Goal: Information Seeking & Learning: Learn about a topic

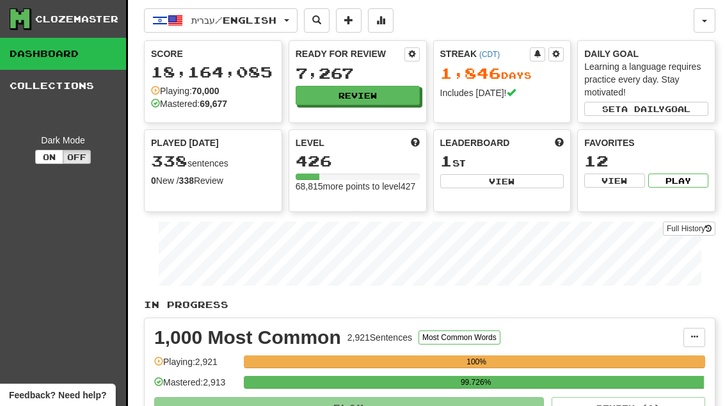
click at [392, 93] on button "Review" at bounding box center [358, 95] width 124 height 19
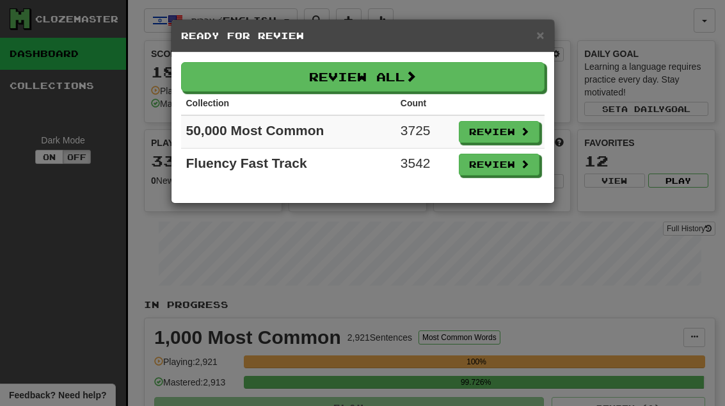
click at [517, 175] on button "Review" at bounding box center [499, 165] width 81 height 22
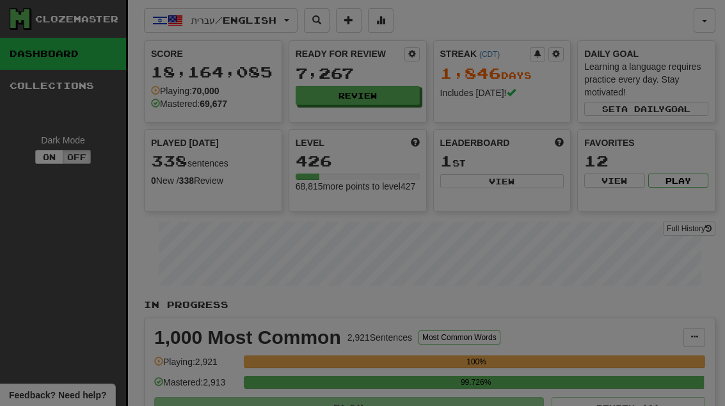
select select "**"
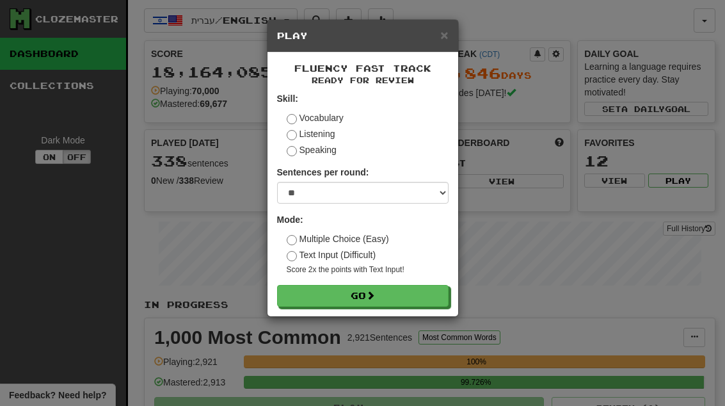
click at [436, 296] on button "Go" at bounding box center [362, 296] width 171 height 22
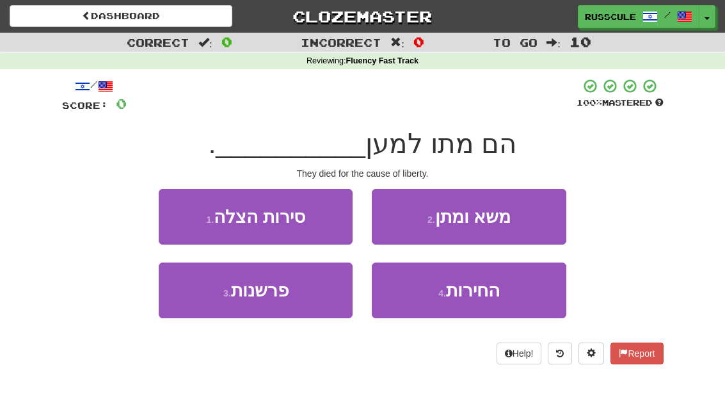
click at [514, 301] on button "4 . החירות" at bounding box center [469, 290] width 194 height 56
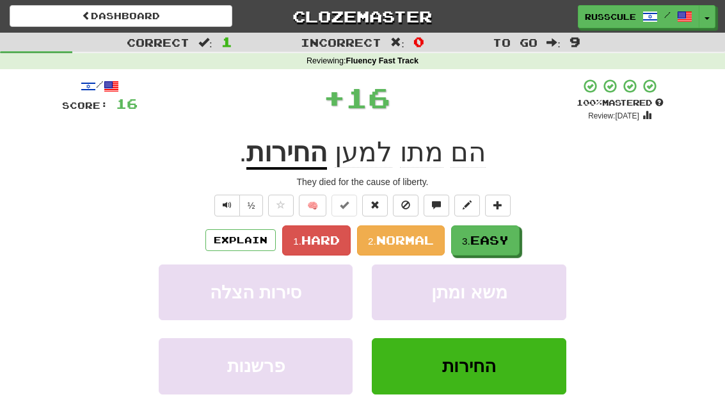
click at [464, 246] on button "3. Easy" at bounding box center [485, 240] width 68 height 30
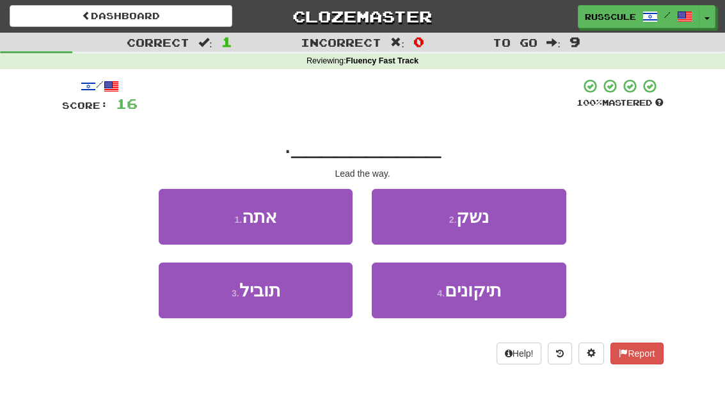
click at [184, 305] on button "3 . תוביל" at bounding box center [256, 290] width 194 height 56
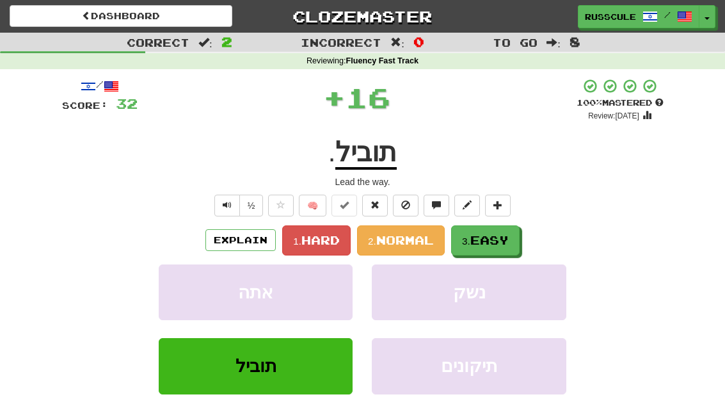
click at [508, 240] on span "Easy" at bounding box center [489, 240] width 38 height 14
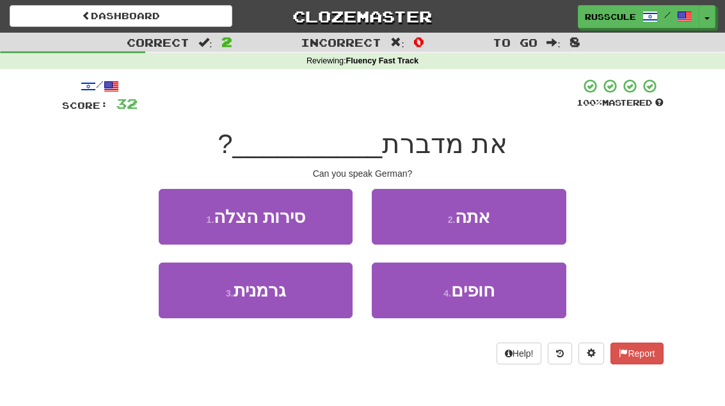
click at [186, 300] on button "3 . גרמנית" at bounding box center [256, 290] width 194 height 56
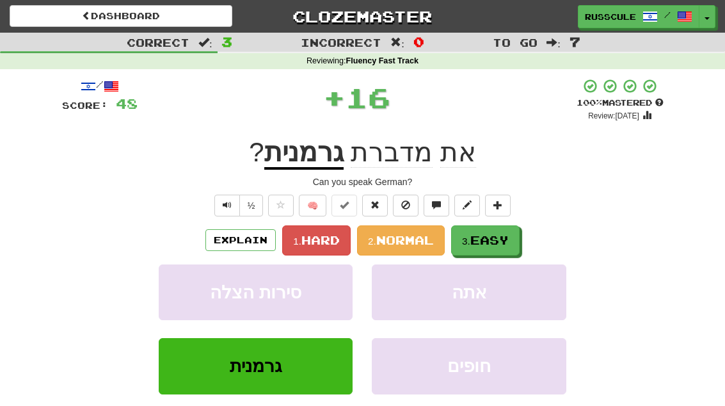
click at [502, 248] on button "3. Easy" at bounding box center [485, 240] width 68 height 30
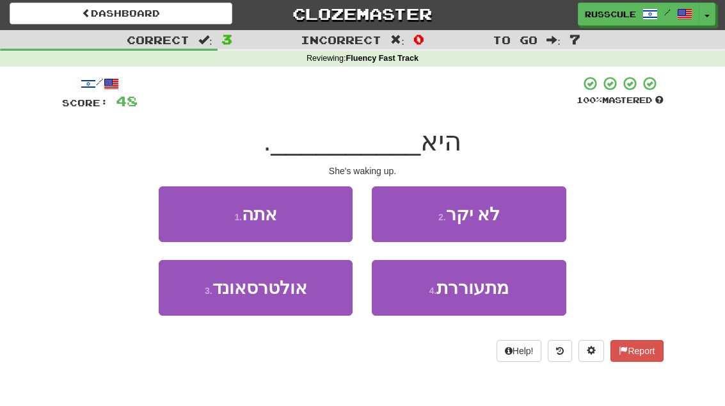
click at [508, 293] on button "4 . מתעוררת" at bounding box center [469, 288] width 194 height 56
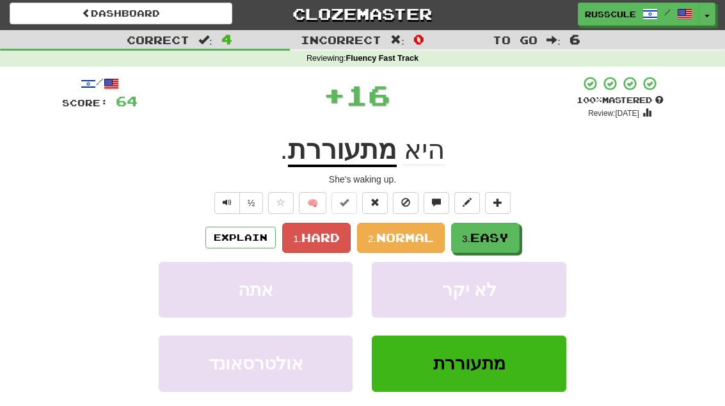
scroll to position [3, 0]
click at [519, 237] on button "3. Easy" at bounding box center [485, 238] width 68 height 30
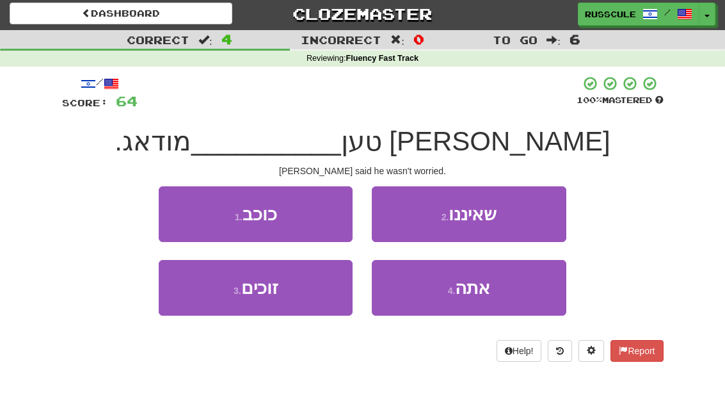
click at [529, 220] on button "2 . שאיננו" at bounding box center [469, 214] width 194 height 56
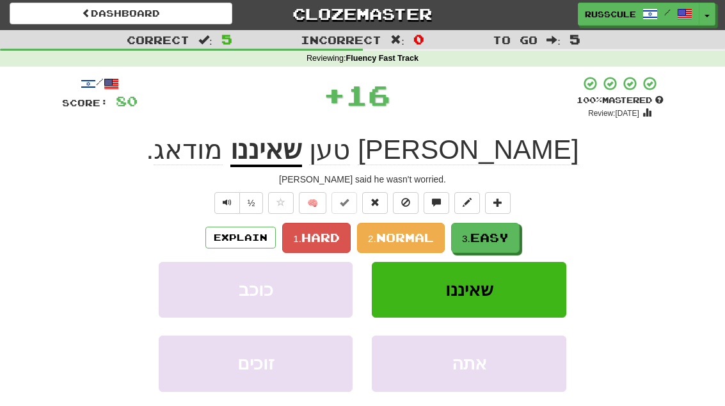
click at [512, 242] on button "3. Easy" at bounding box center [485, 238] width 68 height 30
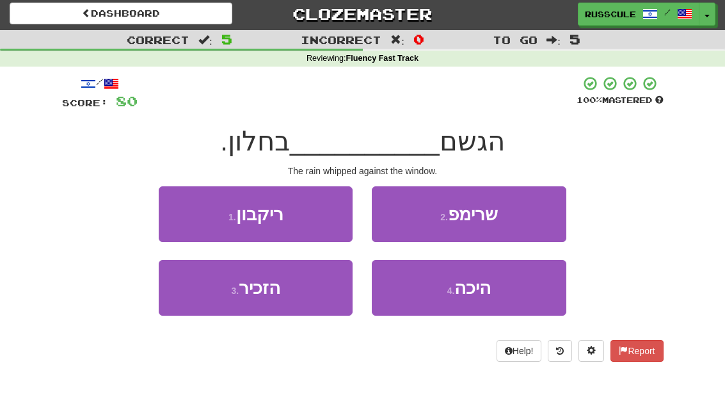
click at [494, 296] on button "4 . היכה" at bounding box center [469, 288] width 194 height 56
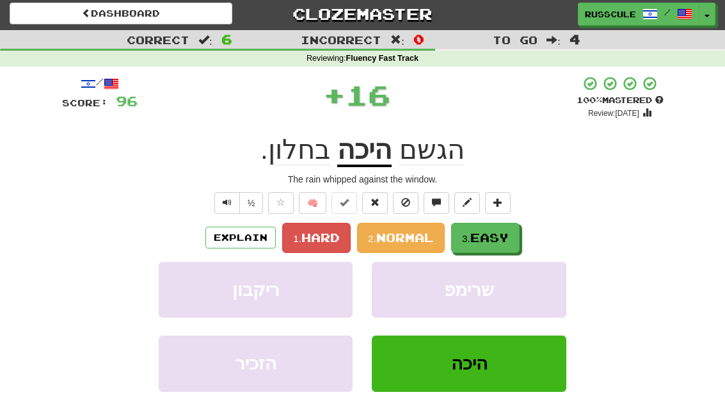
click at [512, 237] on button "3. Easy" at bounding box center [485, 238] width 68 height 30
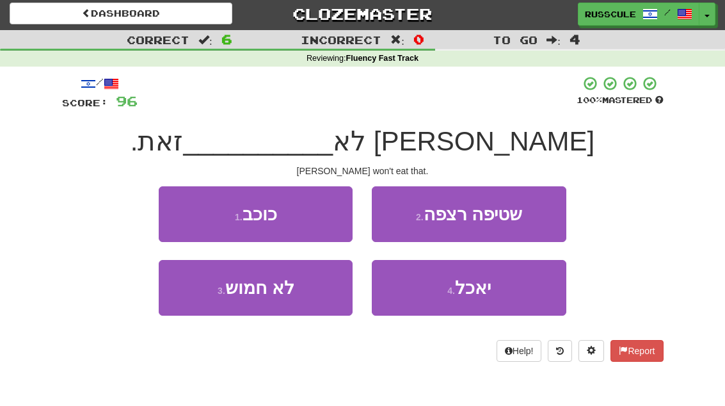
click at [493, 300] on button "4 . יאכל" at bounding box center [469, 288] width 194 height 56
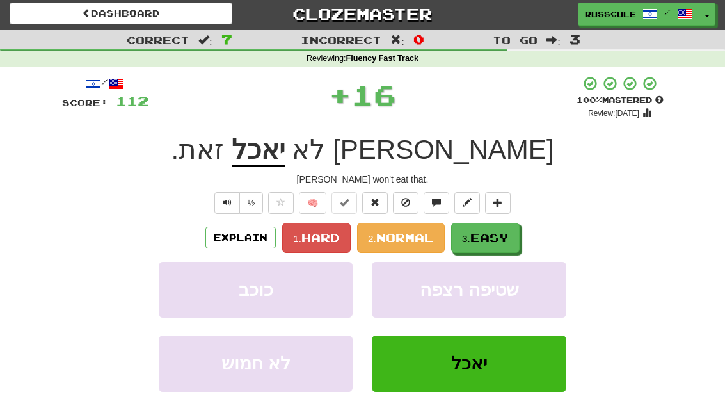
click at [519, 231] on button "3. Easy" at bounding box center [485, 238] width 68 height 30
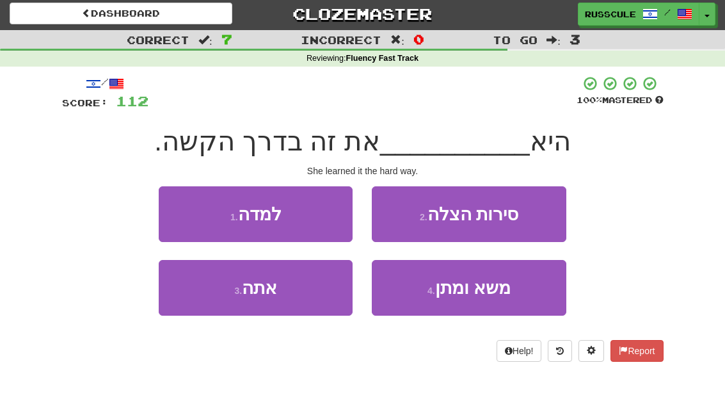
click at [170, 201] on button "1 . למדה" at bounding box center [256, 214] width 194 height 56
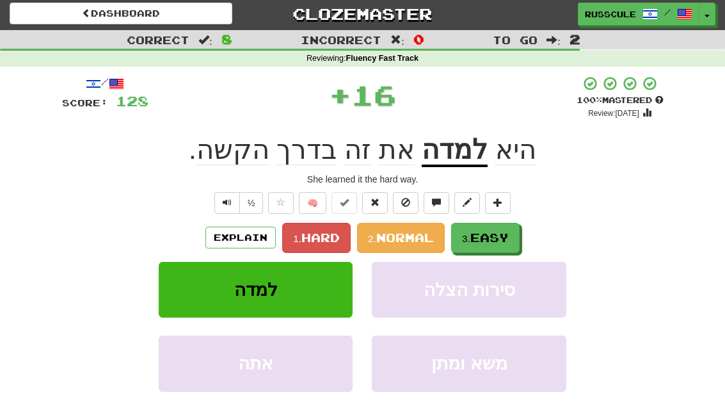
click at [508, 241] on span "Easy" at bounding box center [489, 237] width 38 height 14
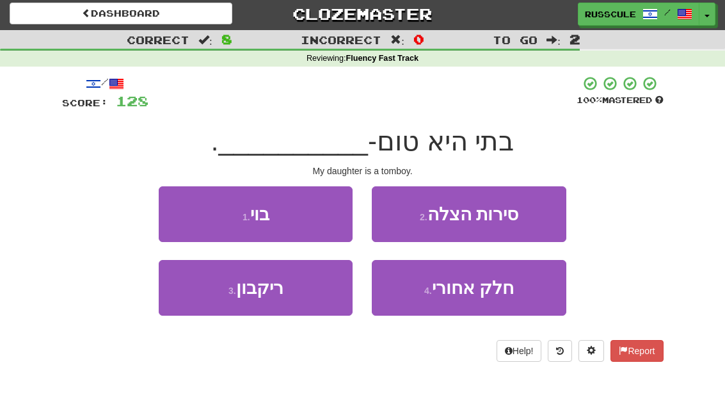
click at [170, 207] on button "1 . בוי" at bounding box center [256, 214] width 194 height 56
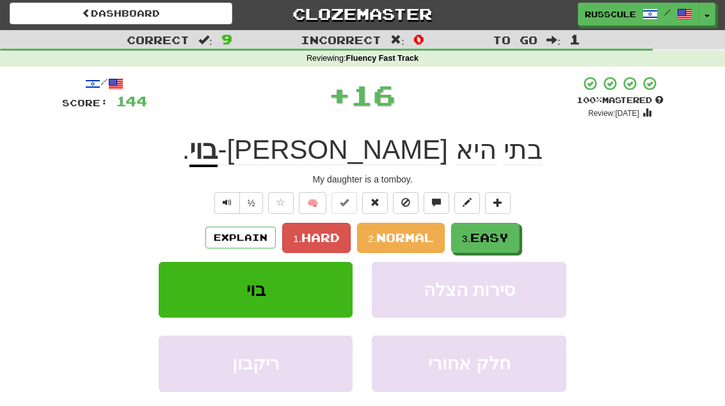
click at [505, 238] on span "Easy" at bounding box center [489, 237] width 38 height 14
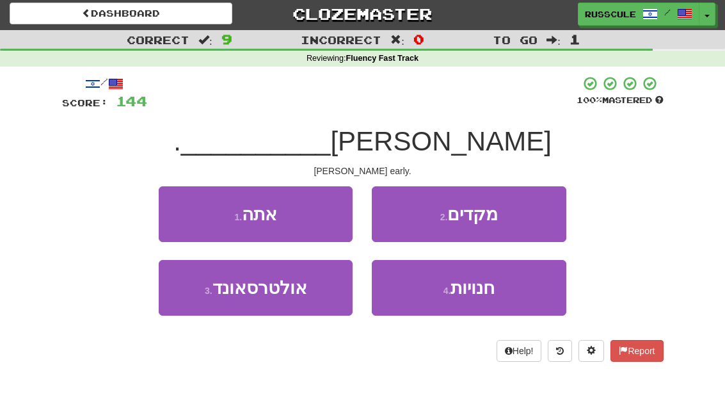
click at [523, 216] on button "2 . מקדים" at bounding box center [469, 214] width 194 height 56
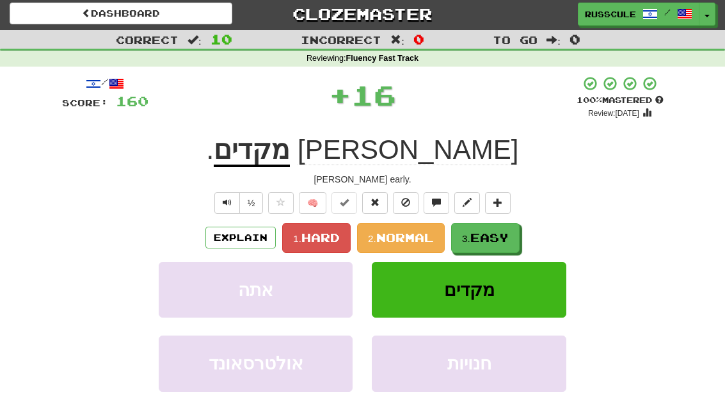
click at [500, 234] on span "Easy" at bounding box center [489, 237] width 38 height 14
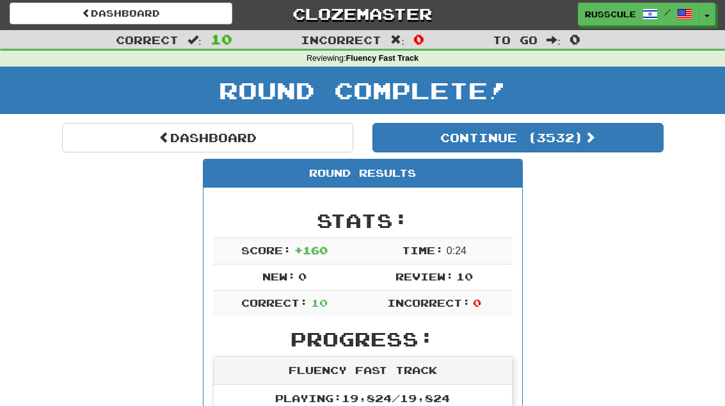
click at [608, 150] on button "Continue ( 3532 )" at bounding box center [517, 137] width 291 height 29
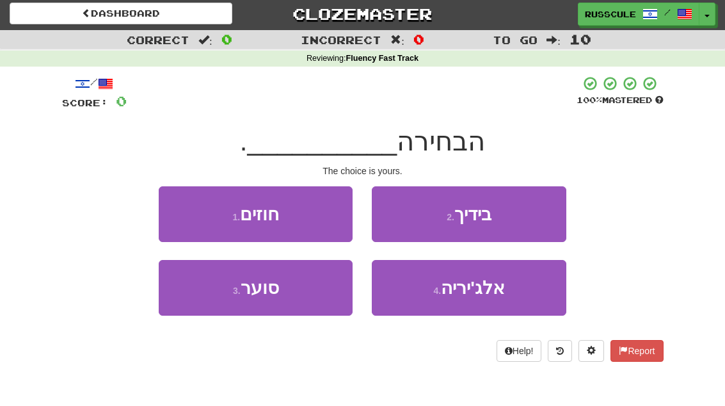
click at [531, 218] on button "2 . בידיך" at bounding box center [469, 214] width 194 height 56
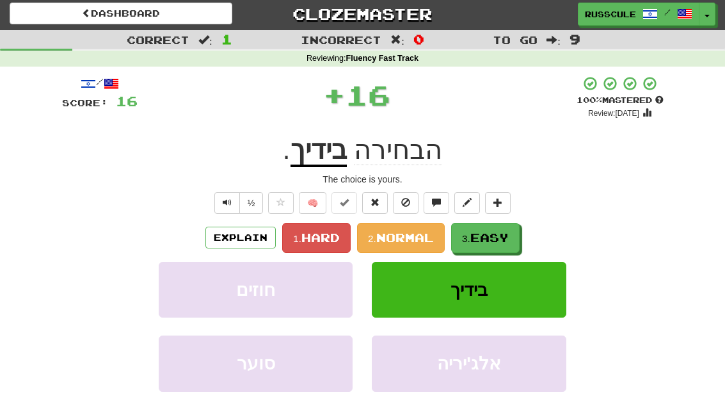
click at [508, 239] on span "Easy" at bounding box center [489, 237] width 38 height 14
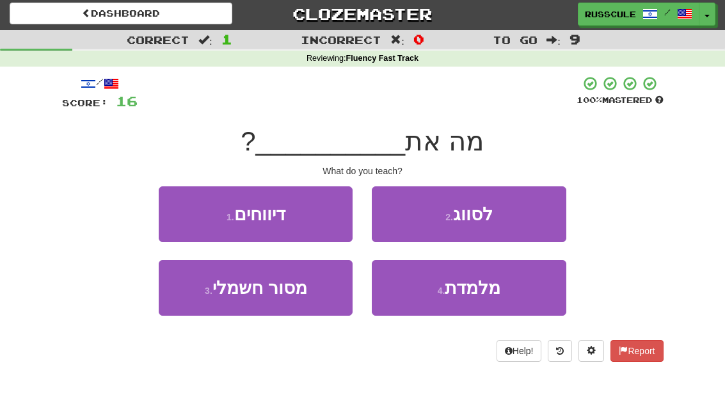
click at [499, 297] on button "4 . מלמדת" at bounding box center [469, 288] width 194 height 56
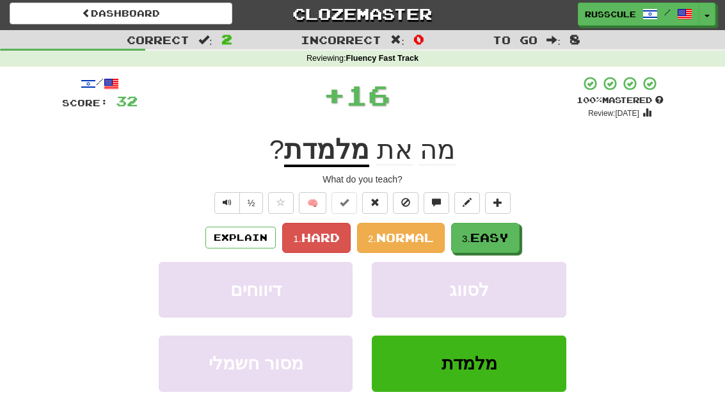
click at [517, 229] on button "3. Easy" at bounding box center [485, 238] width 68 height 30
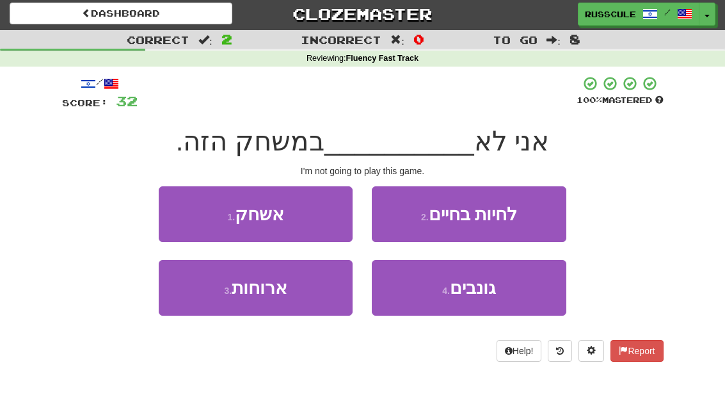
click at [169, 210] on button "1 . אשחק" at bounding box center [256, 214] width 194 height 56
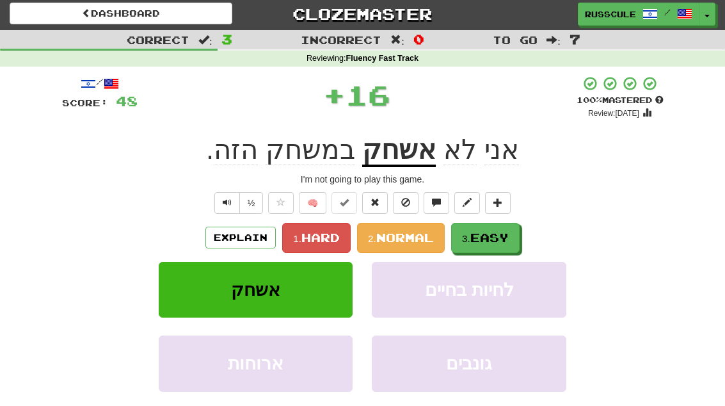
click at [503, 238] on span "Easy" at bounding box center [489, 237] width 38 height 14
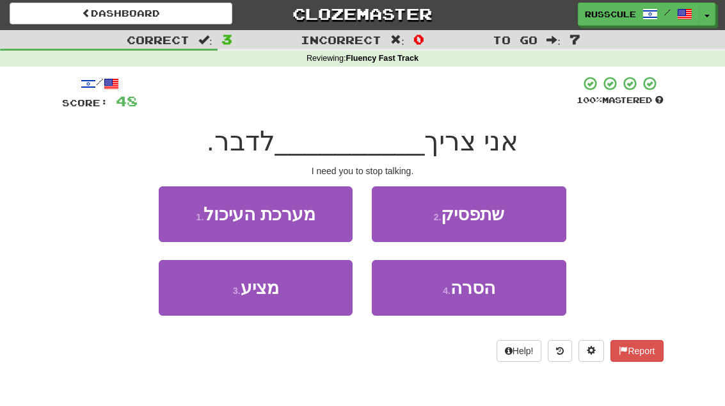
click at [532, 219] on button "2 . שתפסיק" at bounding box center [469, 214] width 194 height 56
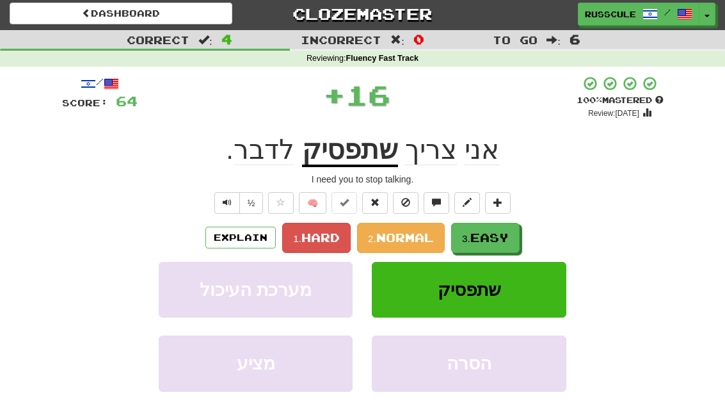
click at [501, 240] on span "Easy" at bounding box center [489, 237] width 38 height 14
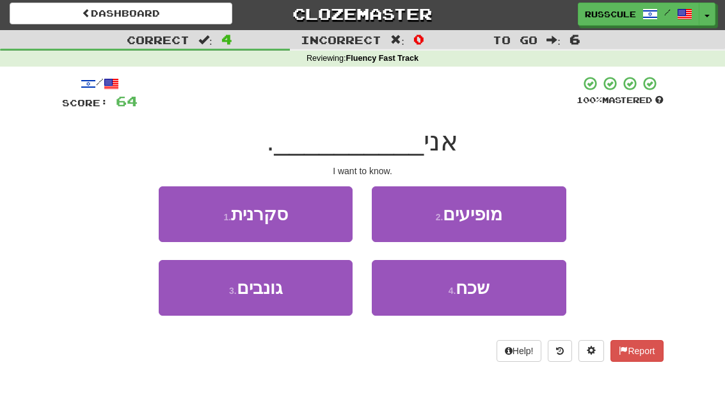
click at [178, 214] on button "1 . סקרנית" at bounding box center [256, 214] width 194 height 56
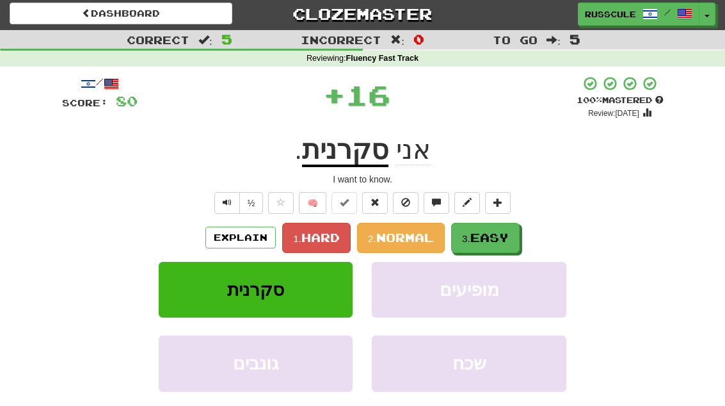
click at [507, 240] on span "Easy" at bounding box center [489, 237] width 38 height 14
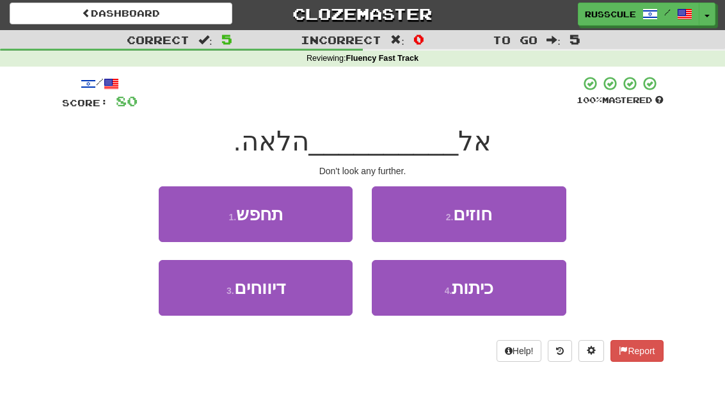
click at [175, 210] on button "1 . תחפש" at bounding box center [256, 214] width 194 height 56
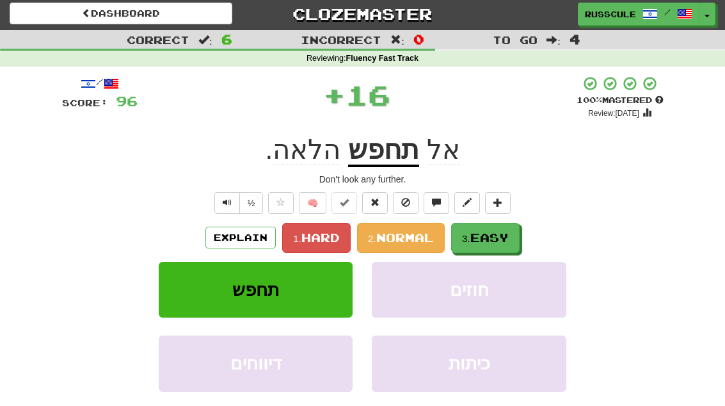
click at [505, 237] on span "Easy" at bounding box center [489, 237] width 38 height 14
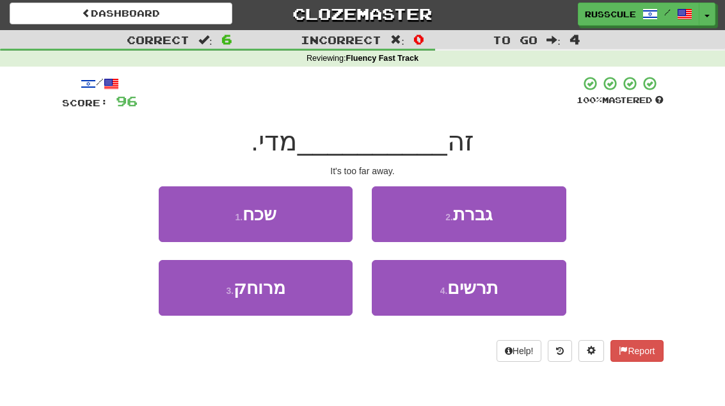
click at [197, 305] on button "3 . מרוחק" at bounding box center [256, 288] width 194 height 56
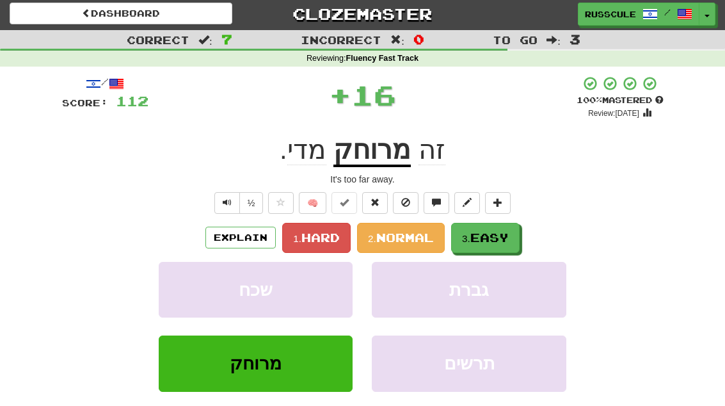
click at [500, 230] on span "Easy" at bounding box center [489, 237] width 38 height 14
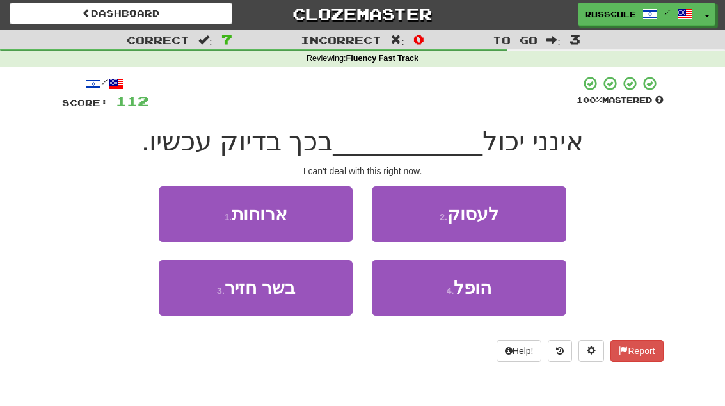
click at [529, 219] on button "2 . לעסוק" at bounding box center [469, 214] width 194 height 56
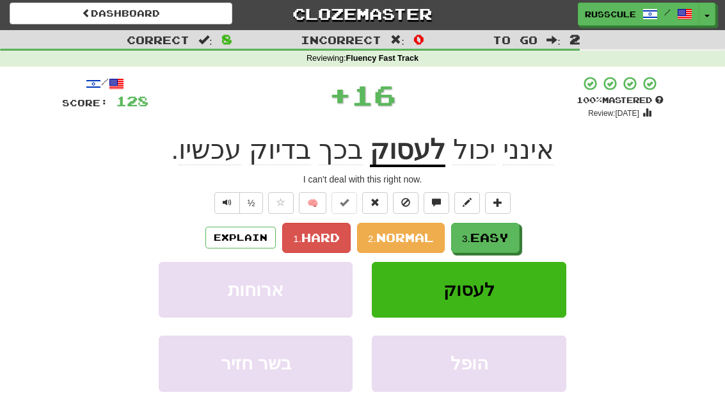
click at [507, 239] on span "Easy" at bounding box center [489, 237] width 38 height 14
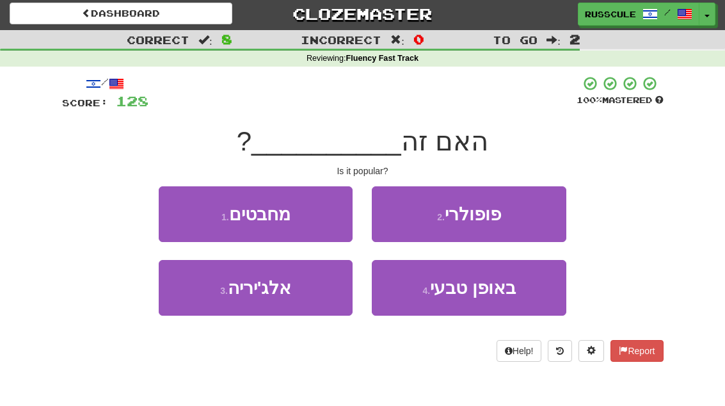
click at [535, 216] on button "2 . פופולרי" at bounding box center [469, 214] width 194 height 56
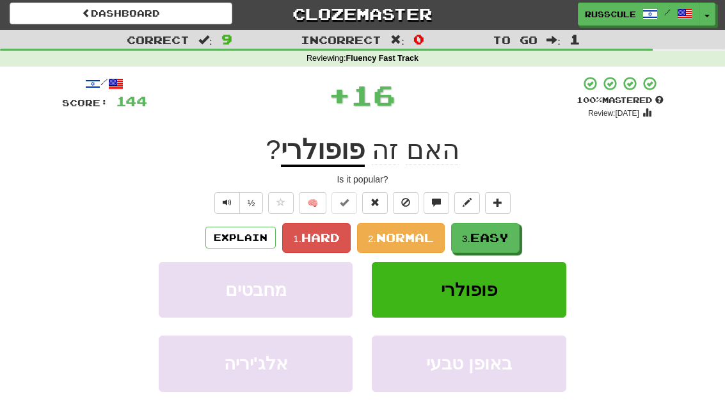
click at [503, 238] on span "Easy" at bounding box center [489, 237] width 38 height 14
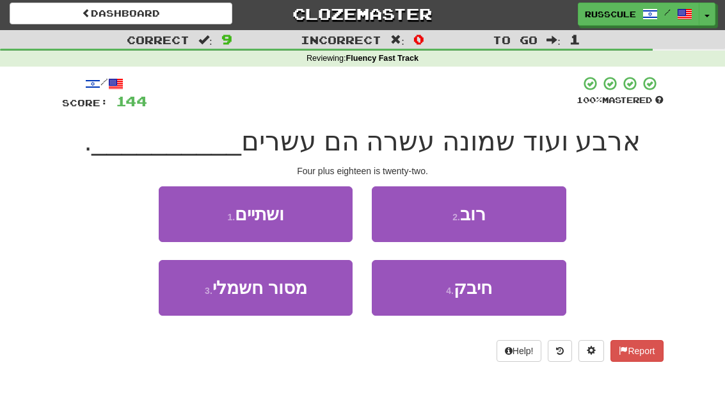
click at [180, 212] on button "1 . ושתיים" at bounding box center [256, 214] width 194 height 56
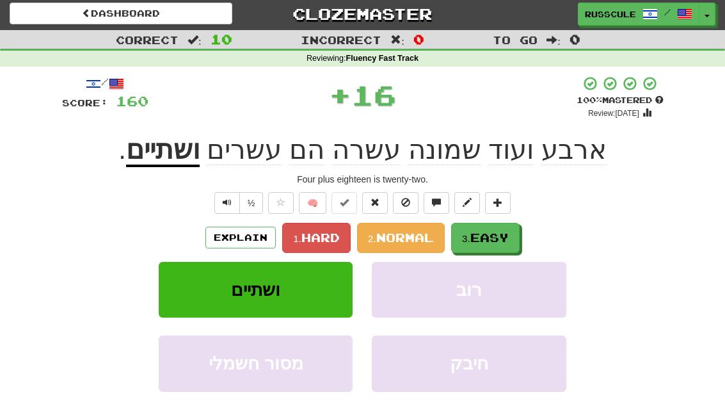
click at [504, 239] on span "Easy" at bounding box center [489, 237] width 38 height 14
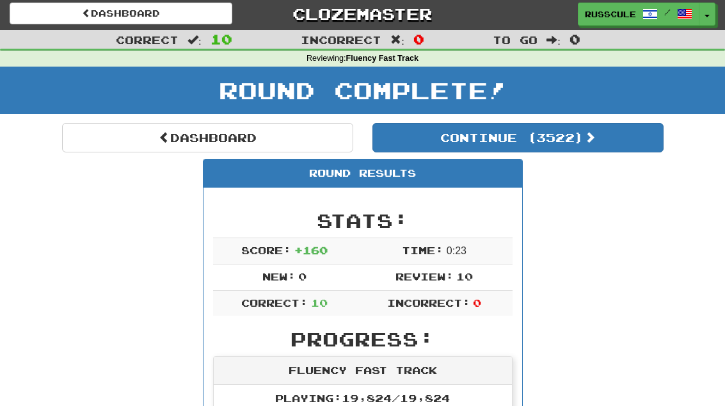
click at [624, 150] on button "Continue ( 3522 )" at bounding box center [517, 137] width 291 height 29
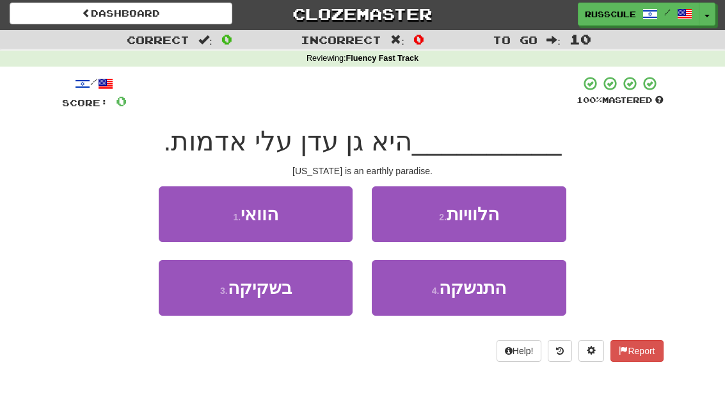
click at [180, 214] on button "1 . הוואי" at bounding box center [256, 214] width 194 height 56
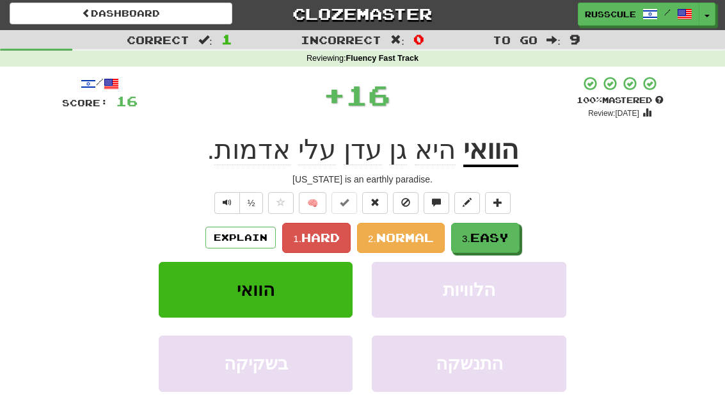
click at [489, 233] on span "Easy" at bounding box center [489, 237] width 38 height 14
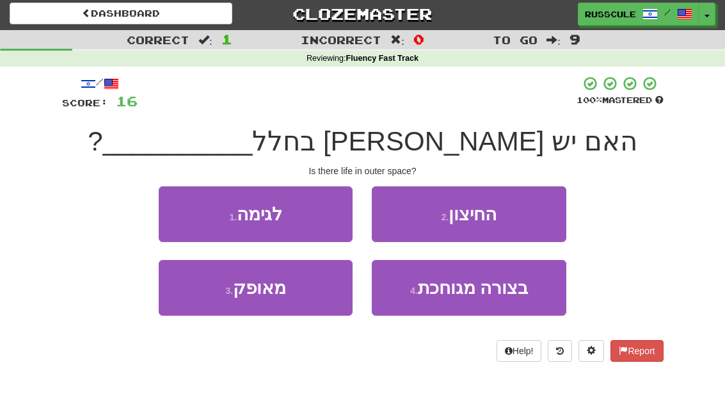
click at [526, 214] on button "2 . החיצון" at bounding box center [469, 214] width 194 height 56
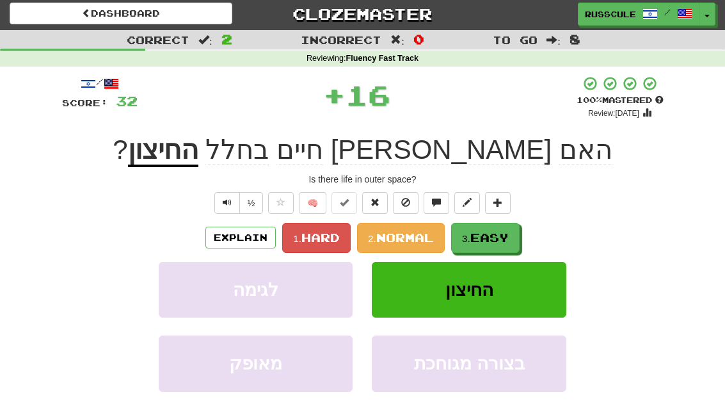
click at [501, 232] on span "Easy" at bounding box center [489, 237] width 38 height 14
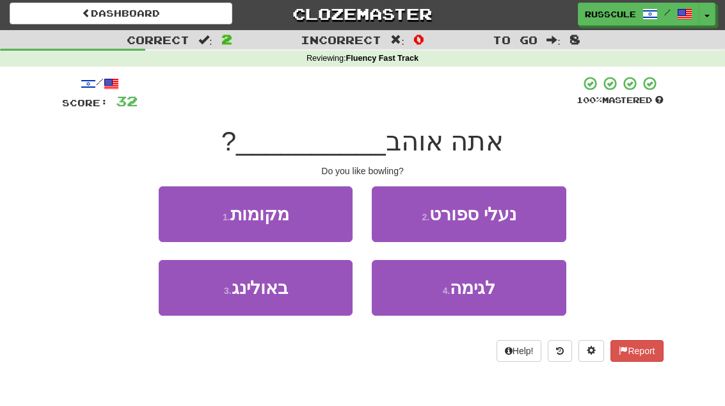
click at [206, 308] on button "3 . באולינג" at bounding box center [256, 288] width 194 height 56
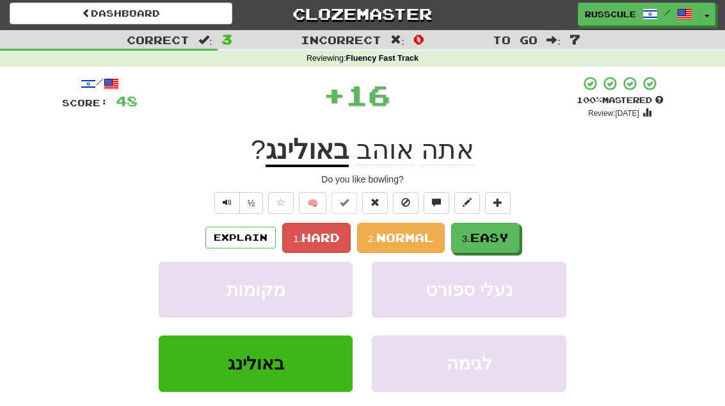
click at [498, 235] on span "Easy" at bounding box center [489, 237] width 38 height 14
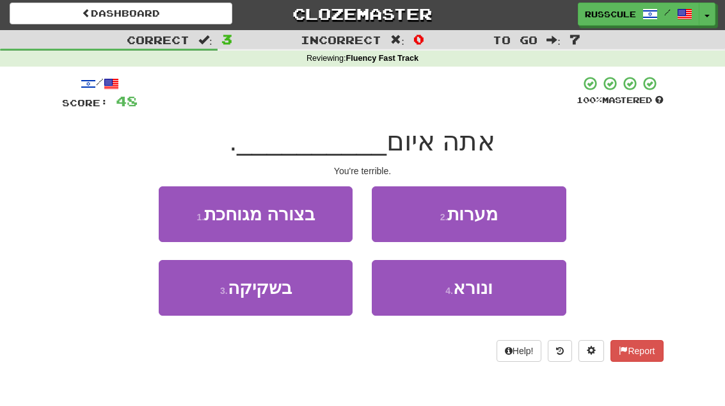
click at [484, 297] on button "4 . ונורא" at bounding box center [469, 288] width 194 height 56
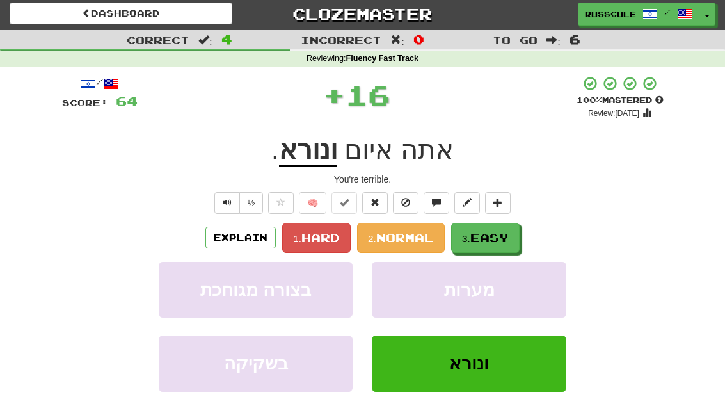
click at [507, 235] on span "Easy" at bounding box center [489, 237] width 38 height 14
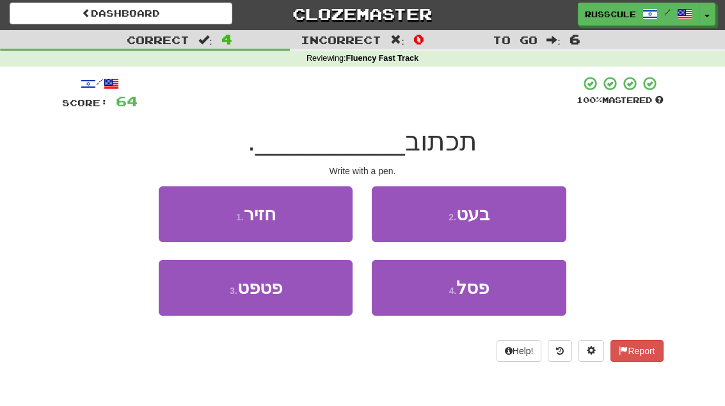
click at [535, 213] on button "2 . בעט" at bounding box center [469, 214] width 194 height 56
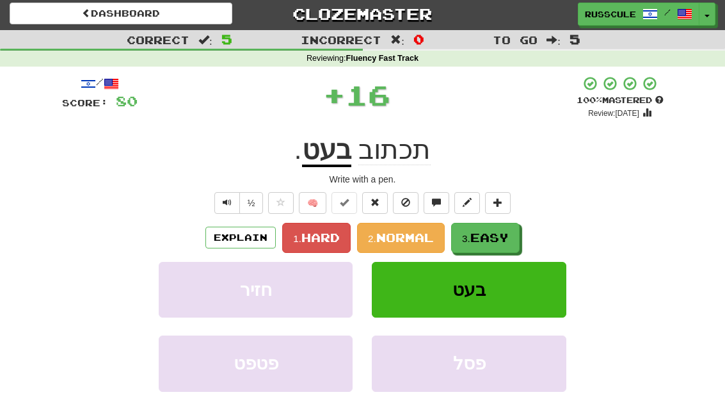
click at [495, 244] on button "3. Easy" at bounding box center [485, 238] width 68 height 30
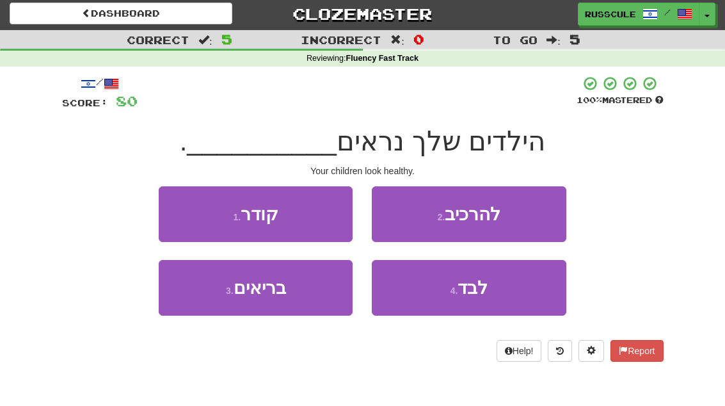
click at [209, 308] on button "3 . בריאים" at bounding box center [256, 288] width 194 height 56
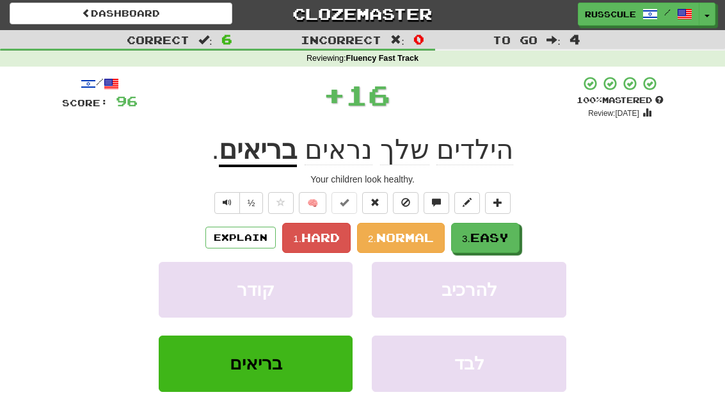
click at [502, 233] on span "Easy" at bounding box center [489, 237] width 38 height 14
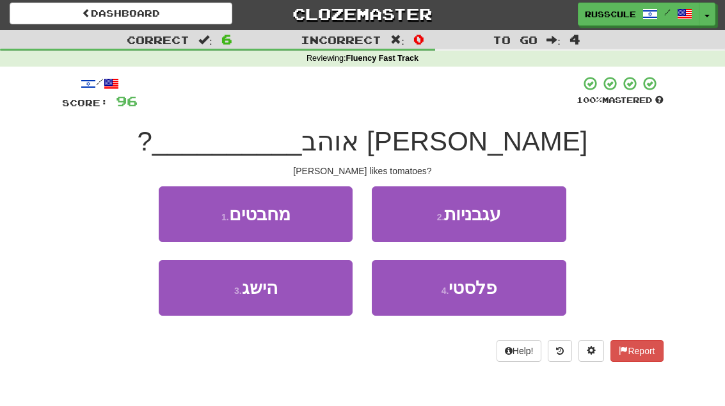
click at [527, 217] on button "2 . עגבניות" at bounding box center [469, 214] width 194 height 56
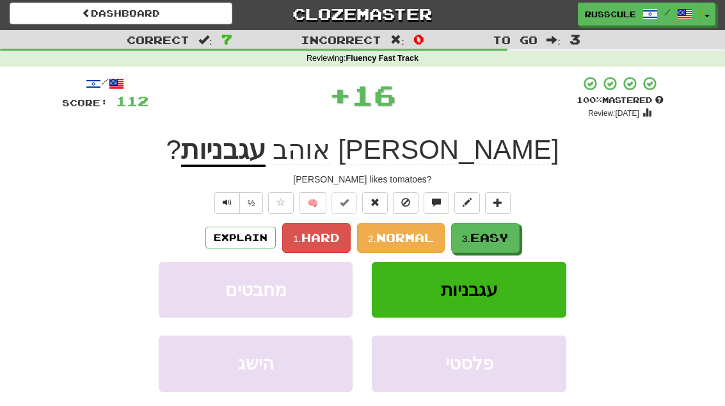
click at [500, 242] on span "Easy" at bounding box center [489, 237] width 38 height 14
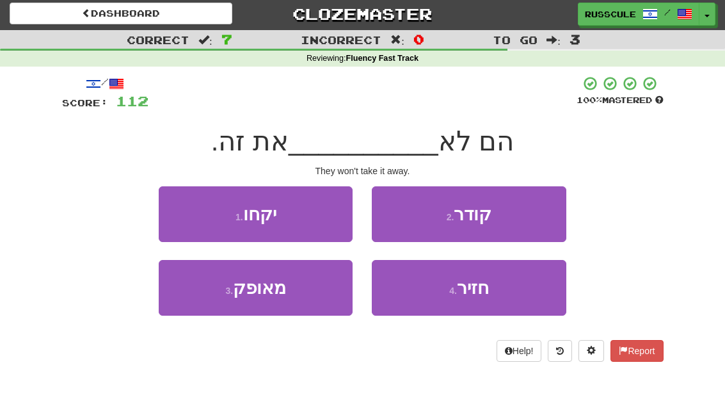
click at [185, 209] on button "1 . יקחו" at bounding box center [256, 214] width 194 height 56
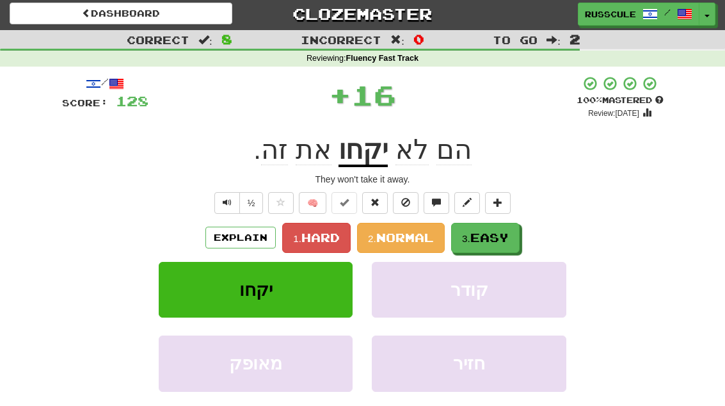
click at [500, 243] on button "3. Easy" at bounding box center [485, 238] width 68 height 30
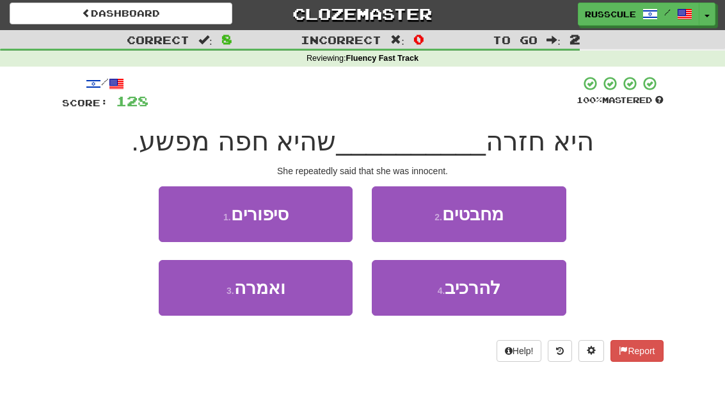
click at [225, 312] on button "3 . ואמרה" at bounding box center [256, 288] width 194 height 56
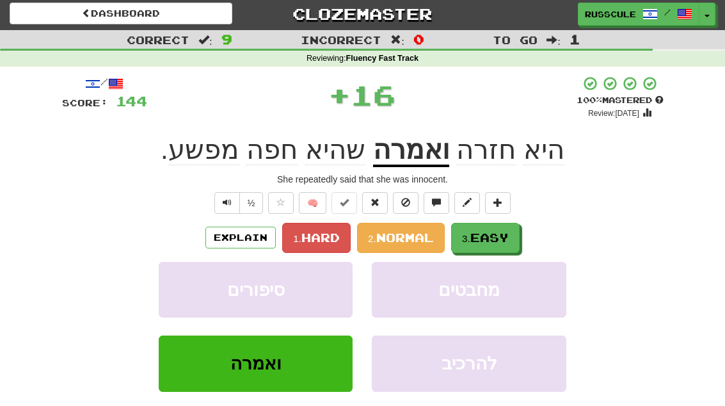
click at [490, 239] on span "Easy" at bounding box center [489, 237] width 38 height 14
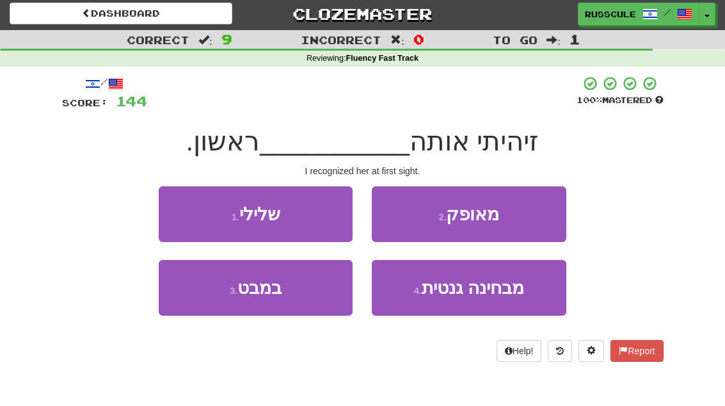
click at [221, 301] on button "3 . במבט" at bounding box center [256, 288] width 194 height 56
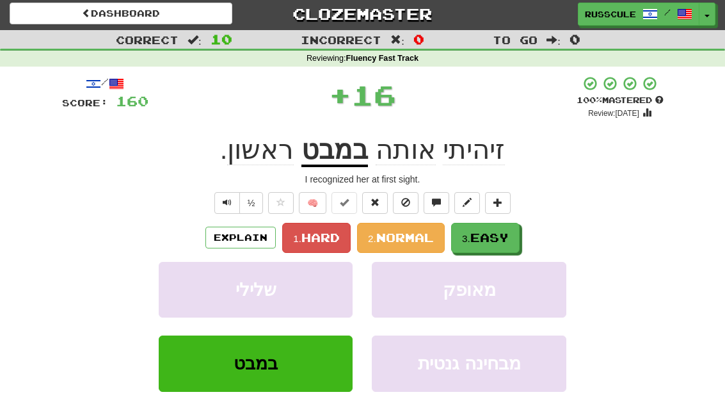
click at [500, 235] on span "Easy" at bounding box center [489, 237] width 38 height 14
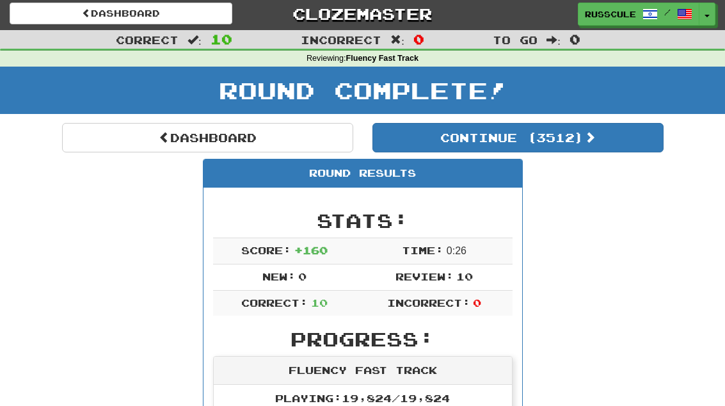
click at [614, 150] on button "Continue ( 3512 )" at bounding box center [517, 137] width 291 height 29
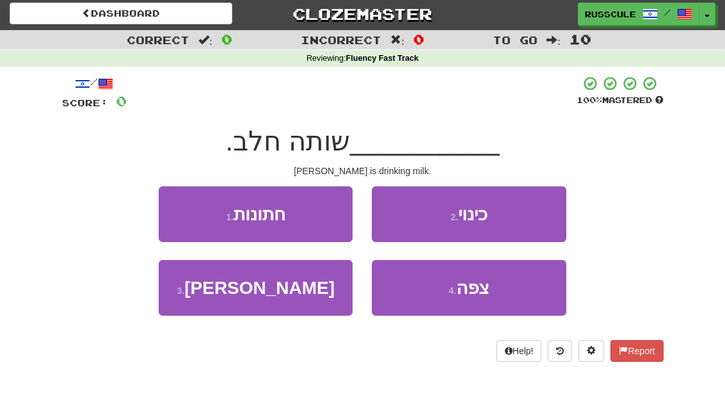
click at [209, 304] on button "3 . מלאני" at bounding box center [256, 288] width 194 height 56
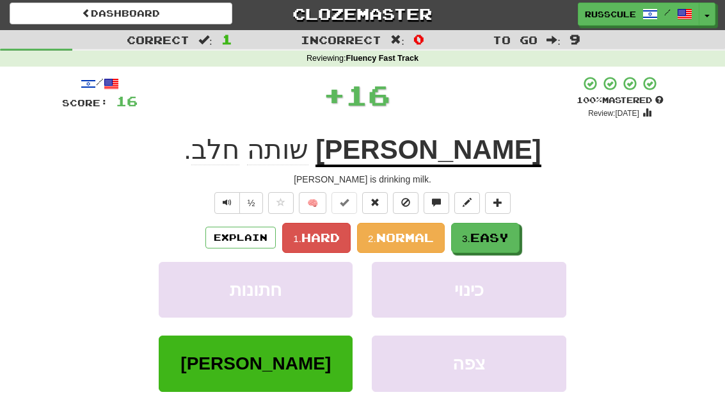
click at [505, 236] on span "Easy" at bounding box center [489, 237] width 38 height 14
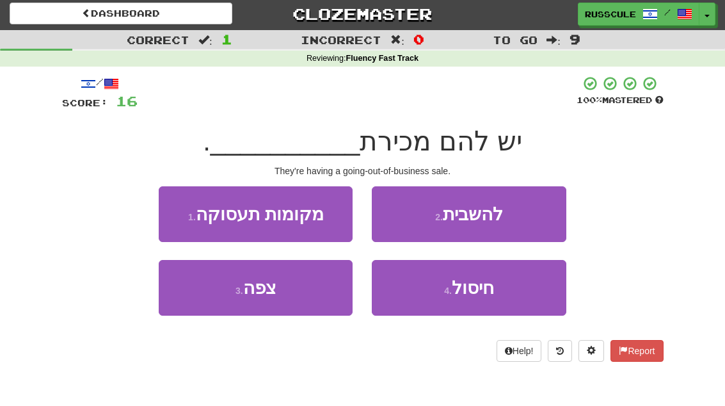
click at [506, 297] on button "4 . חיסול" at bounding box center [469, 288] width 194 height 56
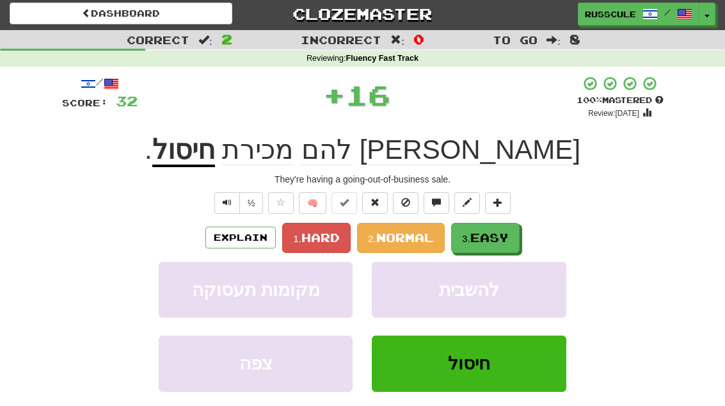
click at [518, 236] on button "3. Easy" at bounding box center [485, 238] width 68 height 30
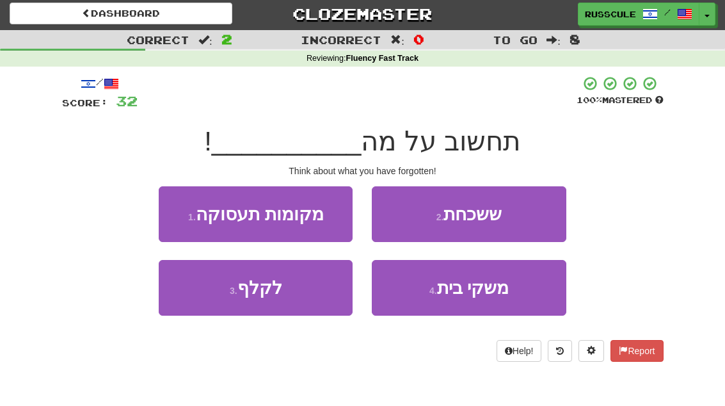
click at [537, 215] on button "2 . ששכחת" at bounding box center [469, 214] width 194 height 56
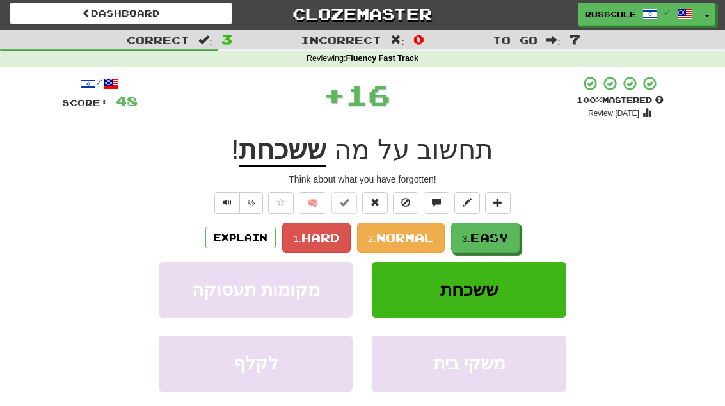
click at [501, 243] on button "3. Easy" at bounding box center [485, 238] width 68 height 30
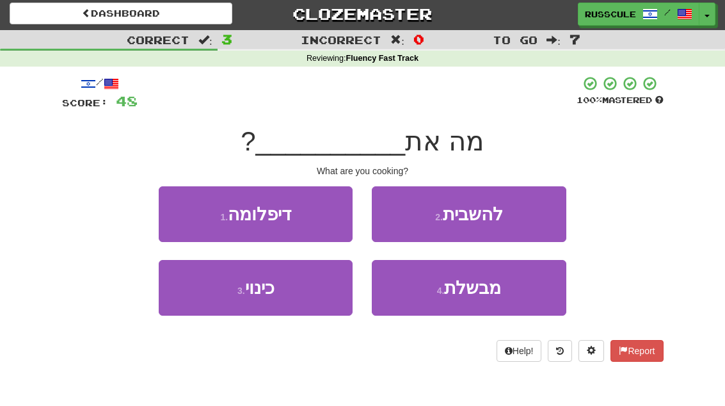
click at [494, 292] on span "מבשלת" at bounding box center [472, 288] width 57 height 20
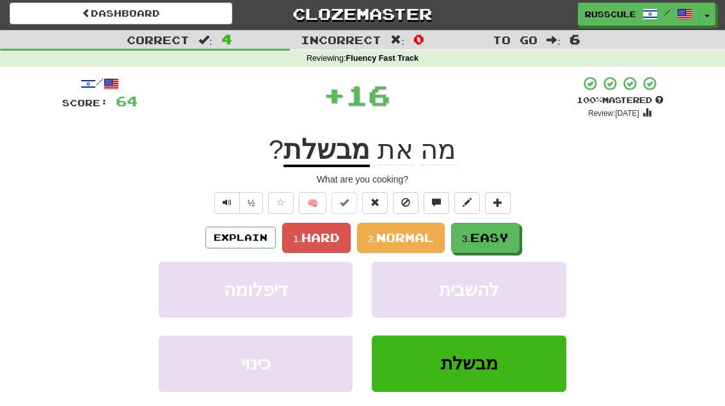
click at [508, 239] on span "Easy" at bounding box center [489, 237] width 38 height 14
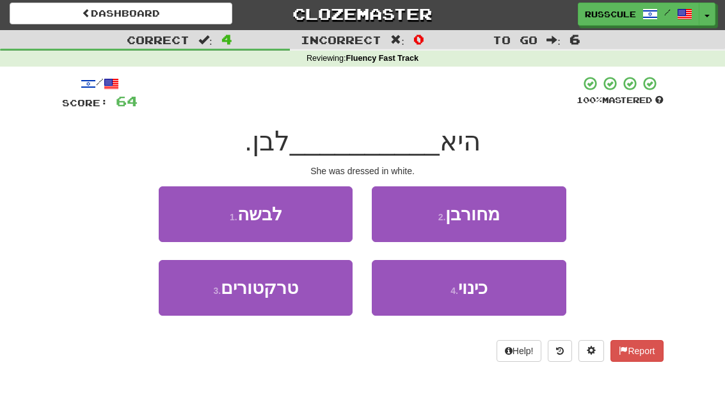
click at [196, 210] on button "1 . לבשה" at bounding box center [256, 214] width 194 height 56
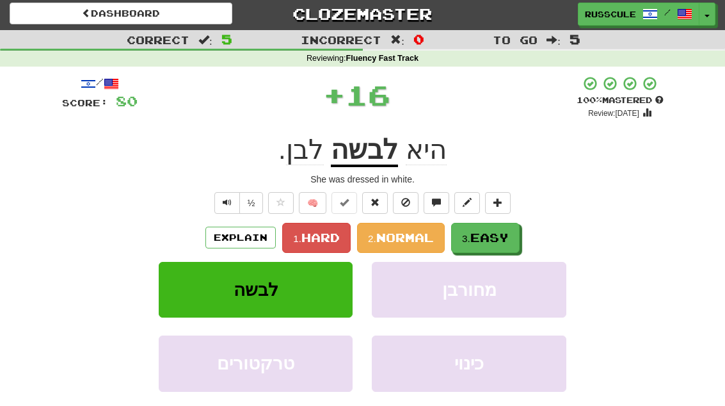
click at [505, 235] on span "Easy" at bounding box center [489, 237] width 38 height 14
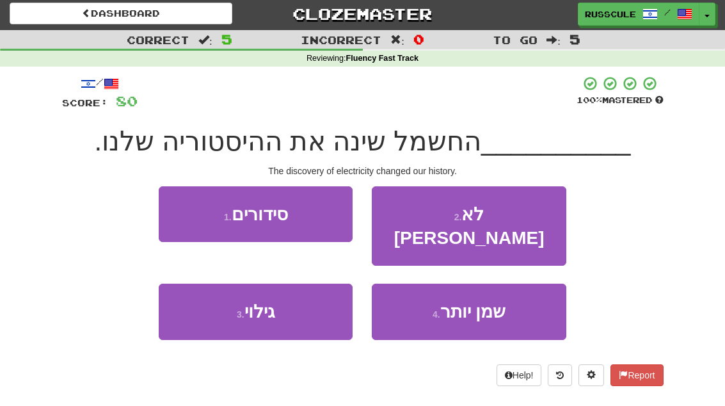
click at [212, 304] on button "3 . גילוי" at bounding box center [256, 311] width 194 height 56
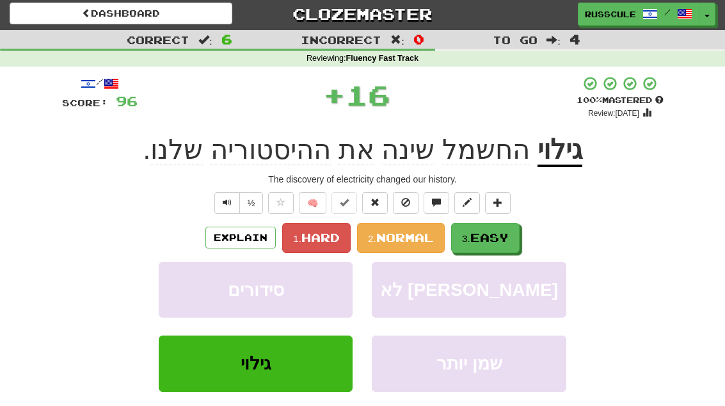
click at [497, 237] on span "Easy" at bounding box center [489, 237] width 38 height 14
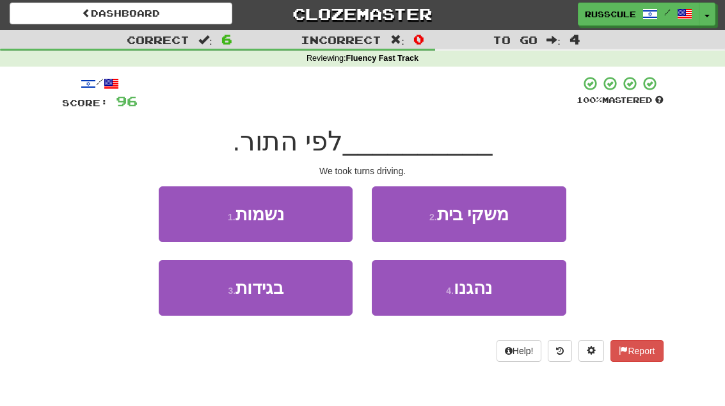
click at [489, 298] on button "4 . נהגנו" at bounding box center [469, 288] width 194 height 56
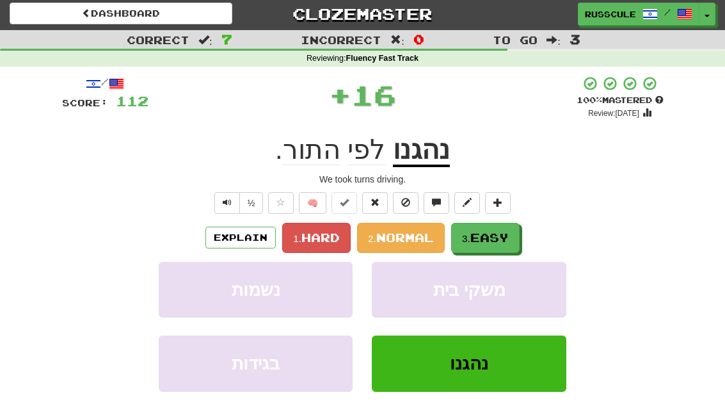
click at [508, 238] on span "Easy" at bounding box center [489, 237] width 38 height 14
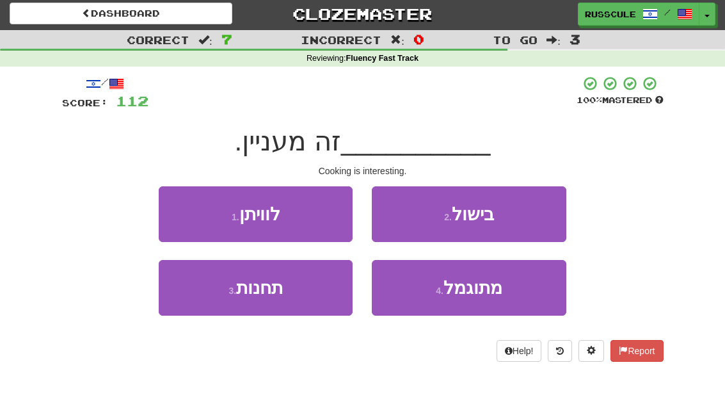
click at [527, 219] on button "2 . בישול" at bounding box center [469, 214] width 194 height 56
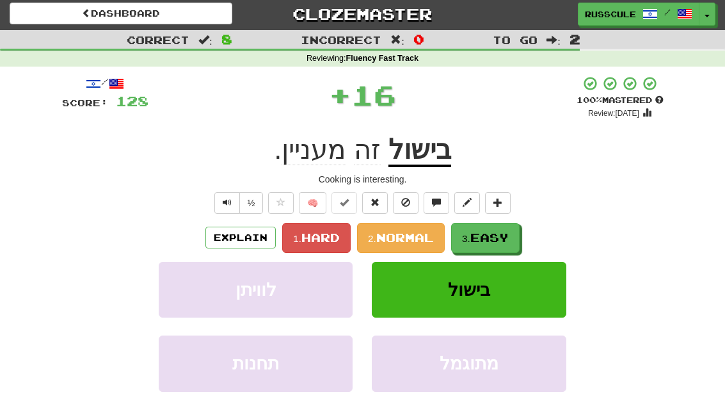
click at [498, 239] on span "Easy" at bounding box center [489, 237] width 38 height 14
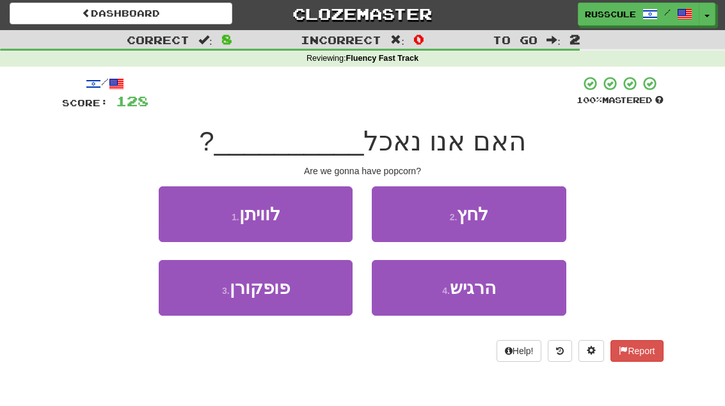
click at [212, 306] on button "3 . פופקורן" at bounding box center [256, 288] width 194 height 56
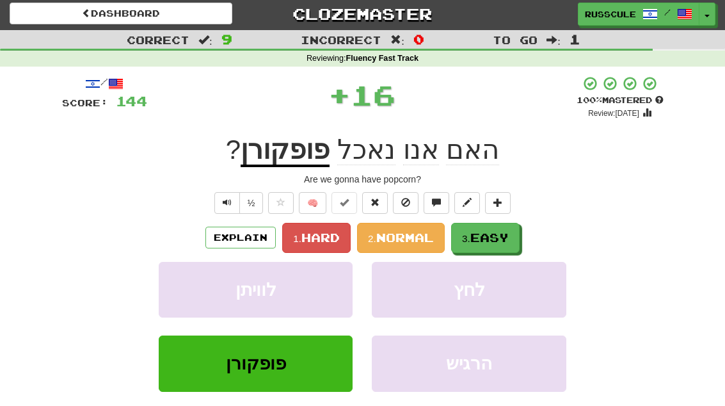
click at [490, 235] on span "Easy" at bounding box center [489, 237] width 38 height 14
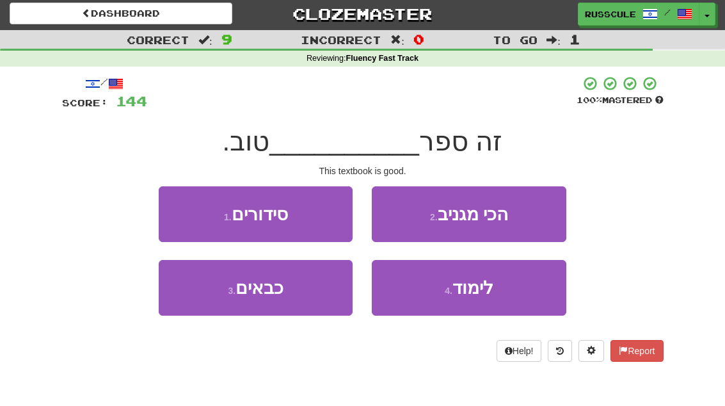
click at [481, 293] on span "לימוד" at bounding box center [472, 288] width 41 height 20
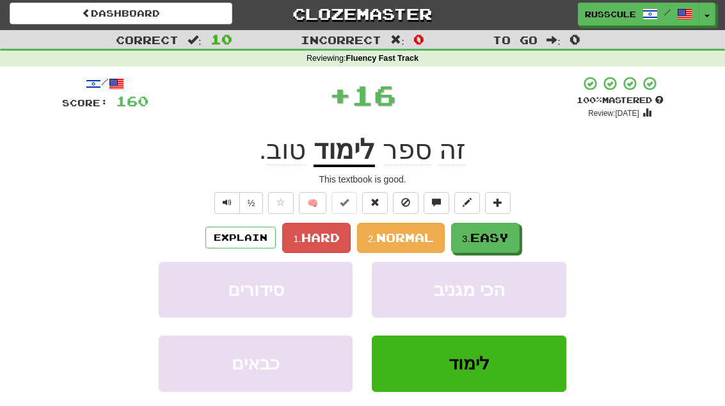
click at [508, 230] on span "Easy" at bounding box center [489, 237] width 38 height 14
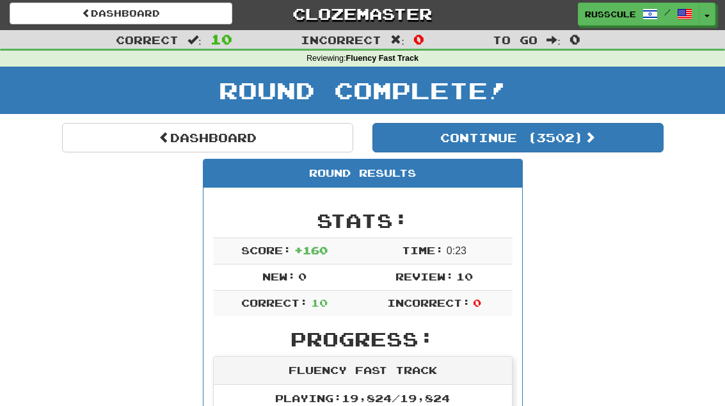
click at [624, 146] on button "Continue ( 3502 )" at bounding box center [517, 137] width 291 height 29
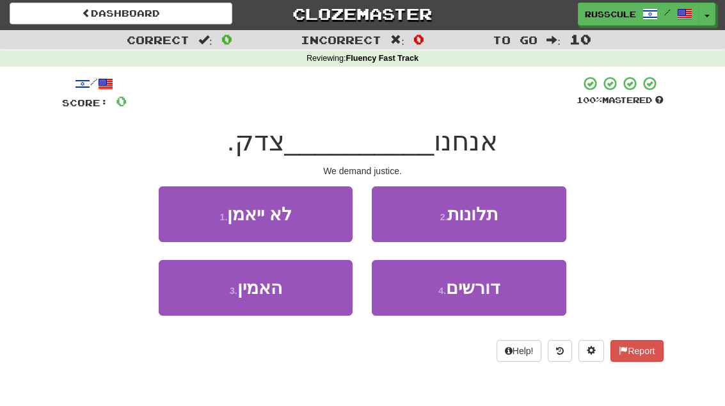
click at [485, 299] on button "4 . דורשים" at bounding box center [469, 288] width 194 height 56
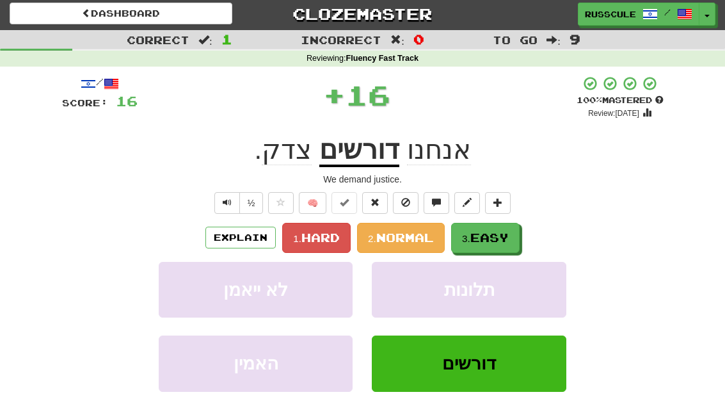
click at [508, 237] on span "Easy" at bounding box center [489, 237] width 38 height 14
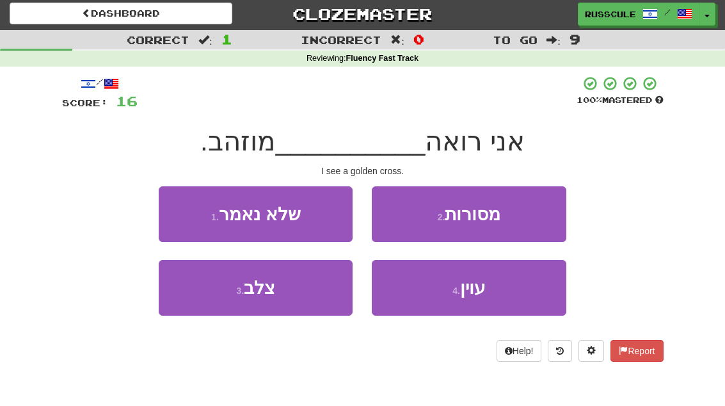
click at [198, 304] on button "3 . צלב" at bounding box center [256, 288] width 194 height 56
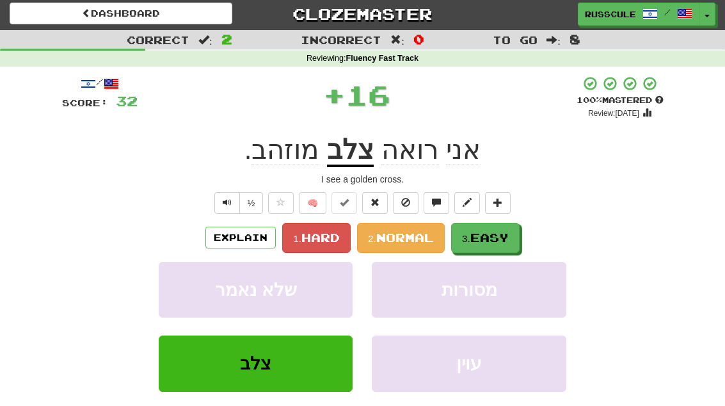
click at [501, 233] on span "Easy" at bounding box center [489, 237] width 38 height 14
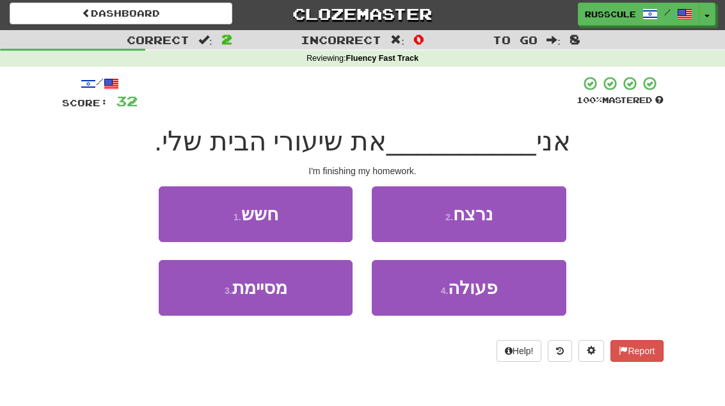
click at [195, 296] on button "3 . מסיימת" at bounding box center [256, 288] width 194 height 56
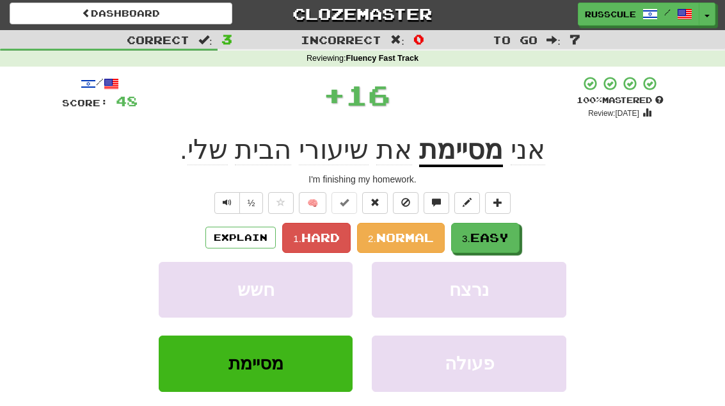
click at [503, 240] on span "Easy" at bounding box center [489, 237] width 38 height 14
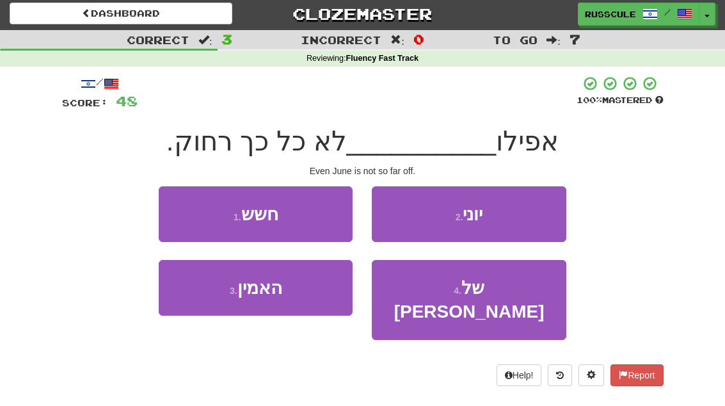
click at [523, 214] on button "2 . יוני" at bounding box center [469, 214] width 194 height 56
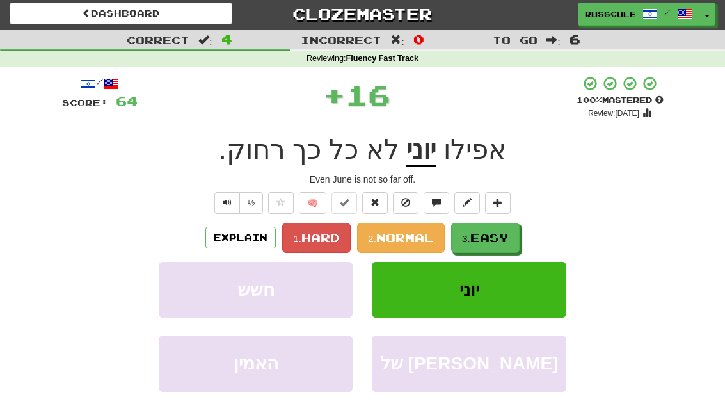
click at [497, 239] on span "Easy" at bounding box center [489, 237] width 38 height 14
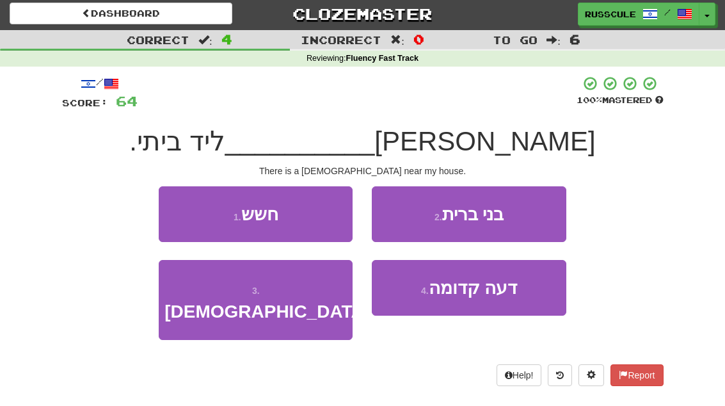
click at [207, 302] on button "3 . כנסייה" at bounding box center [256, 300] width 194 height 80
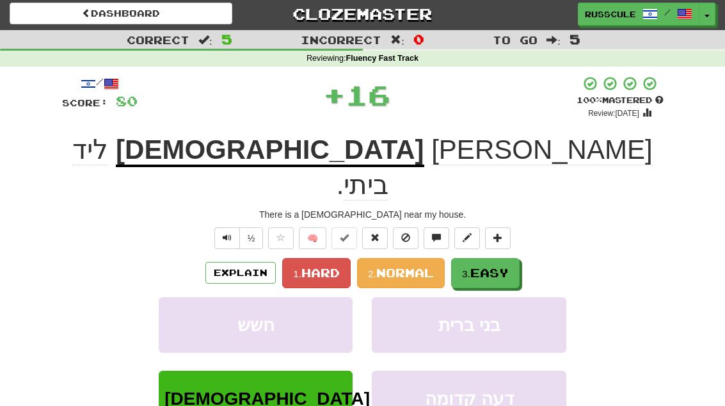
click at [492, 265] on span "Easy" at bounding box center [489, 272] width 38 height 14
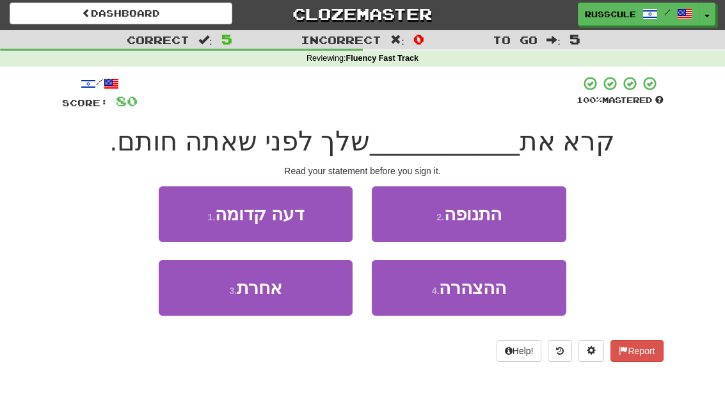
click at [484, 296] on span "ההצהרה" at bounding box center [472, 288] width 67 height 20
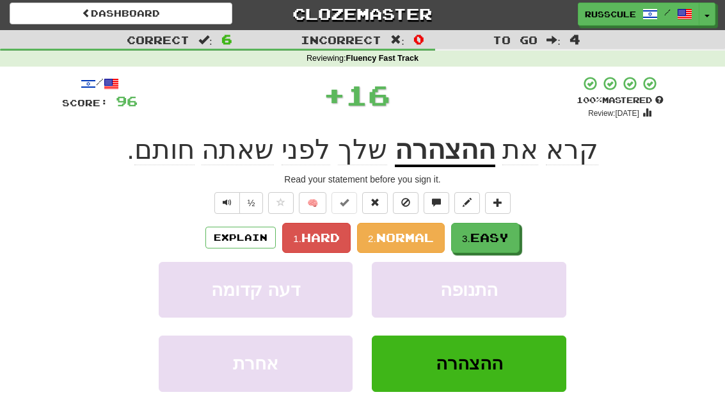
click at [503, 240] on span "Easy" at bounding box center [489, 237] width 38 height 14
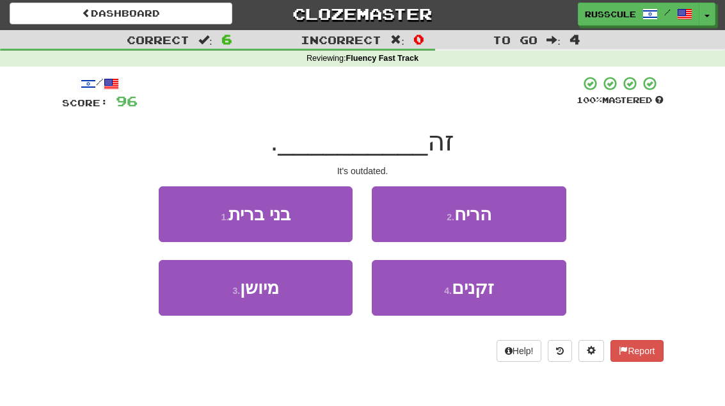
click at [201, 303] on button "3 . מיושן" at bounding box center [256, 288] width 194 height 56
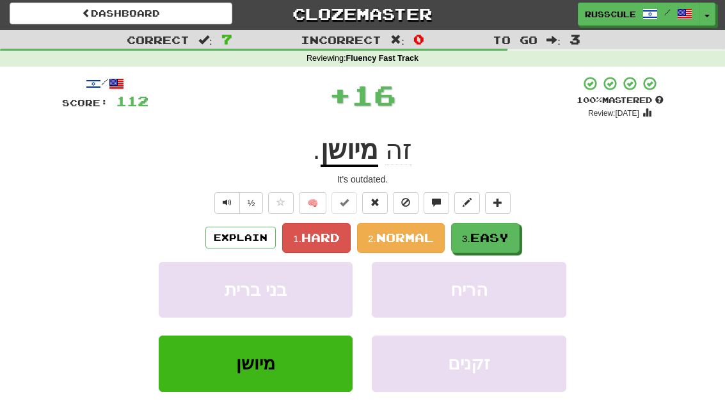
click at [500, 233] on span "Easy" at bounding box center [489, 237] width 38 height 14
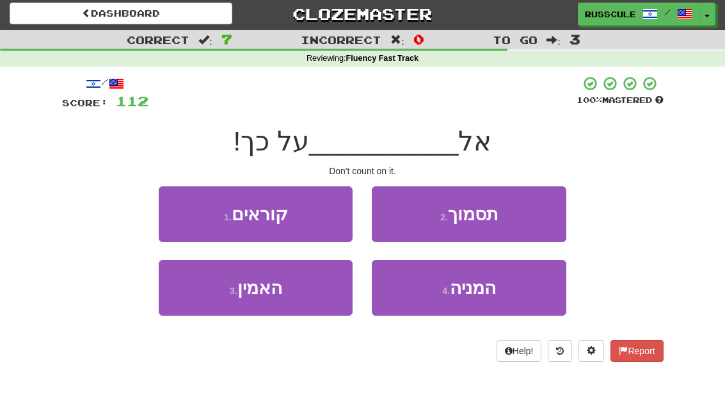
click at [531, 209] on button "2 . תסמוך" at bounding box center [469, 214] width 194 height 56
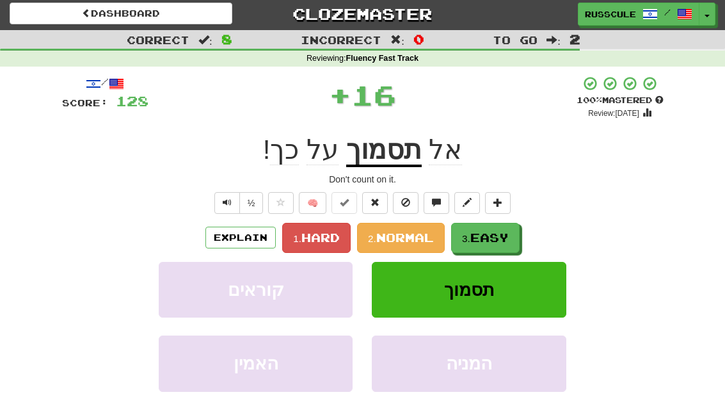
click at [499, 235] on span "Easy" at bounding box center [489, 237] width 38 height 14
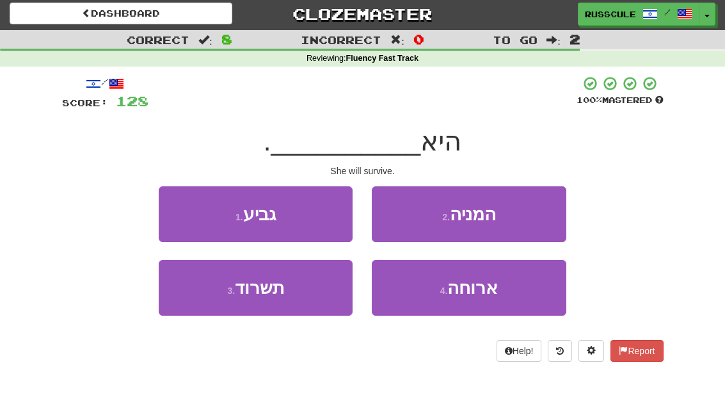
click at [205, 307] on button "3 . תשרוד" at bounding box center [256, 288] width 194 height 56
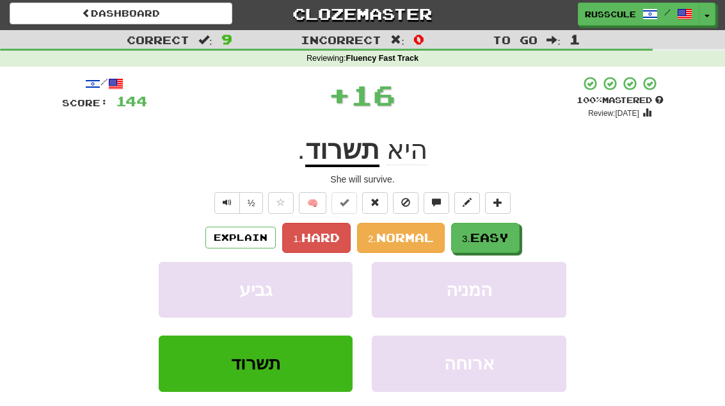
click at [501, 237] on span "Easy" at bounding box center [489, 237] width 38 height 14
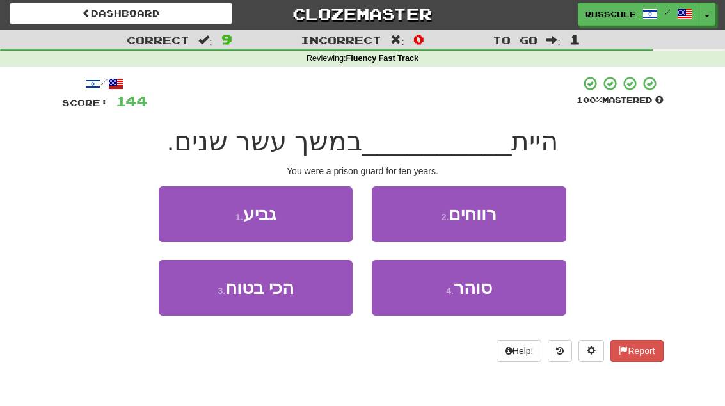
click at [490, 290] on span "סוהר" at bounding box center [472, 288] width 38 height 20
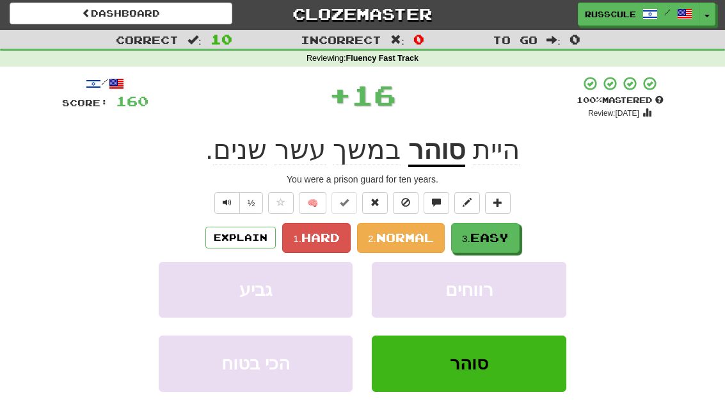
click at [500, 239] on span "Easy" at bounding box center [489, 237] width 38 height 14
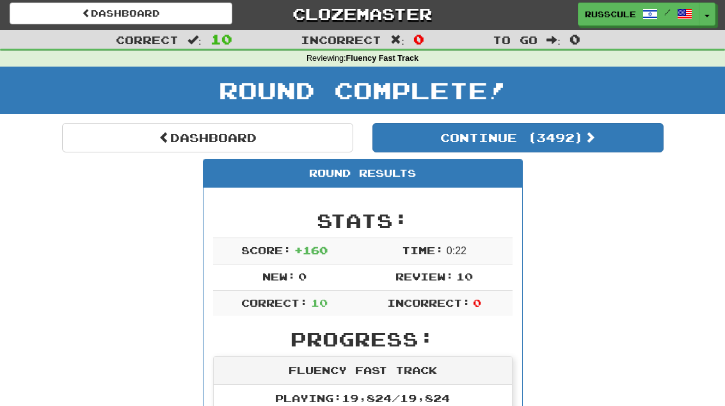
click at [620, 138] on button "Continue ( 3492 )" at bounding box center [517, 137] width 291 height 29
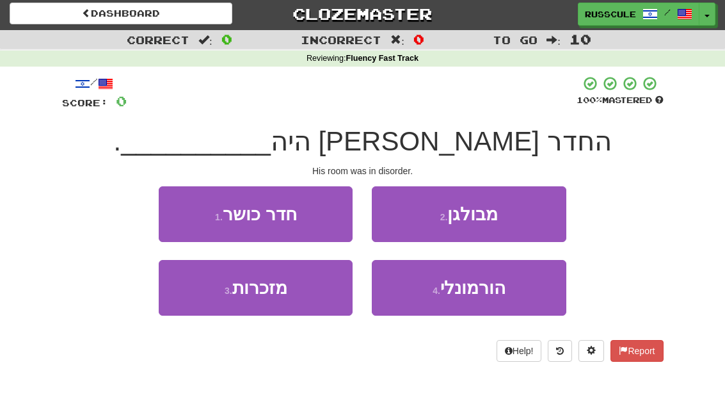
click at [528, 214] on button "2 . מבולגן" at bounding box center [469, 214] width 194 height 56
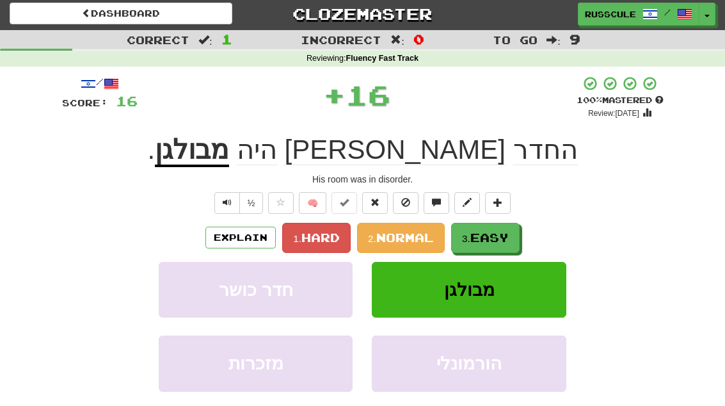
click at [498, 240] on span "Easy" at bounding box center [489, 237] width 38 height 14
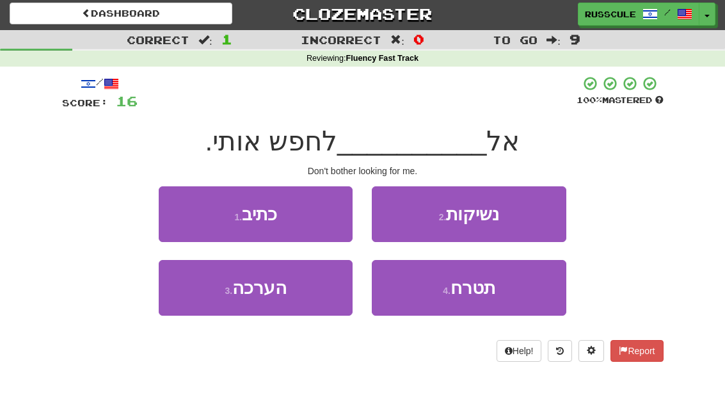
click at [495, 299] on button "4 . תטרח" at bounding box center [469, 288] width 194 height 56
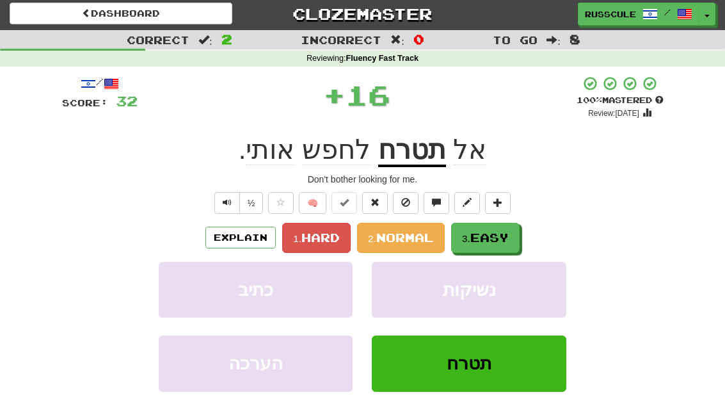
click at [508, 239] on span "Easy" at bounding box center [489, 237] width 38 height 14
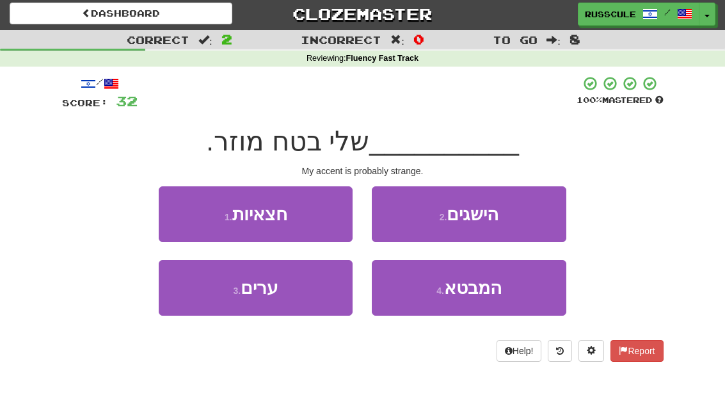
click at [481, 298] on button "4 . המבטא" at bounding box center [469, 288] width 194 height 56
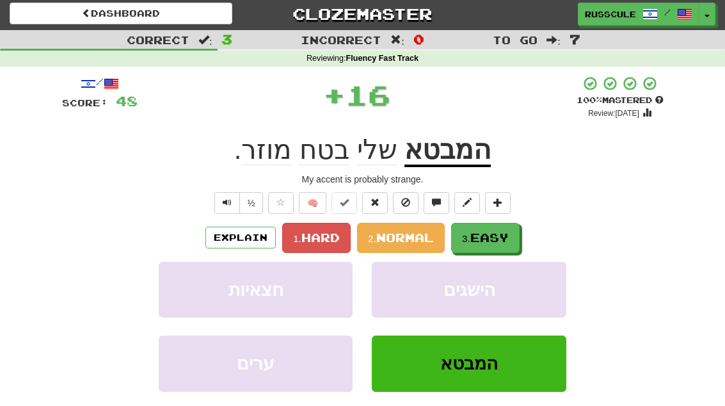
click at [506, 241] on span "Easy" at bounding box center [489, 237] width 38 height 14
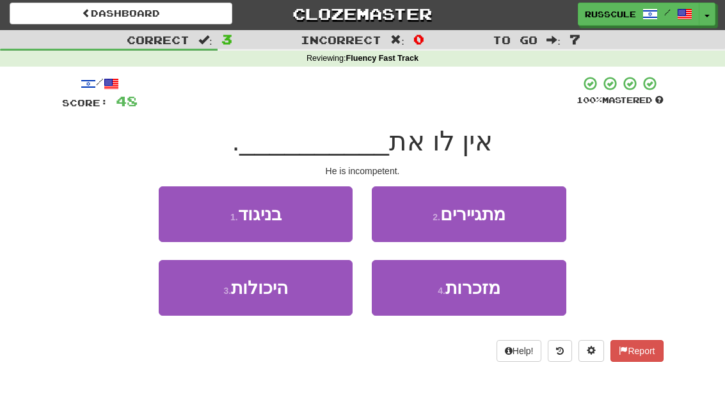
click at [194, 304] on button "3 . היכולות" at bounding box center [256, 288] width 194 height 56
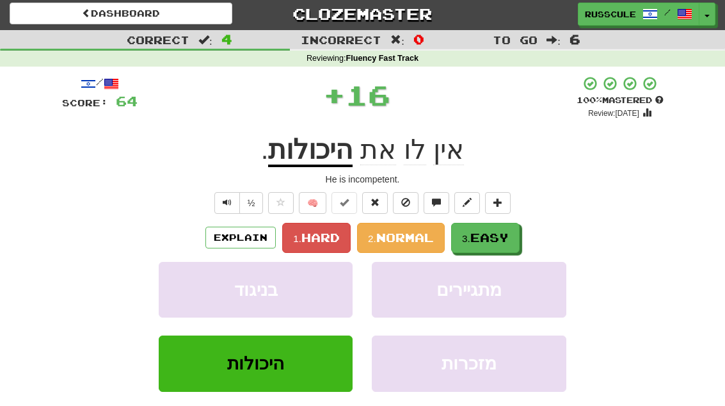
click at [507, 238] on span "Easy" at bounding box center [489, 237] width 38 height 14
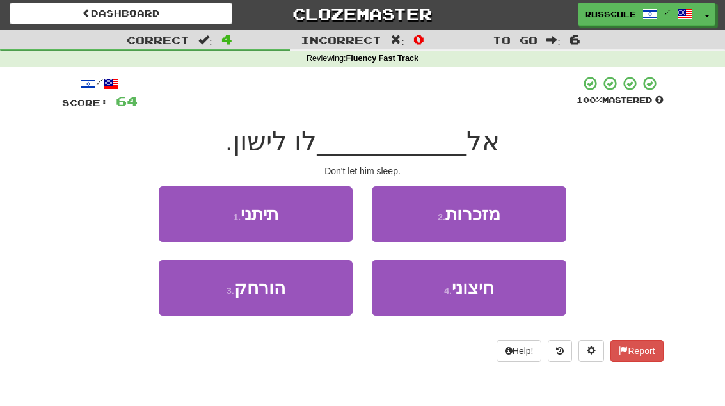
click at [189, 213] on button "1 . תיתני" at bounding box center [256, 214] width 194 height 56
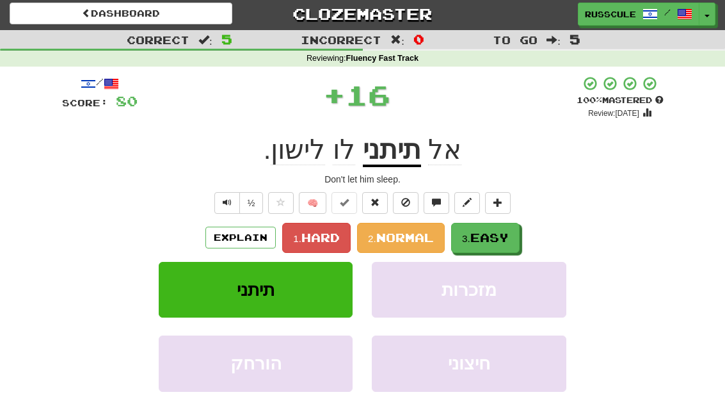
click at [503, 241] on span "Easy" at bounding box center [489, 237] width 38 height 14
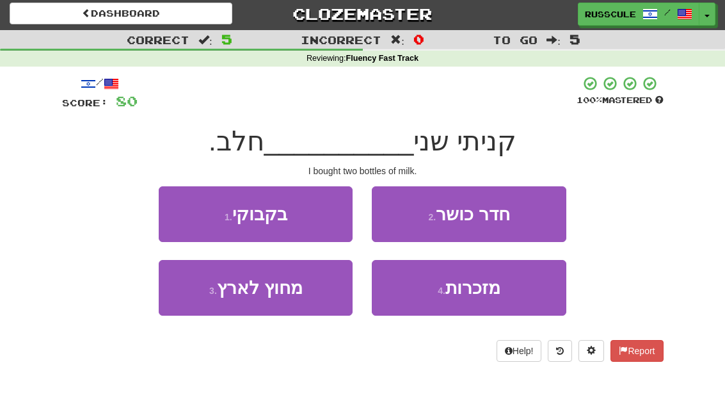
click at [187, 215] on button "1 . בקבוקי" at bounding box center [256, 214] width 194 height 56
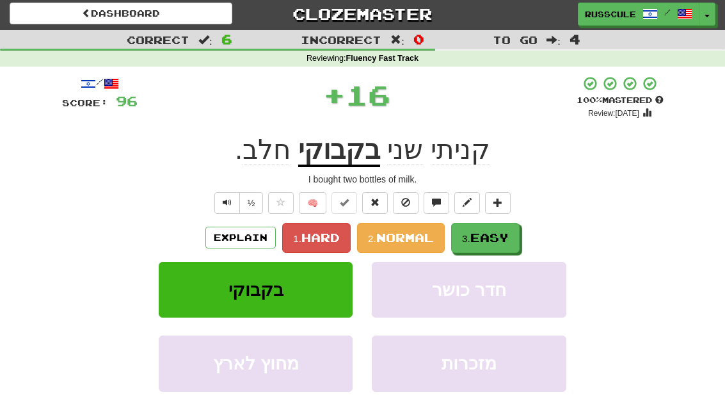
click at [497, 239] on span "Easy" at bounding box center [489, 237] width 38 height 14
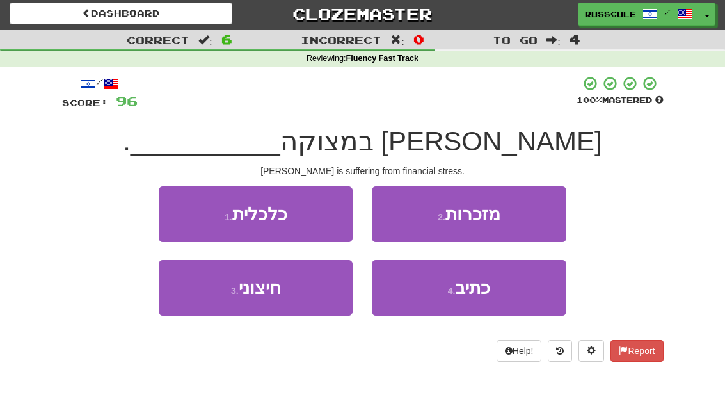
click at [194, 213] on button "1 . כלכלית" at bounding box center [256, 214] width 194 height 56
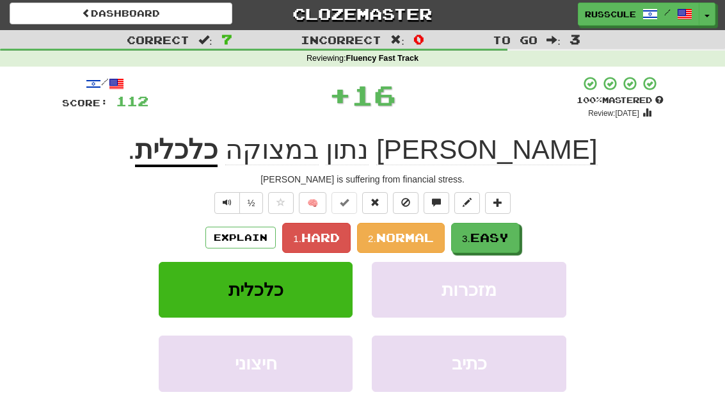
click at [499, 233] on span "Easy" at bounding box center [489, 237] width 38 height 14
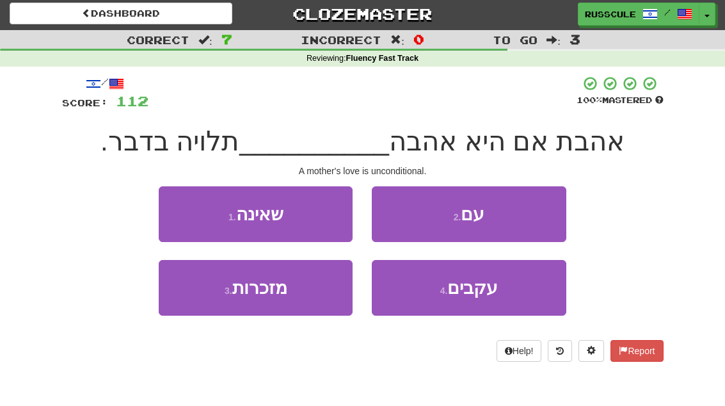
click at [181, 214] on button "1 . שאינה" at bounding box center [256, 214] width 194 height 56
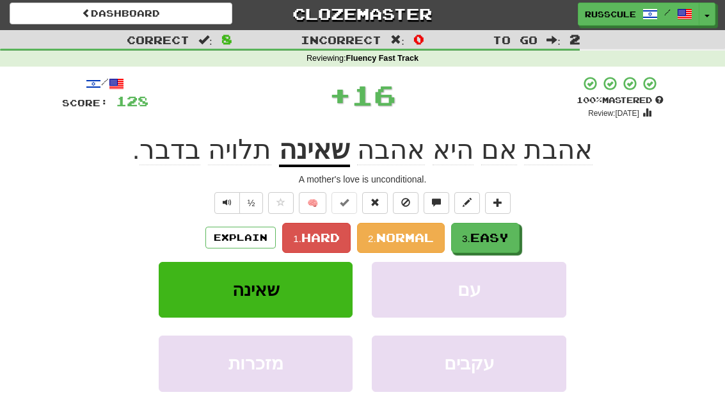
click at [503, 233] on span "Easy" at bounding box center [489, 237] width 38 height 14
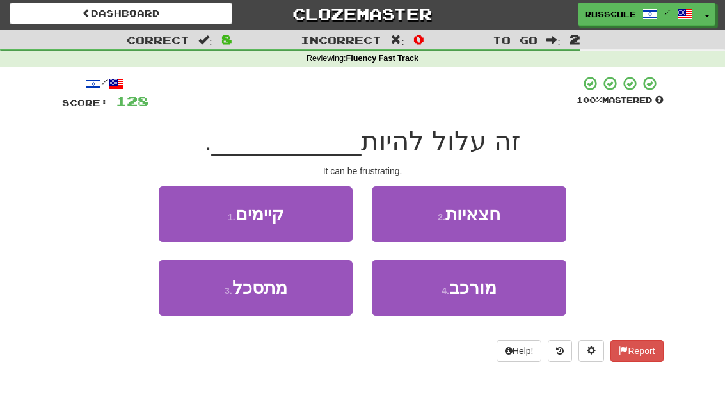
click at [207, 304] on button "3 . מתסכל" at bounding box center [256, 288] width 194 height 56
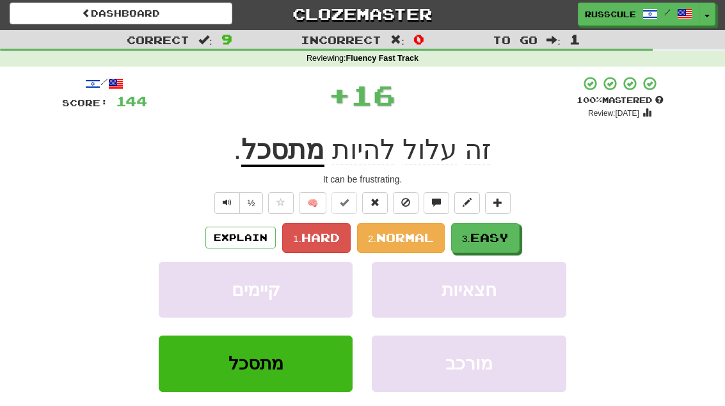
click at [491, 233] on span "Easy" at bounding box center [489, 237] width 38 height 14
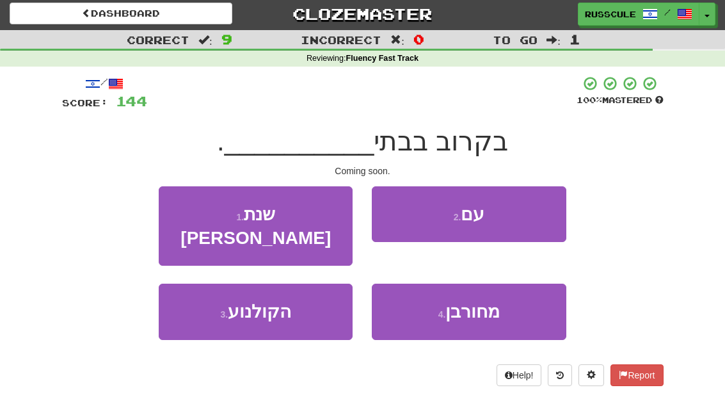
click at [199, 301] on button "3 . הקולנוע" at bounding box center [256, 311] width 194 height 56
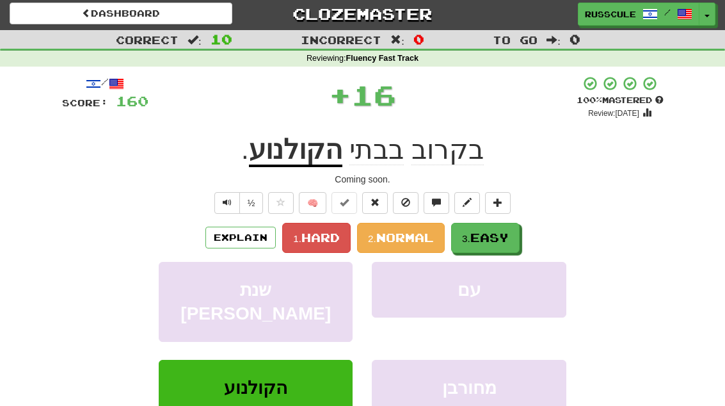
click at [489, 242] on span "Easy" at bounding box center [489, 237] width 38 height 14
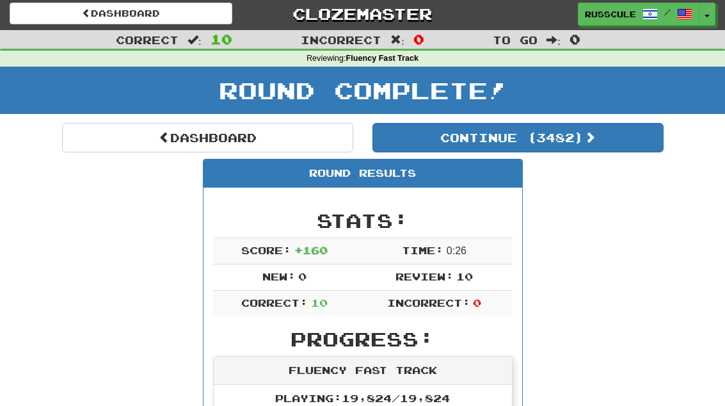
click at [125, 143] on link "Dashboard" at bounding box center [207, 137] width 291 height 29
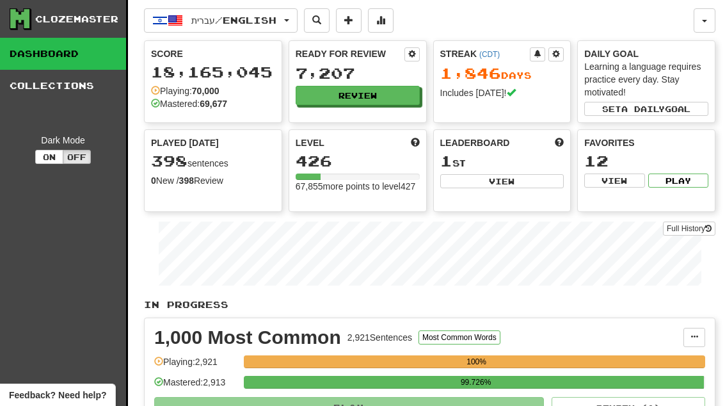
click at [392, 96] on button "Review" at bounding box center [358, 95] width 124 height 19
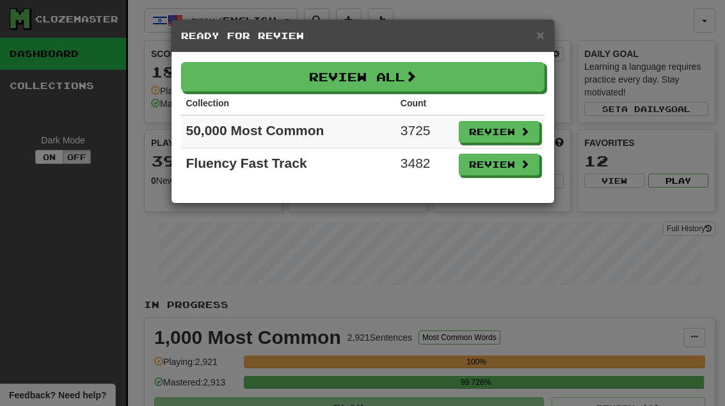
click at [522, 168] on span at bounding box center [524, 163] width 9 height 9
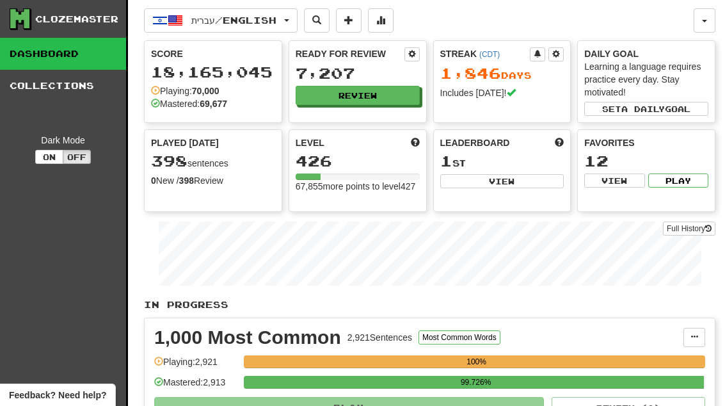
select select "**"
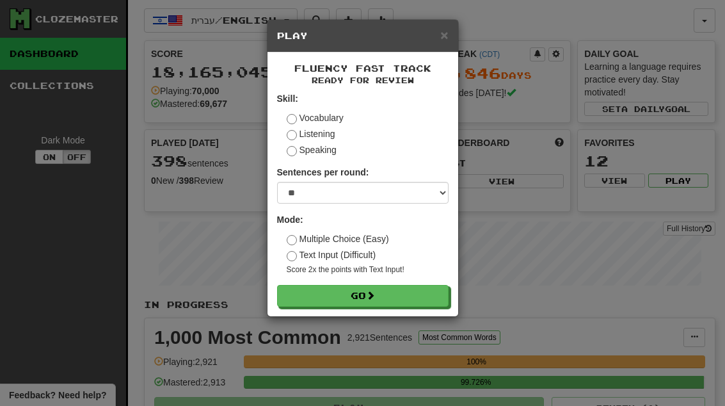
click at [443, 297] on button "Go" at bounding box center [362, 296] width 171 height 22
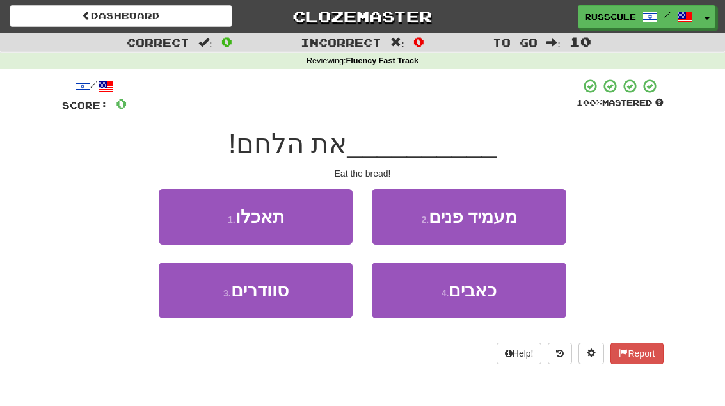
click at [182, 210] on button "1 . תאכלו" at bounding box center [256, 217] width 194 height 56
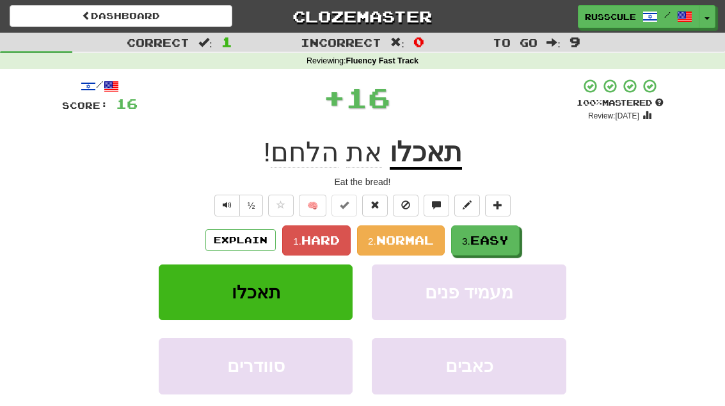
click at [493, 246] on button "3. Easy" at bounding box center [485, 240] width 68 height 30
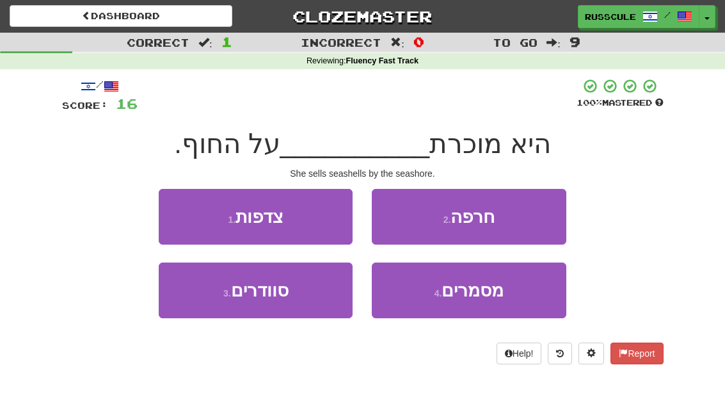
click at [182, 210] on button "1 . צדפות" at bounding box center [256, 217] width 194 height 56
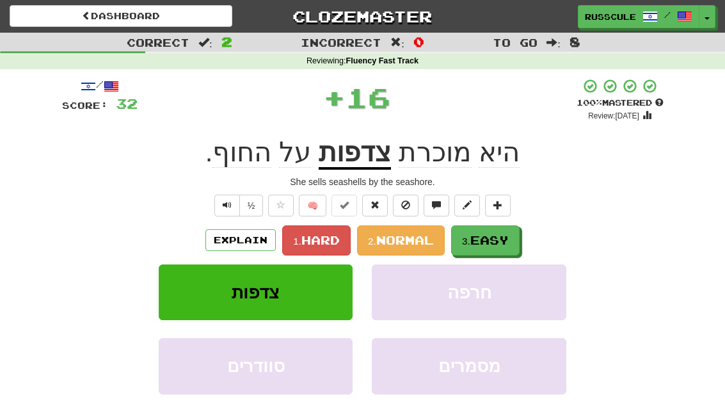
click at [493, 240] on span "Easy" at bounding box center [489, 240] width 38 height 14
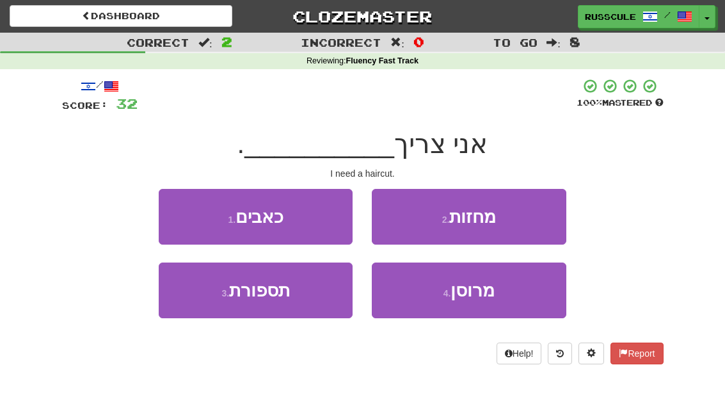
click at [214, 314] on button "3 . תספורת" at bounding box center [256, 290] width 194 height 56
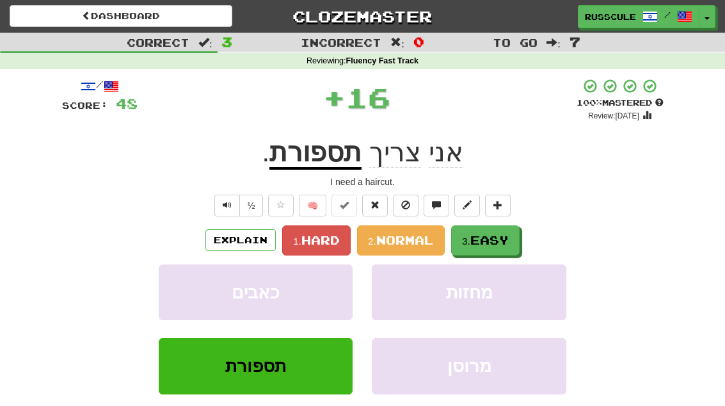
click at [504, 236] on span "Easy" at bounding box center [489, 240] width 38 height 14
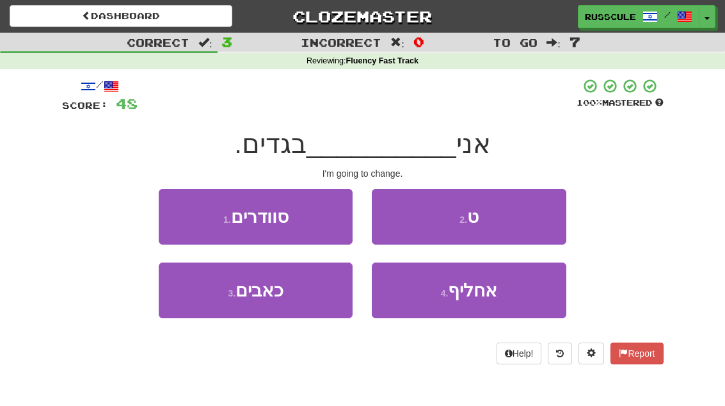
click at [487, 298] on span "אחליף" at bounding box center [472, 290] width 49 height 20
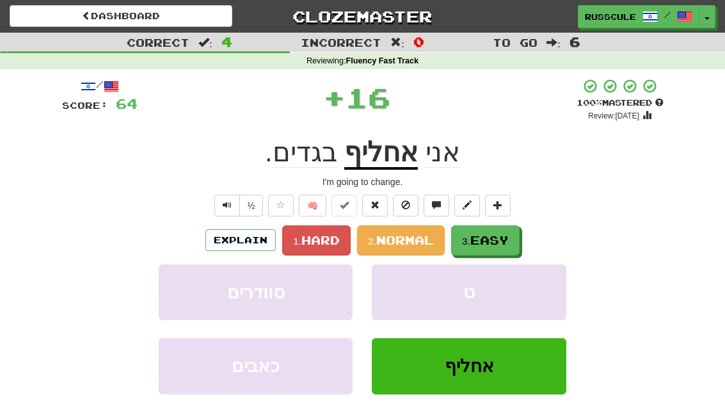
click at [508, 238] on span "Easy" at bounding box center [489, 240] width 38 height 14
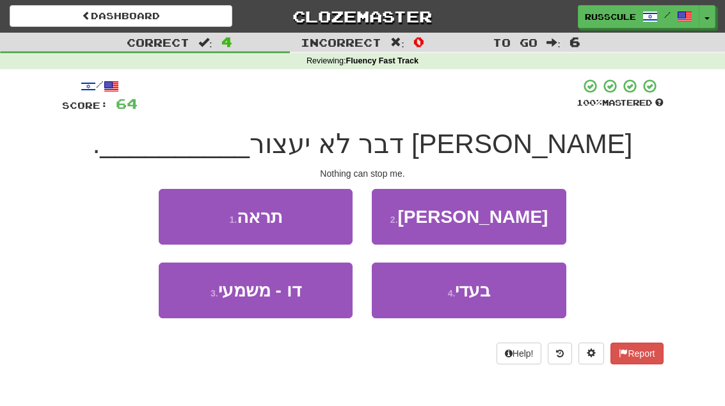
click at [482, 308] on button "4 . בעדי" at bounding box center [469, 290] width 194 height 56
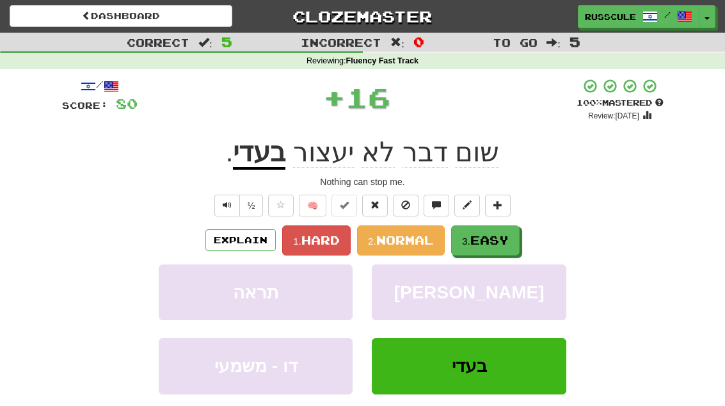
click at [517, 241] on button "3. Easy" at bounding box center [485, 240] width 68 height 30
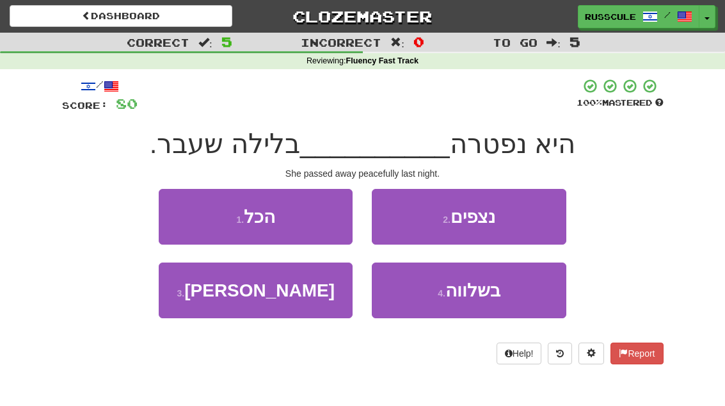
click at [486, 294] on span "בשלווה" at bounding box center [472, 290] width 55 height 20
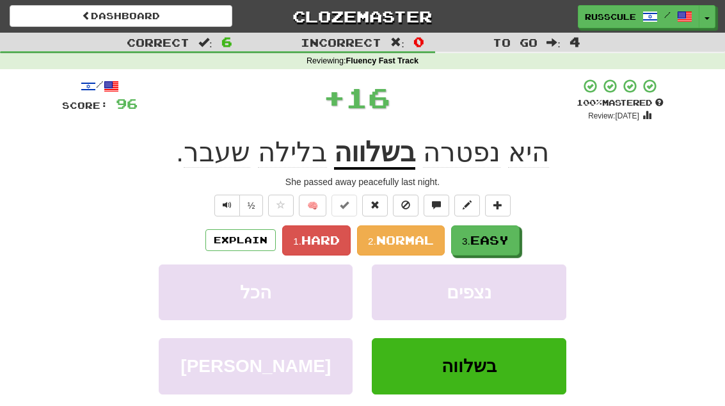
click at [505, 237] on span "Easy" at bounding box center [489, 240] width 38 height 14
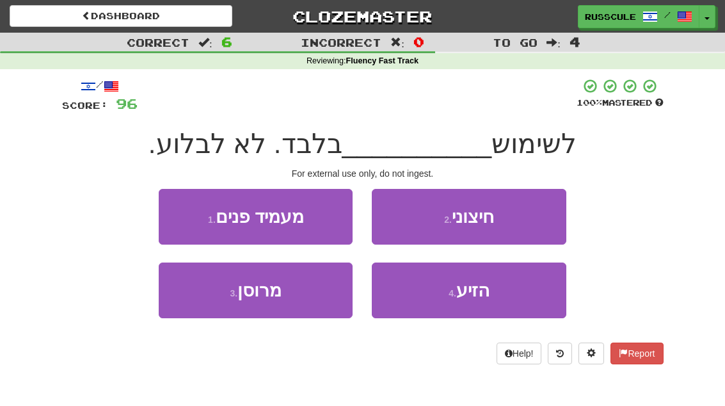
click at [526, 221] on button "2 . חיצוני" at bounding box center [469, 217] width 194 height 56
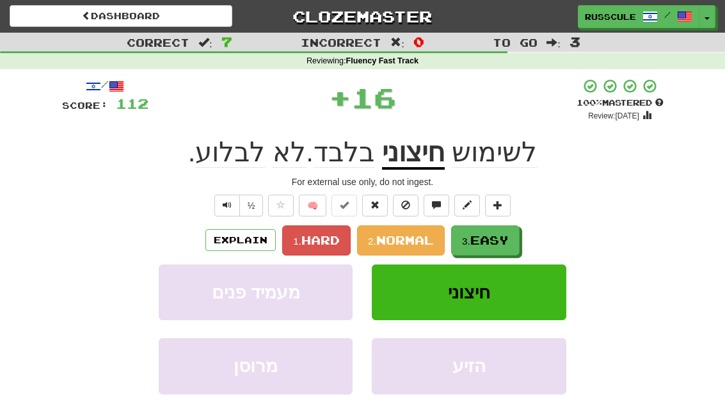
click at [503, 240] on span "Easy" at bounding box center [489, 240] width 38 height 14
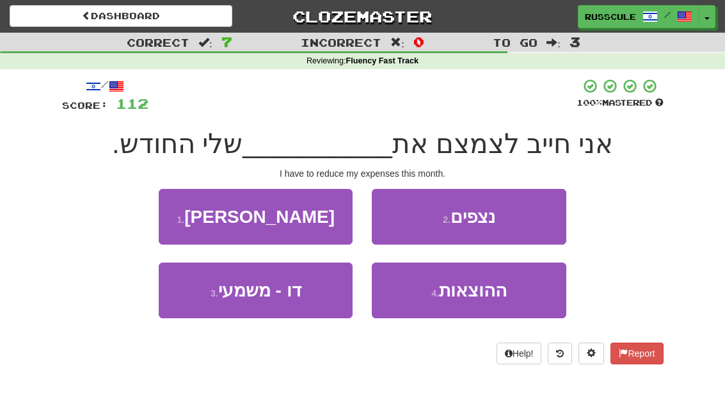
click at [477, 294] on span "ההוצאות" at bounding box center [473, 290] width 68 height 20
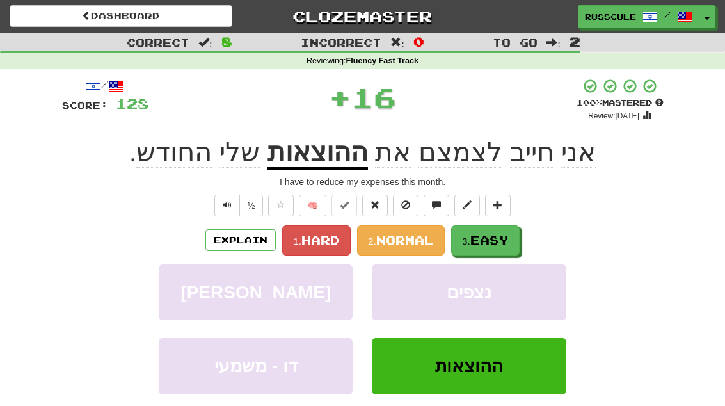
click at [514, 232] on button "3. Easy" at bounding box center [485, 240] width 68 height 30
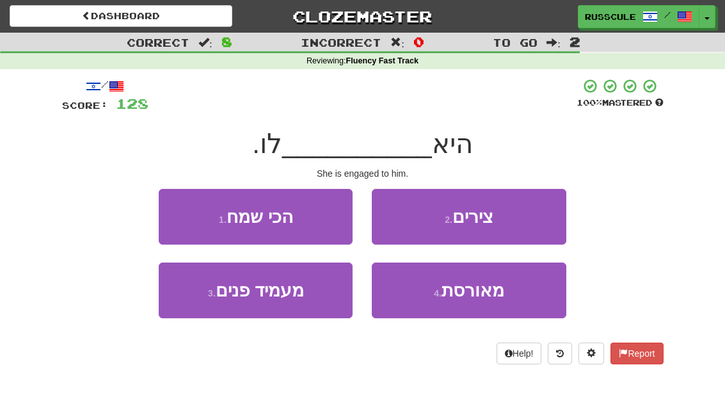
click at [491, 297] on span "מאורסת" at bounding box center [472, 290] width 63 height 20
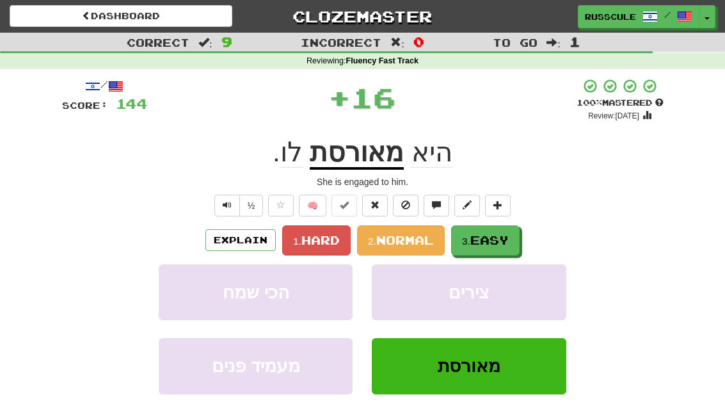
click at [516, 240] on button "3. Easy" at bounding box center [485, 240] width 68 height 30
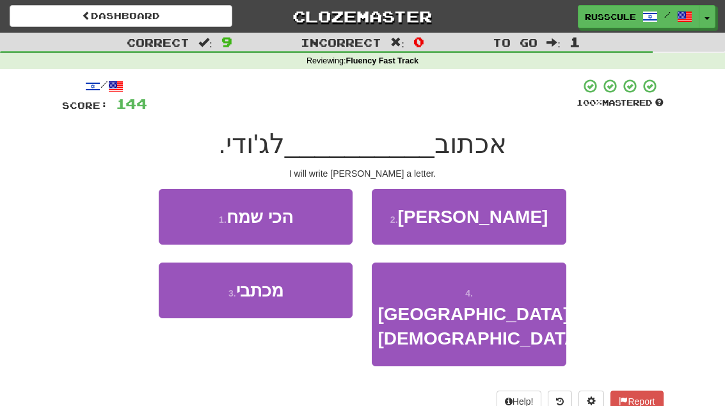
click at [210, 304] on button "3 . מכתבי" at bounding box center [256, 290] width 194 height 56
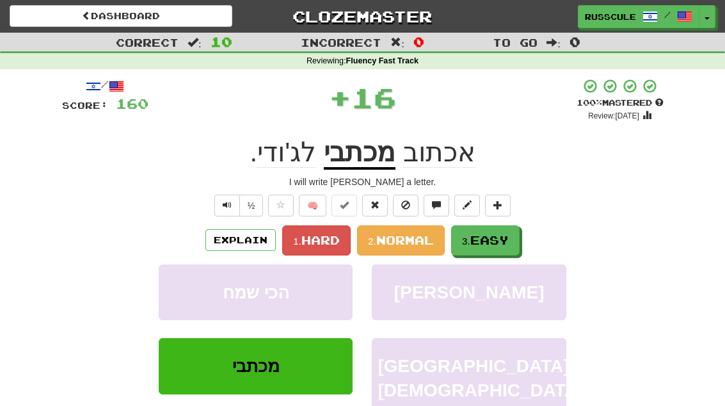
click at [493, 237] on span "Easy" at bounding box center [489, 240] width 38 height 14
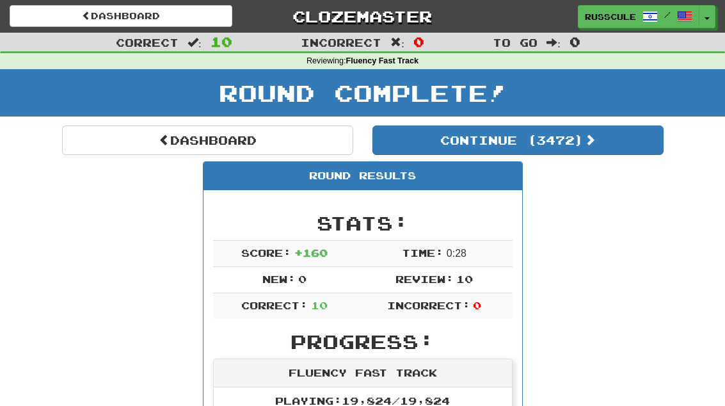
click at [120, 148] on link "Dashboard" at bounding box center [207, 139] width 291 height 29
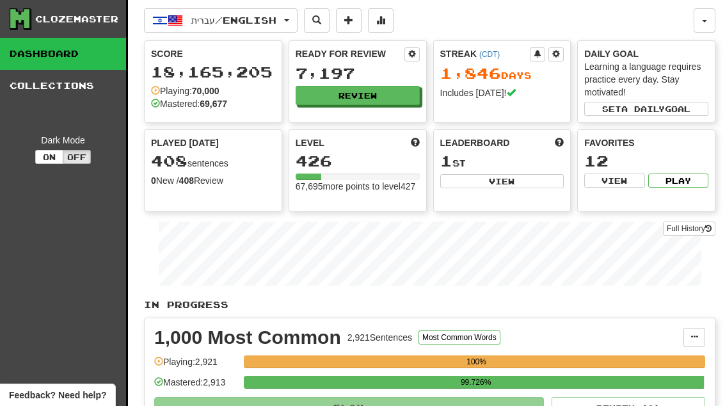
click at [393, 28] on button at bounding box center [381, 20] width 26 height 24
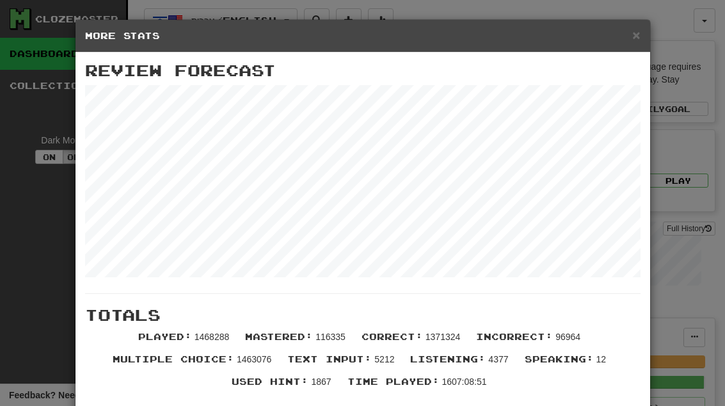
click at [638, 31] on span "×" at bounding box center [636, 35] width 8 height 15
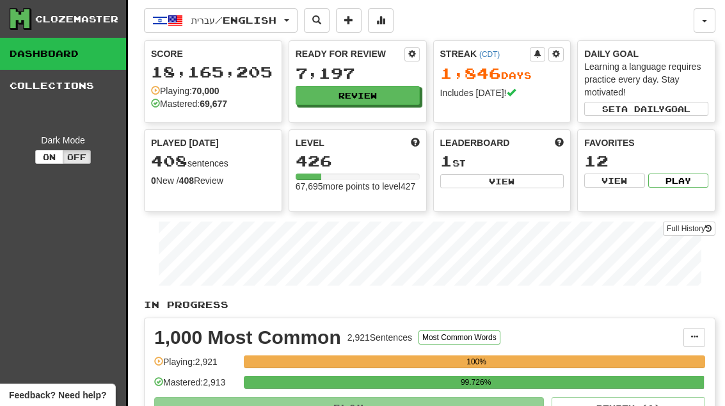
click at [526, 187] on button "View" at bounding box center [502, 181] width 124 height 14
select select "**********"
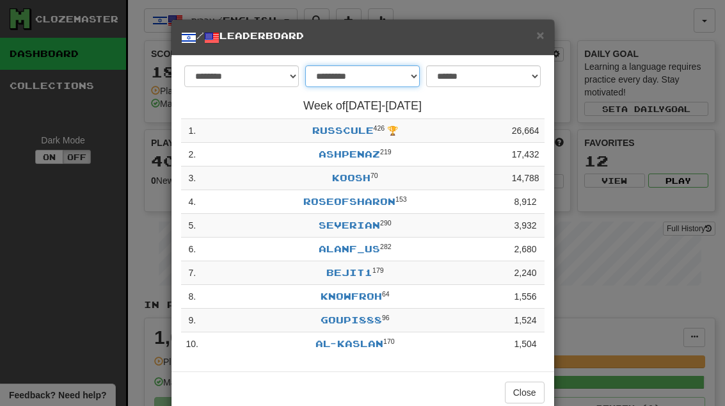
click at [404, 75] on select "**********" at bounding box center [362, 76] width 114 height 22
select select "*******"
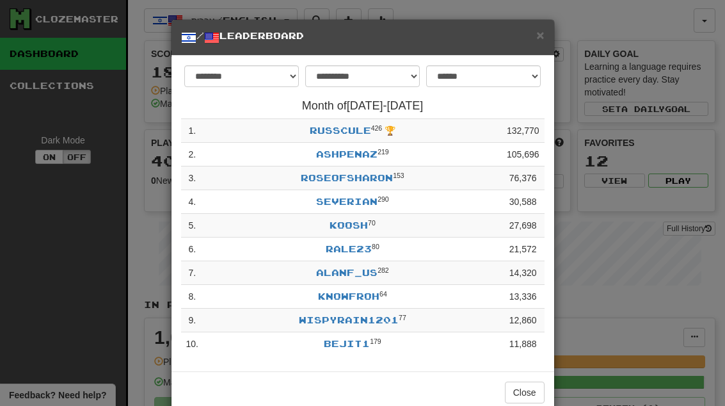
click at [521, 400] on button "Close" at bounding box center [525, 392] width 40 height 22
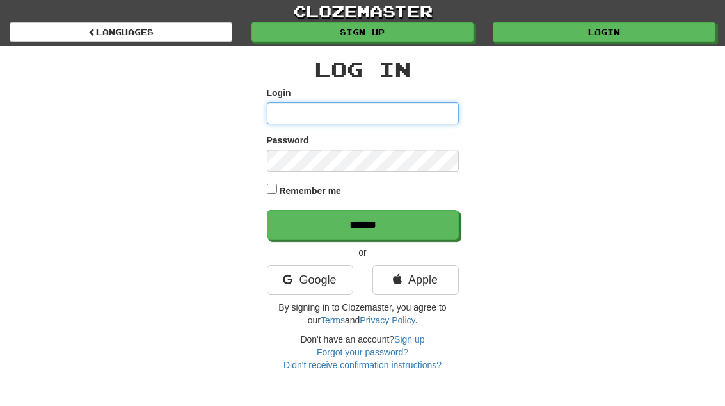
type input "**********"
click at [362, 223] on input "******" at bounding box center [363, 224] width 192 height 29
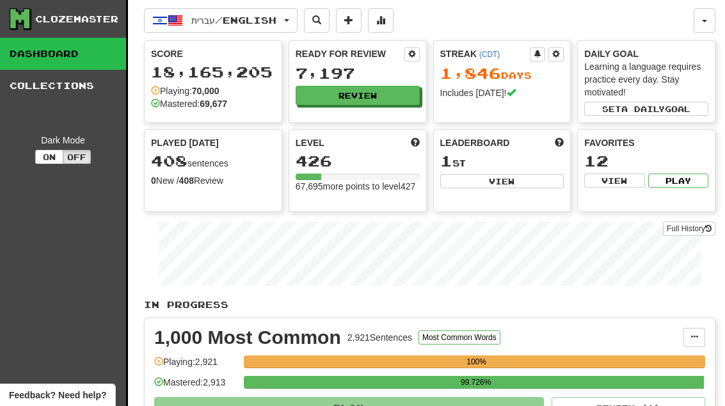
click at [400, 103] on button "Review" at bounding box center [358, 95] width 124 height 19
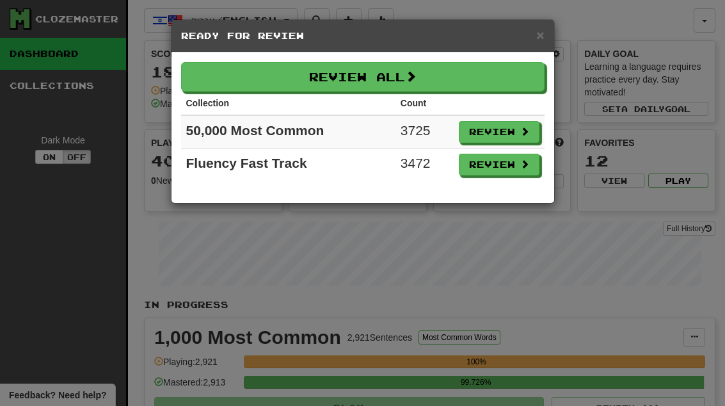
click at [508, 174] on button "Review" at bounding box center [499, 165] width 81 height 22
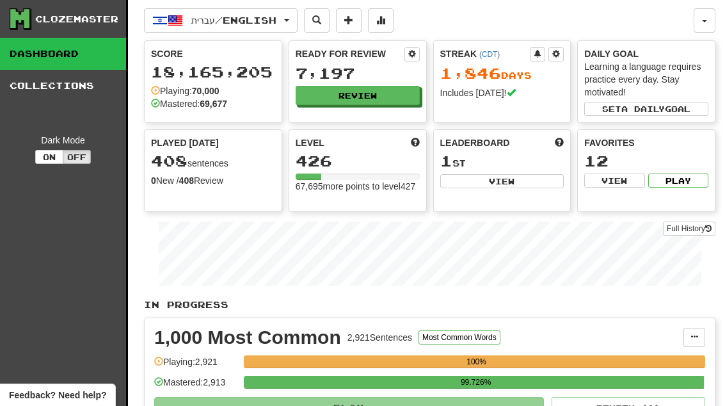
select select "**"
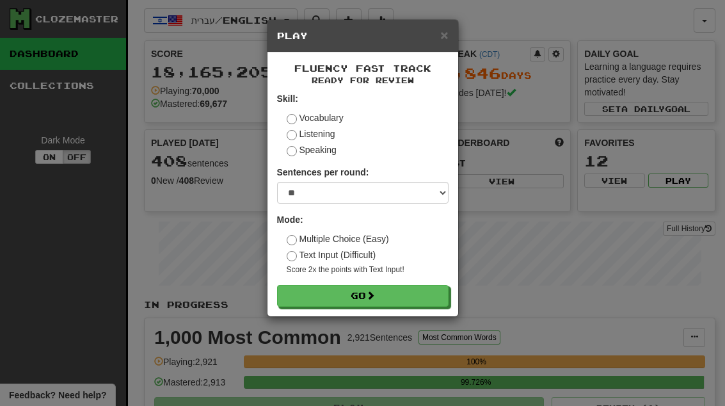
click at [442, 299] on button "Go" at bounding box center [362, 296] width 171 height 22
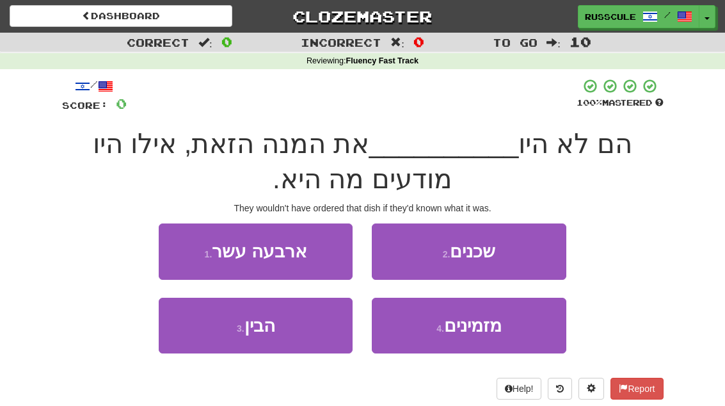
click at [486, 338] on button "4 . מזמינים" at bounding box center [469, 325] width 194 height 56
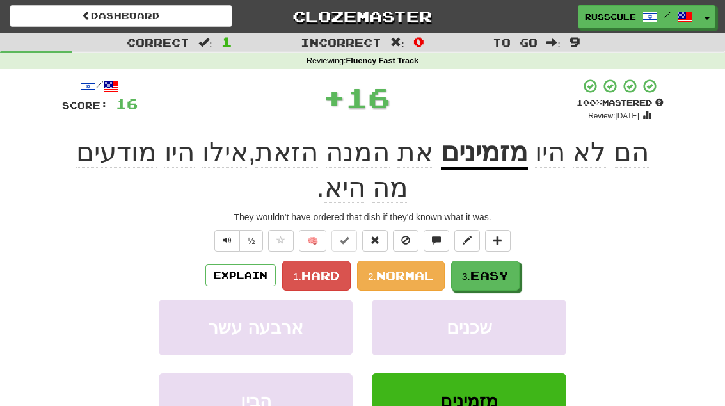
click at [492, 276] on span "Easy" at bounding box center [489, 275] width 38 height 14
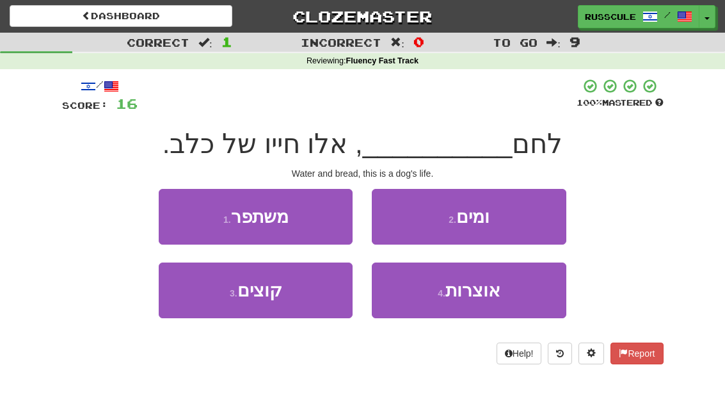
click at [530, 223] on button "2 . ומים" at bounding box center [469, 217] width 194 height 56
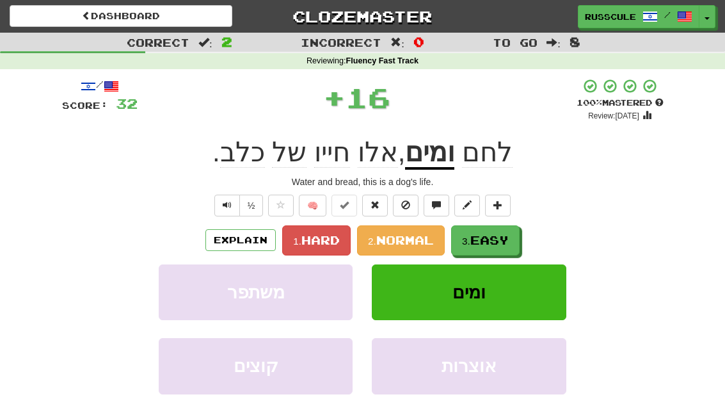
click at [505, 242] on span "Easy" at bounding box center [489, 240] width 38 height 14
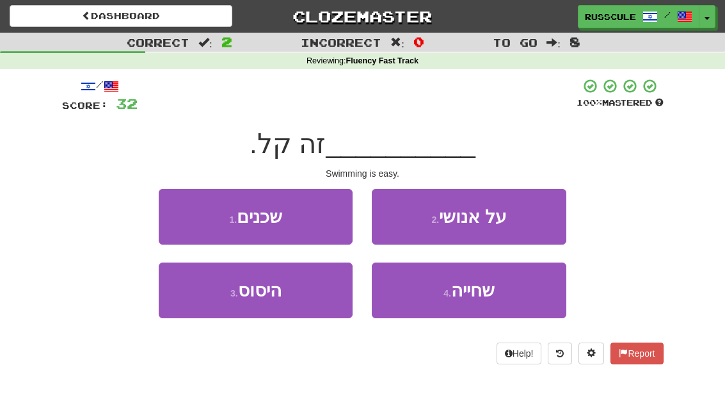
click at [491, 303] on button "4 . שחייה" at bounding box center [469, 290] width 194 height 56
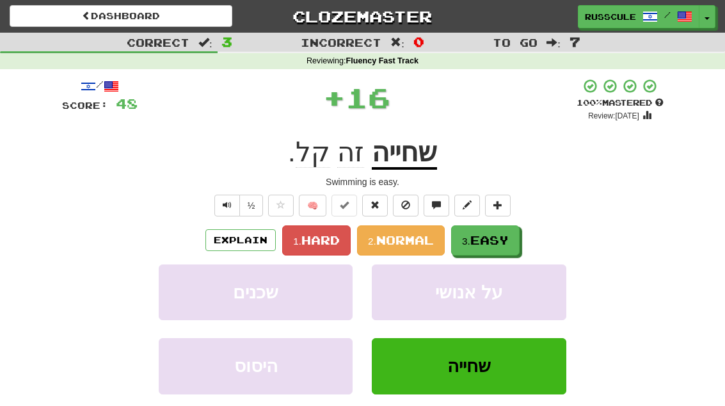
click at [508, 241] on span "Easy" at bounding box center [489, 240] width 38 height 14
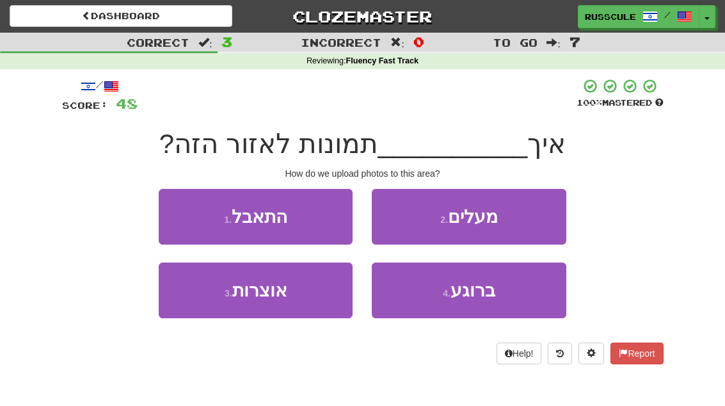
click at [524, 223] on button "2 . מעלים" at bounding box center [469, 217] width 194 height 56
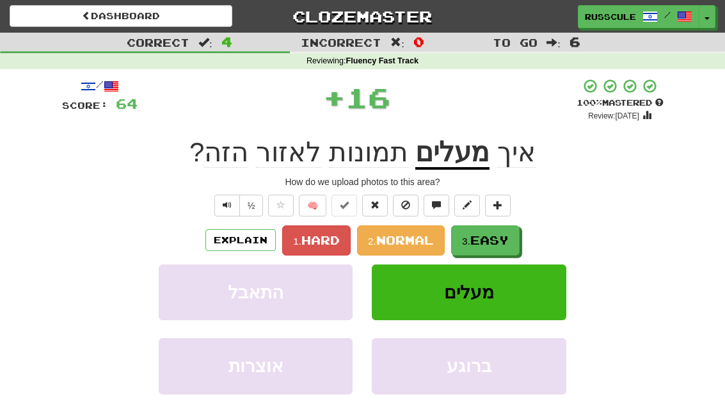
click at [508, 240] on span "Easy" at bounding box center [489, 240] width 38 height 14
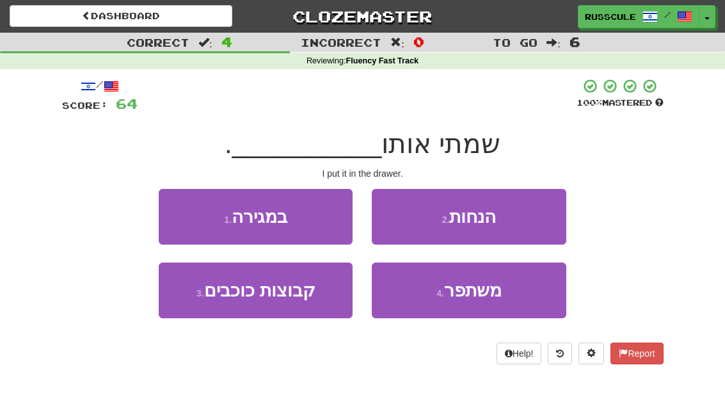
click at [182, 216] on button "1 . במגירה" at bounding box center [256, 217] width 194 height 56
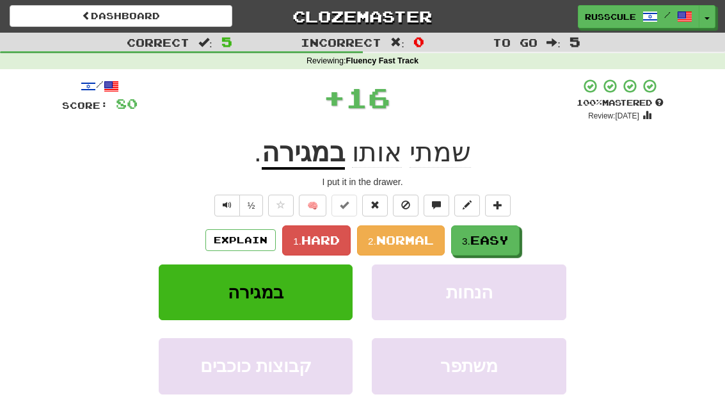
click at [506, 238] on span "Easy" at bounding box center [489, 240] width 38 height 14
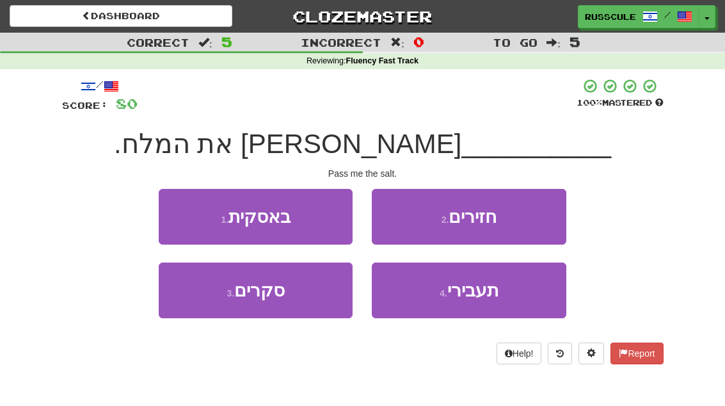
click at [494, 298] on span "תעבירי" at bounding box center [472, 290] width 51 height 20
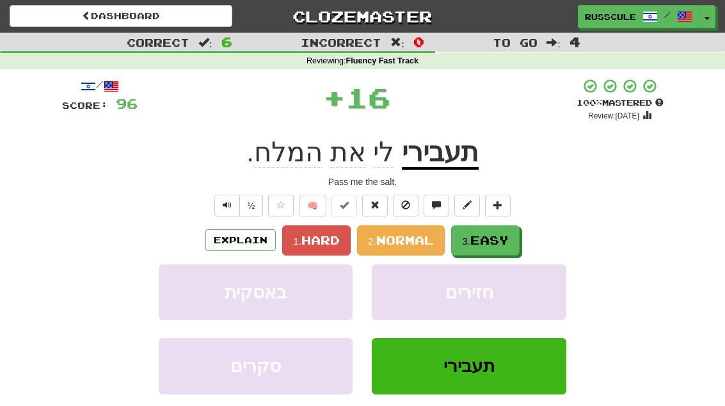
click at [516, 242] on button "3. Easy" at bounding box center [485, 240] width 68 height 30
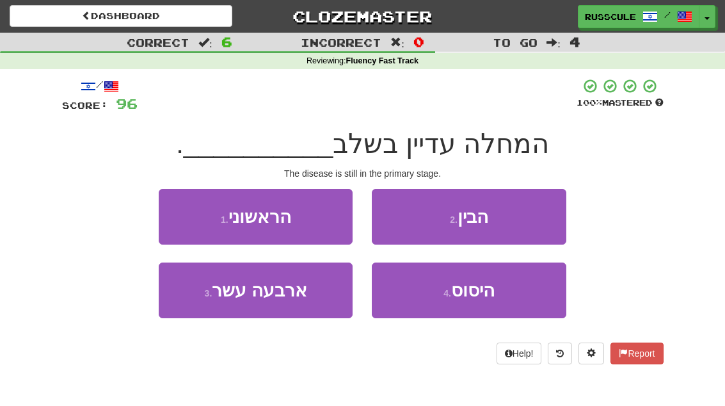
click at [178, 212] on button "1 . הראשוני" at bounding box center [256, 217] width 194 height 56
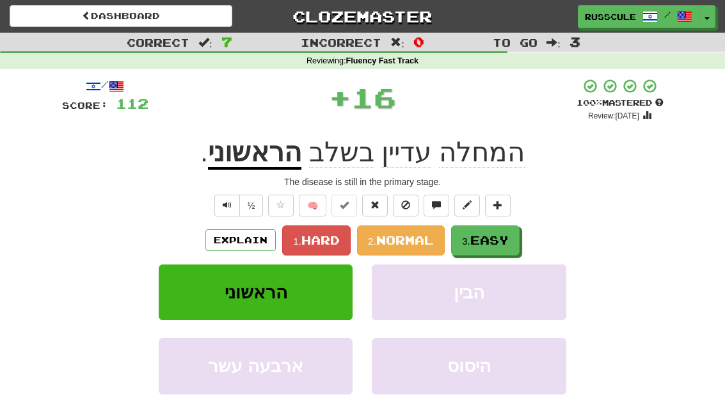
click at [508, 239] on span "Easy" at bounding box center [489, 240] width 38 height 14
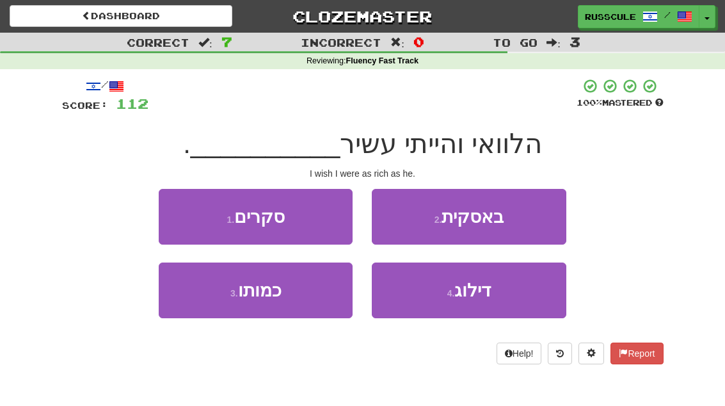
click at [207, 305] on button "3 . כמותו" at bounding box center [256, 290] width 194 height 56
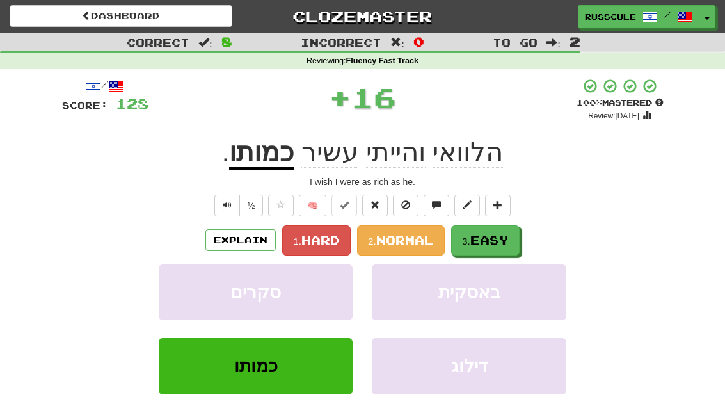
click at [505, 234] on span "Easy" at bounding box center [489, 240] width 38 height 14
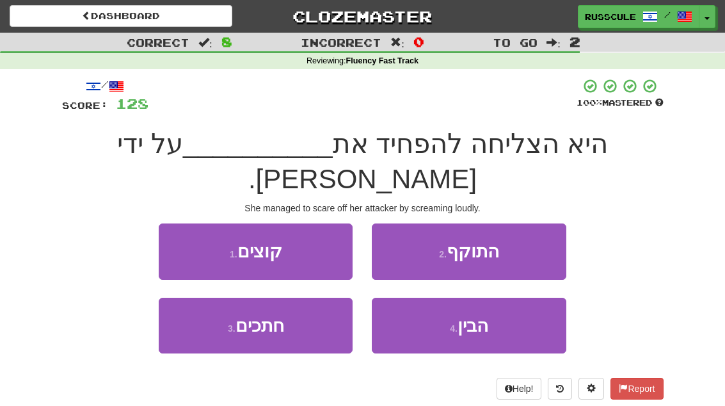
click at [516, 224] on button "2 . התוקף" at bounding box center [469, 251] width 194 height 56
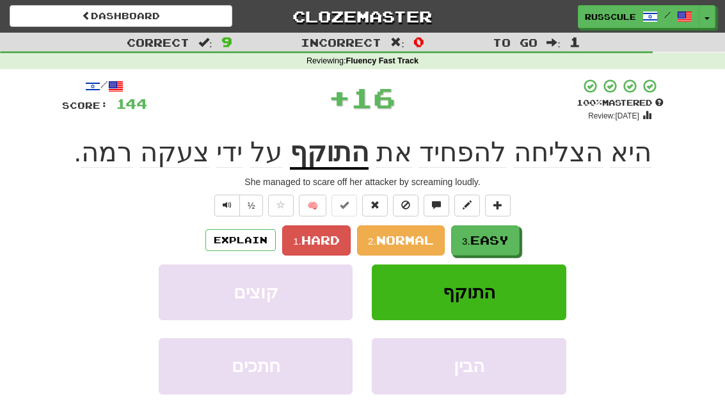
click at [505, 239] on span "Easy" at bounding box center [489, 240] width 38 height 14
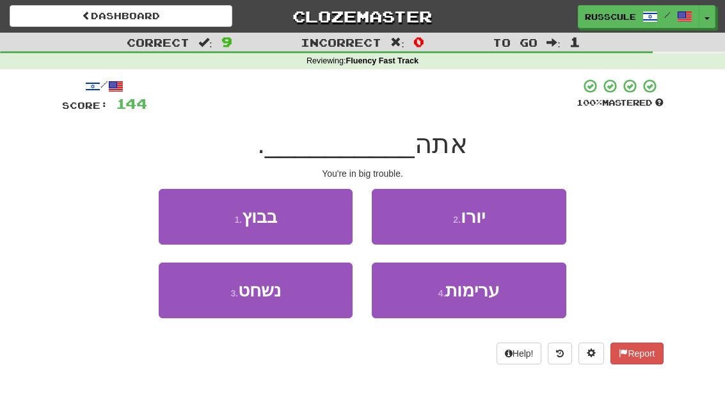
click at [178, 216] on button "1 . בבוץ" at bounding box center [256, 217] width 194 height 56
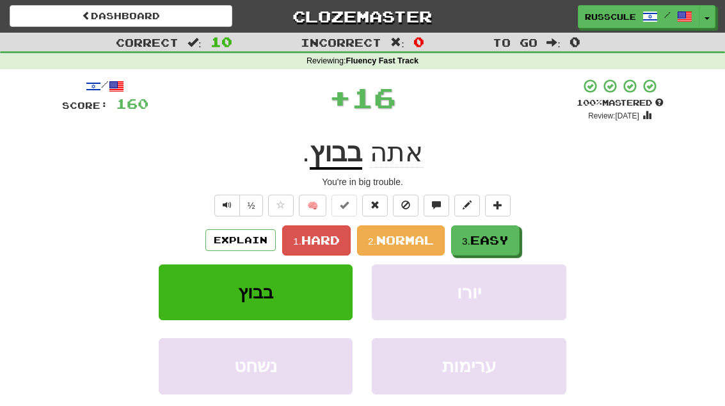
click at [500, 239] on span "Easy" at bounding box center [489, 240] width 38 height 14
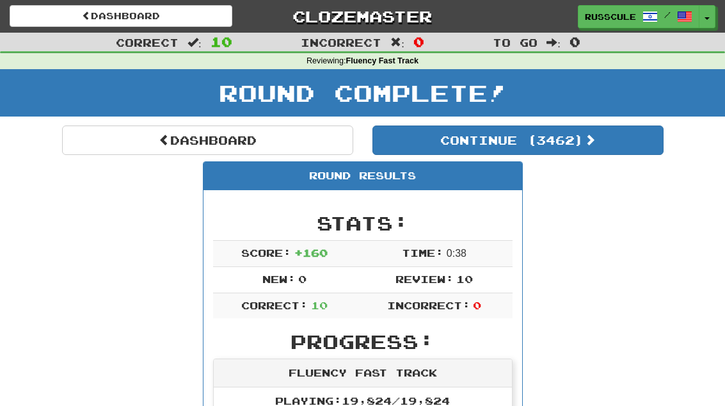
click at [620, 148] on button "Continue ( 3462 )" at bounding box center [517, 139] width 291 height 29
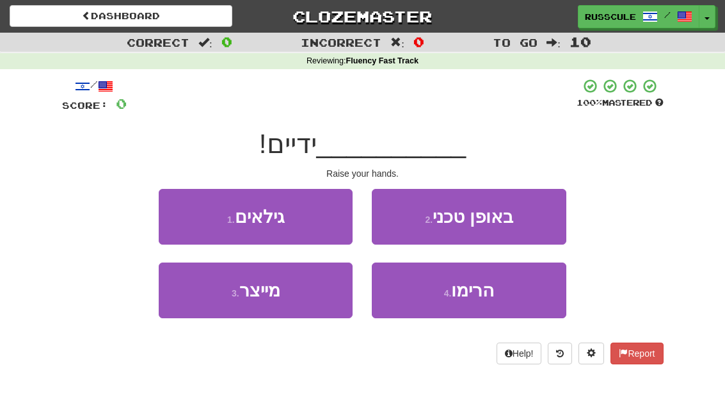
click at [491, 296] on span "הרימו" at bounding box center [472, 290] width 43 height 20
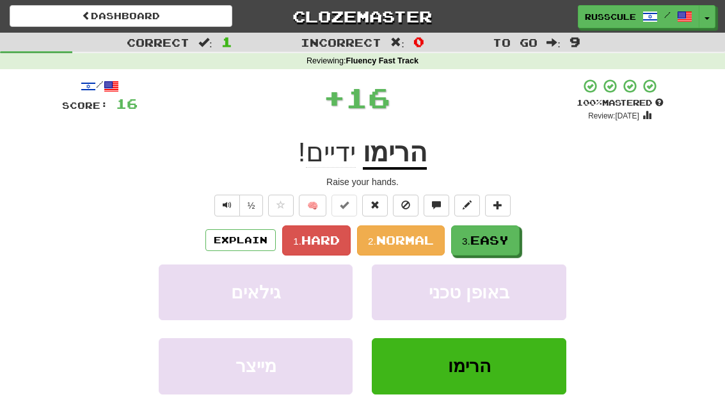
click at [518, 233] on button "3. Easy" at bounding box center [485, 240] width 68 height 30
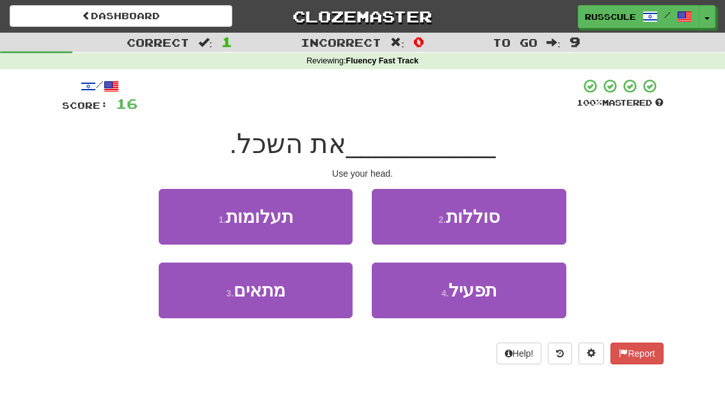
click at [484, 297] on span "תפעיל" at bounding box center [472, 290] width 48 height 20
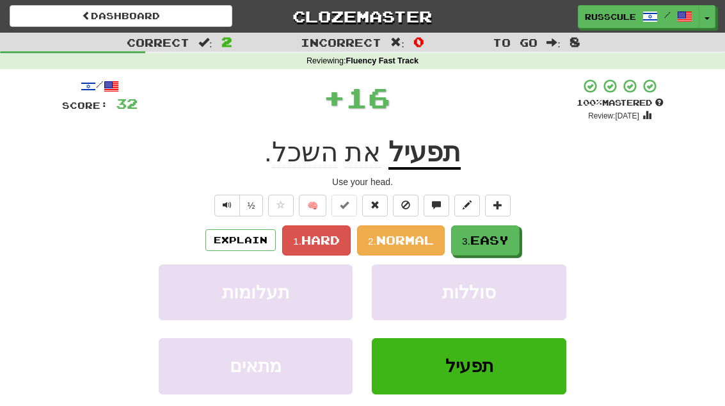
click at [508, 238] on span "Easy" at bounding box center [489, 240] width 38 height 14
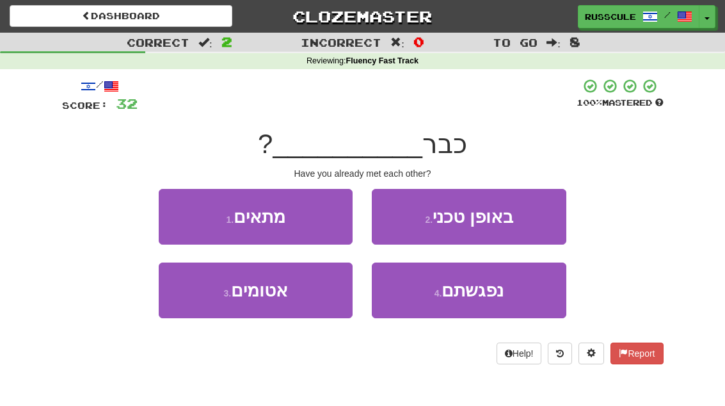
click at [489, 294] on span "נפגשתם" at bounding box center [472, 290] width 62 height 20
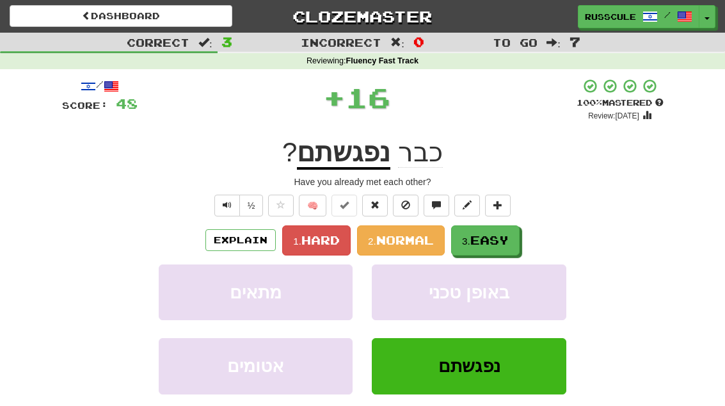
click at [514, 237] on button "3. Easy" at bounding box center [485, 240] width 68 height 30
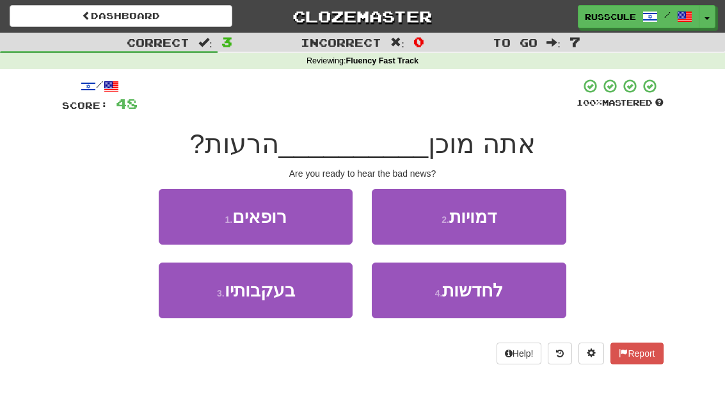
click at [491, 292] on span "לחדשות" at bounding box center [472, 290] width 61 height 20
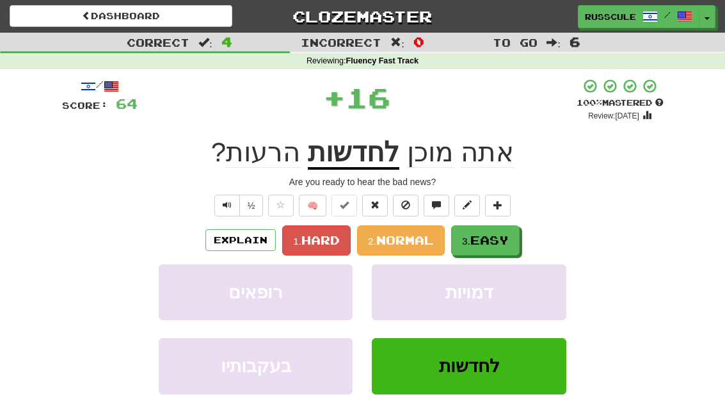
click at [508, 237] on span "Easy" at bounding box center [489, 240] width 38 height 14
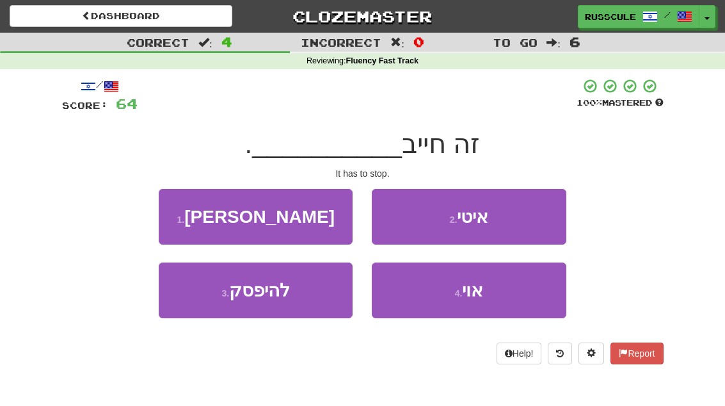
click at [207, 300] on button "3 . להיפסק" at bounding box center [256, 290] width 194 height 56
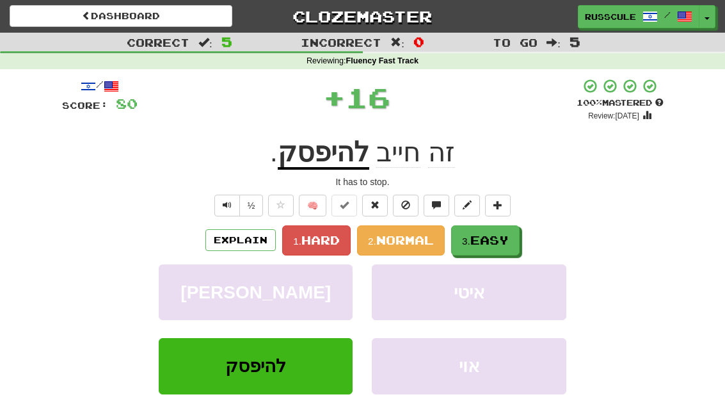
click at [505, 242] on span "Easy" at bounding box center [489, 240] width 38 height 14
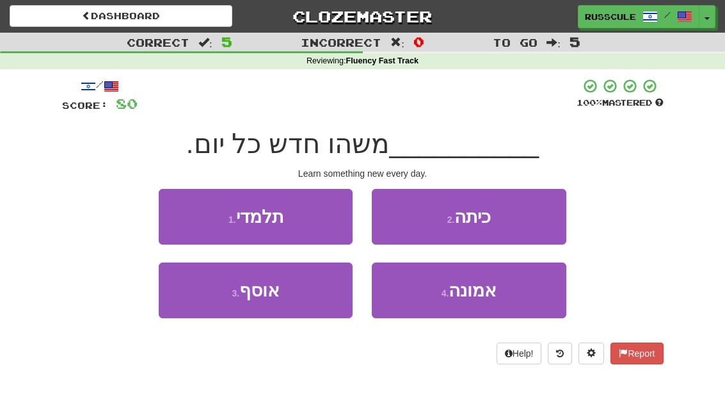
click at [177, 211] on button "1 . תלמדי" at bounding box center [256, 217] width 194 height 56
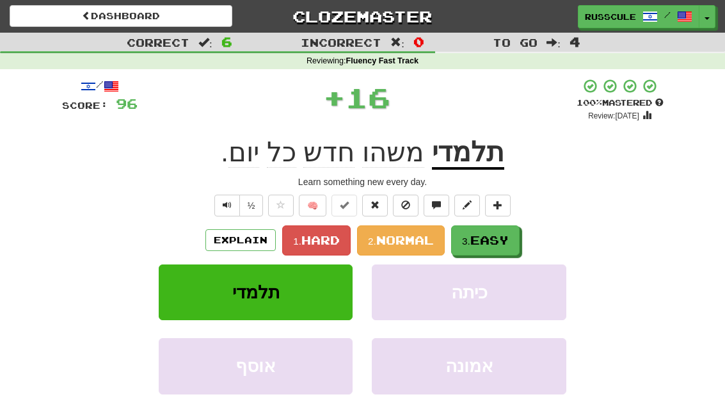
click at [507, 238] on span "Easy" at bounding box center [489, 240] width 38 height 14
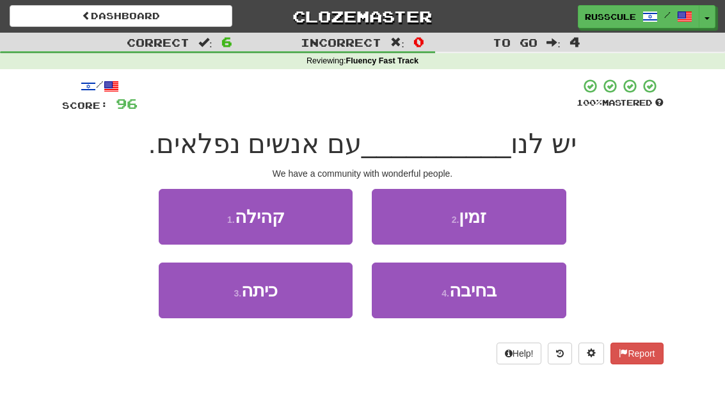
click at [169, 210] on button "1 . קהילה" at bounding box center [256, 217] width 194 height 56
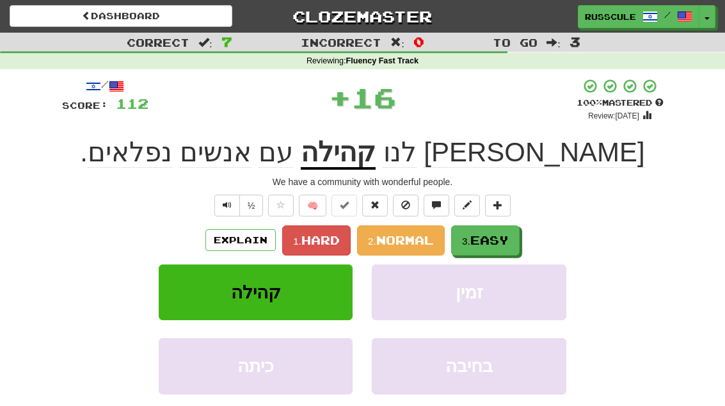
click at [505, 240] on span "Easy" at bounding box center [489, 240] width 38 height 14
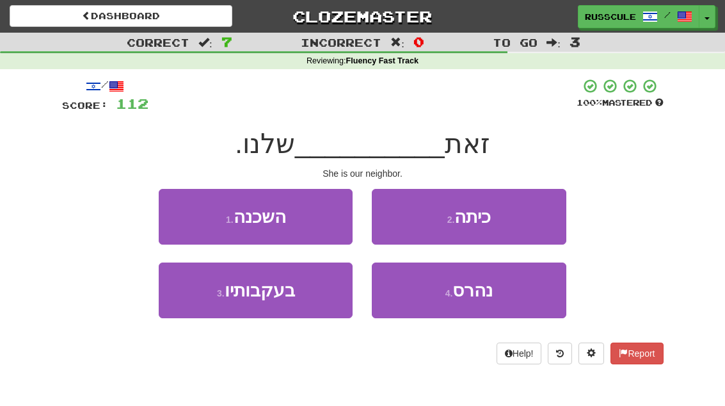
click at [175, 212] on button "1 . השכנה" at bounding box center [256, 217] width 194 height 56
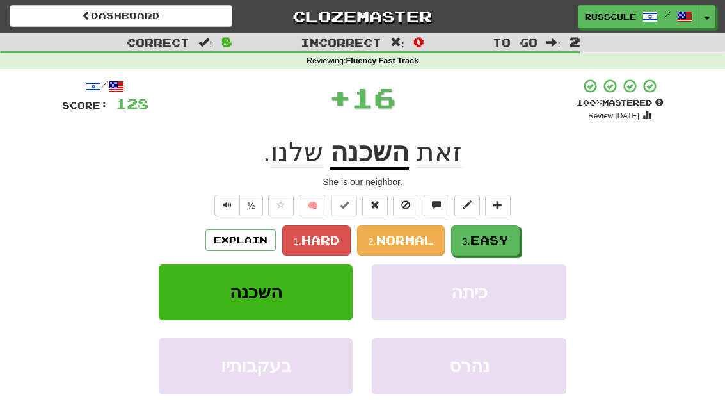
click at [499, 244] on span "Easy" at bounding box center [489, 240] width 38 height 14
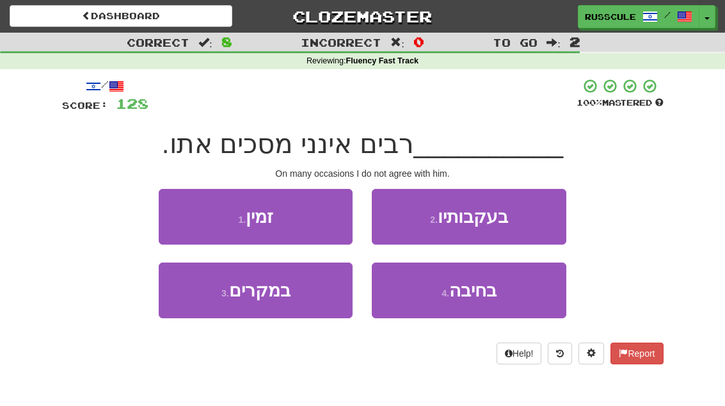
click at [530, 221] on button "2 . בעקבותיו" at bounding box center [469, 217] width 194 height 56
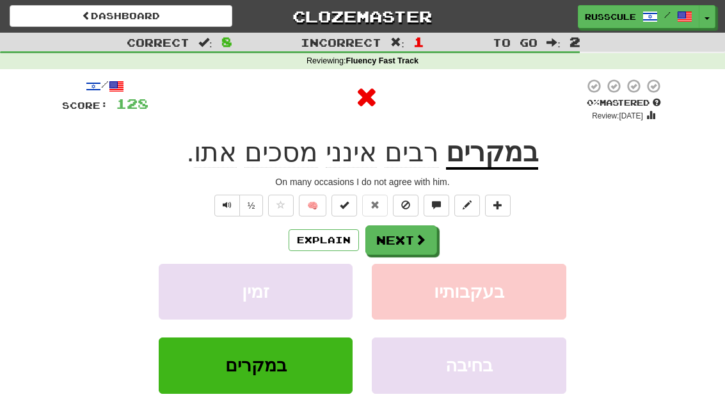
click at [418, 241] on span at bounding box center [420, 239] width 12 height 12
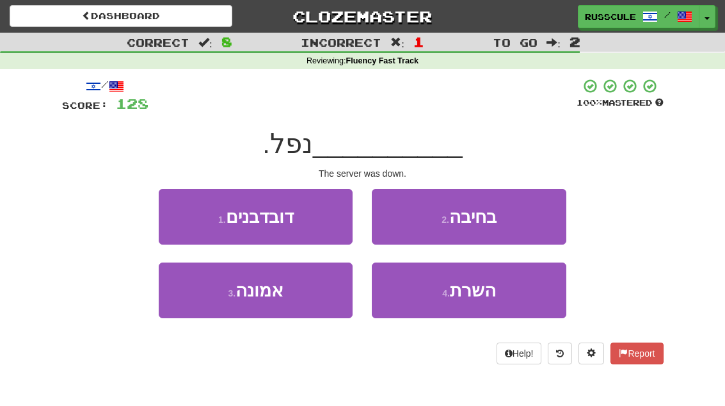
click at [483, 299] on button "4 . השרת" at bounding box center [469, 290] width 194 height 56
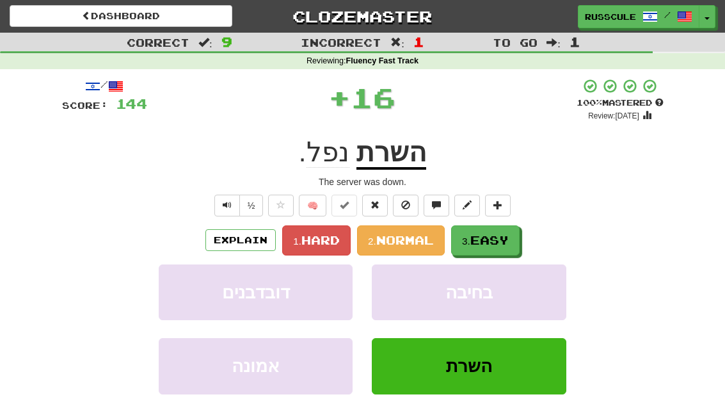
click at [500, 246] on button "3. Easy" at bounding box center [485, 240] width 68 height 30
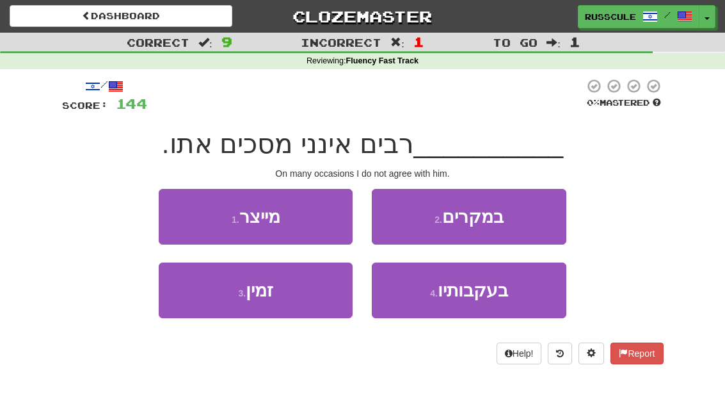
click at [528, 225] on button "2 . במקרים" at bounding box center [469, 217] width 194 height 56
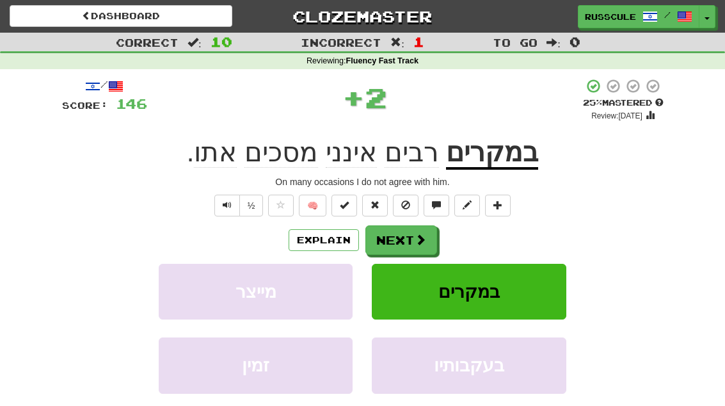
click at [434, 243] on button "Next" at bounding box center [401, 239] width 72 height 29
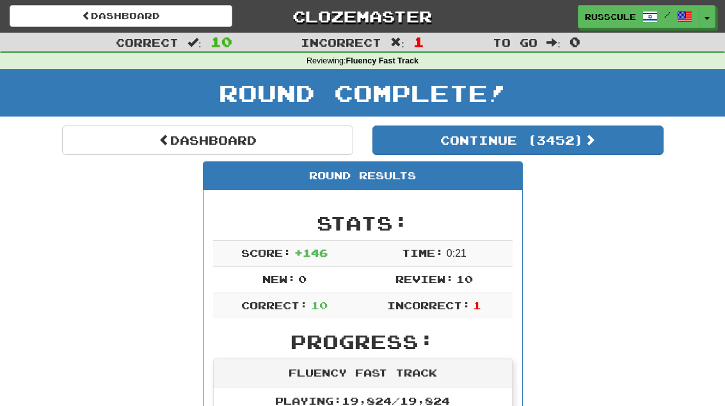
click at [608, 149] on button "Continue ( 3452 )" at bounding box center [517, 139] width 291 height 29
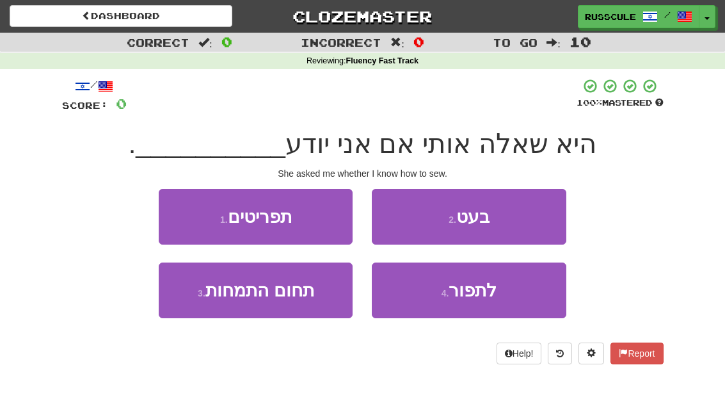
click at [496, 293] on span "לתפור" at bounding box center [472, 290] width 48 height 20
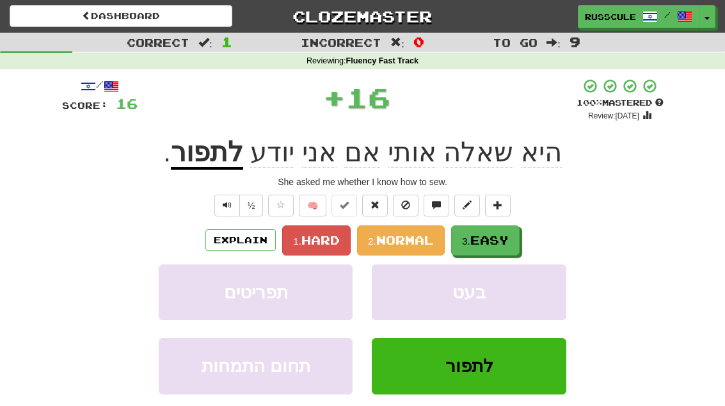
click at [517, 235] on button "3. Easy" at bounding box center [485, 240] width 68 height 30
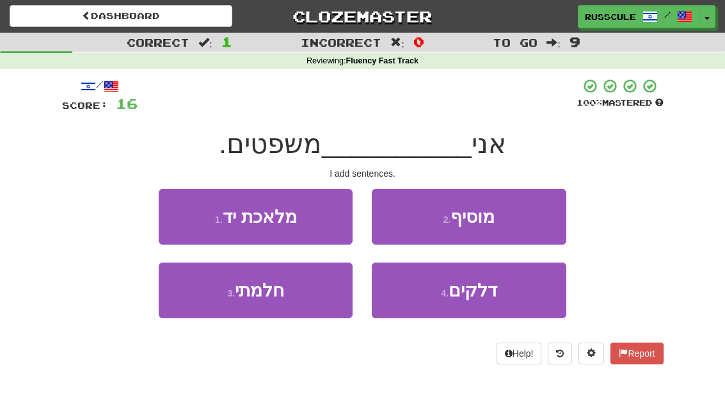
click at [535, 220] on button "2 . מוסיף" at bounding box center [469, 217] width 194 height 56
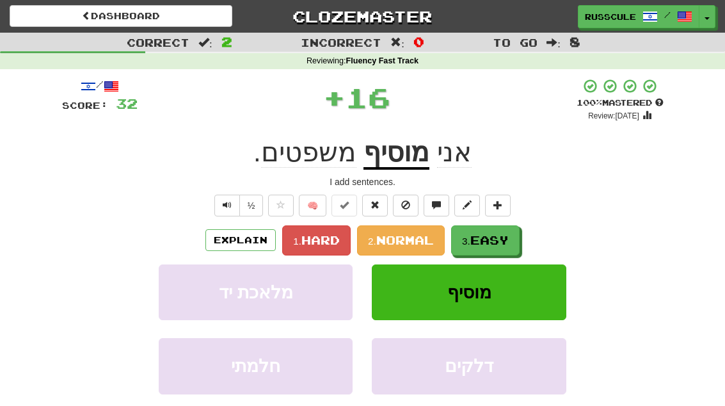
click at [496, 242] on span "Easy" at bounding box center [489, 240] width 38 height 14
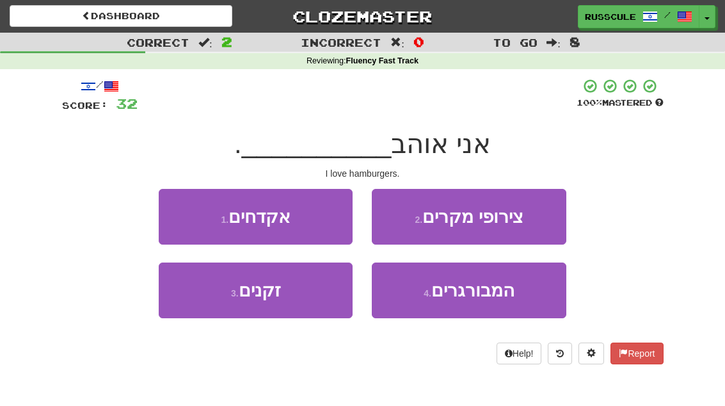
click at [487, 297] on span "המבורגרים" at bounding box center [472, 290] width 83 height 20
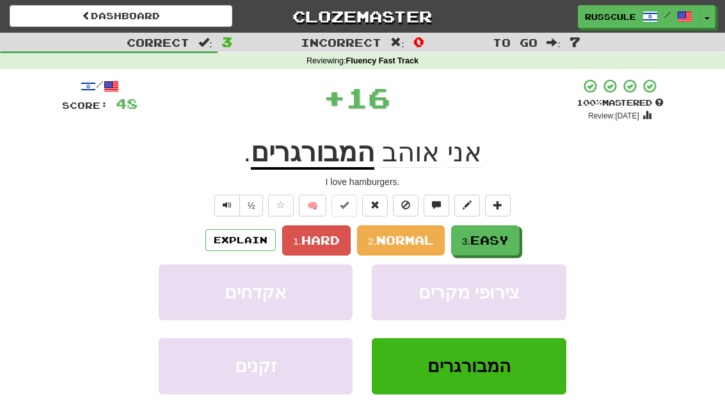
click at [505, 237] on span "Easy" at bounding box center [489, 240] width 38 height 14
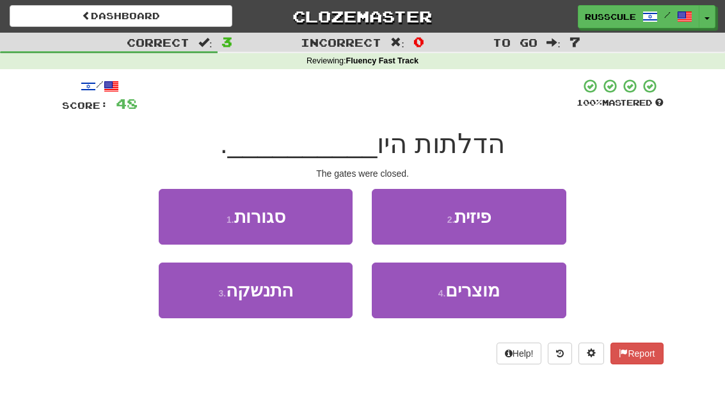
click at [173, 212] on button "1 . סגורות" at bounding box center [256, 217] width 194 height 56
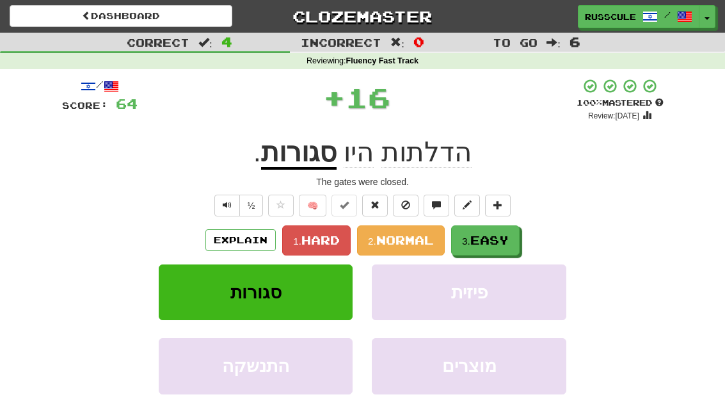
click at [499, 248] on button "3. Easy" at bounding box center [485, 240] width 68 height 30
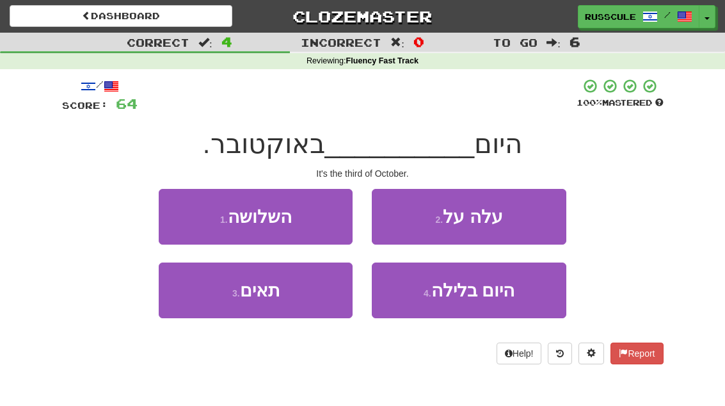
click at [177, 213] on button "1 . השלושה" at bounding box center [256, 217] width 194 height 56
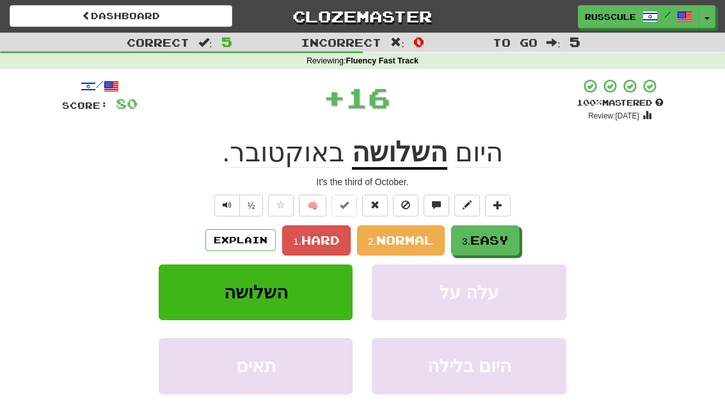
click at [505, 239] on span "Easy" at bounding box center [489, 240] width 38 height 14
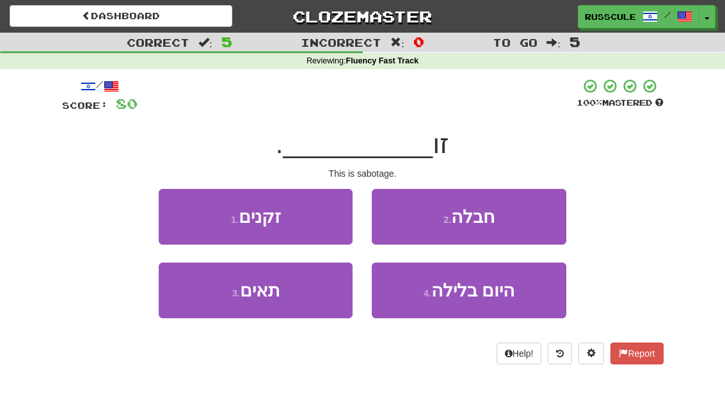
click at [524, 219] on button "2 . חבלה" at bounding box center [469, 217] width 194 height 56
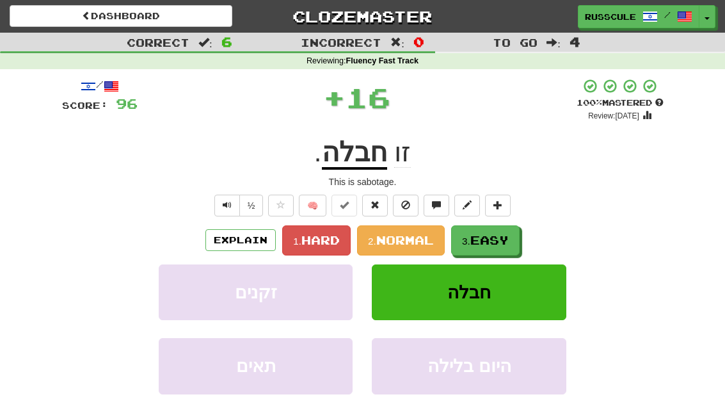
click at [493, 240] on span "Easy" at bounding box center [489, 240] width 38 height 14
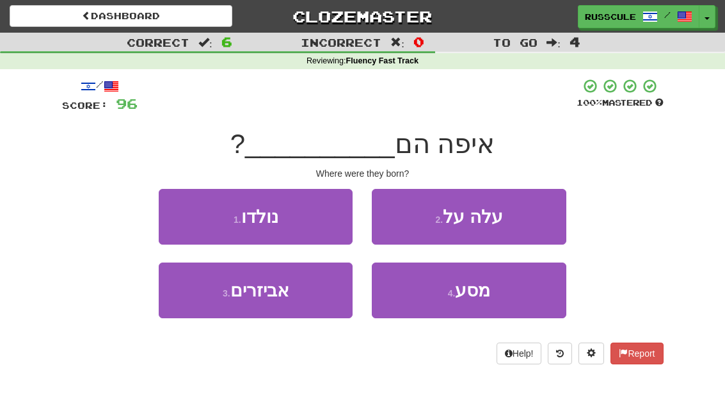
click at [173, 211] on button "1 . נולדו" at bounding box center [256, 217] width 194 height 56
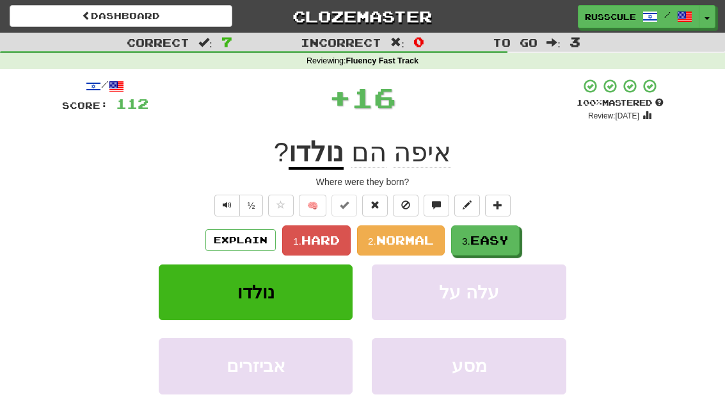
click at [501, 240] on span "Easy" at bounding box center [489, 240] width 38 height 14
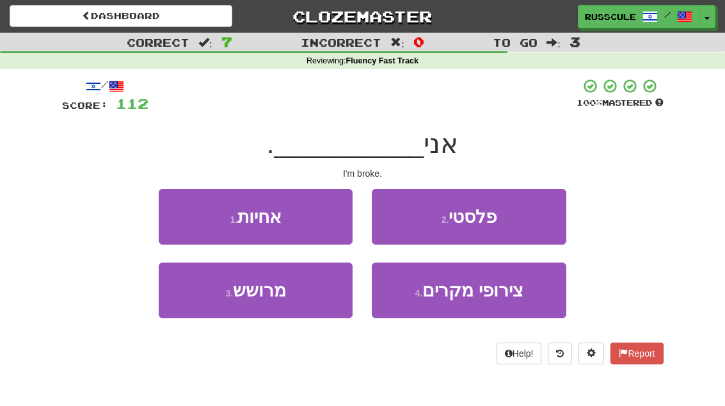
click at [207, 308] on button "3 . מרושש" at bounding box center [256, 290] width 194 height 56
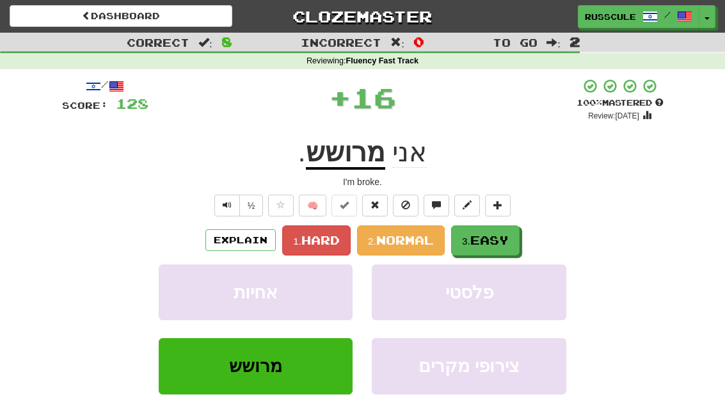
click at [501, 237] on span "Easy" at bounding box center [489, 240] width 38 height 14
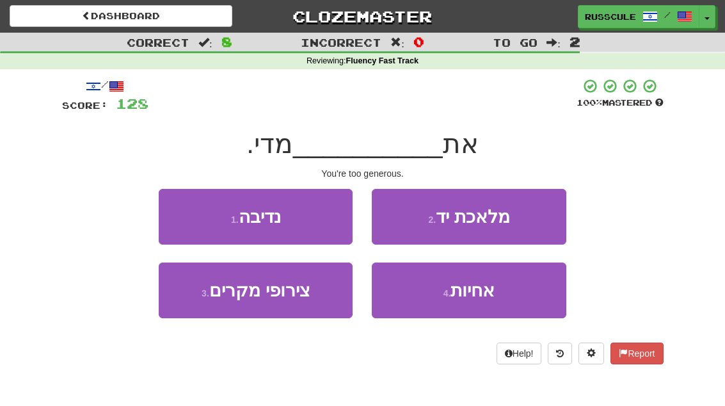
click at [176, 208] on button "1 . נדיבה" at bounding box center [256, 217] width 194 height 56
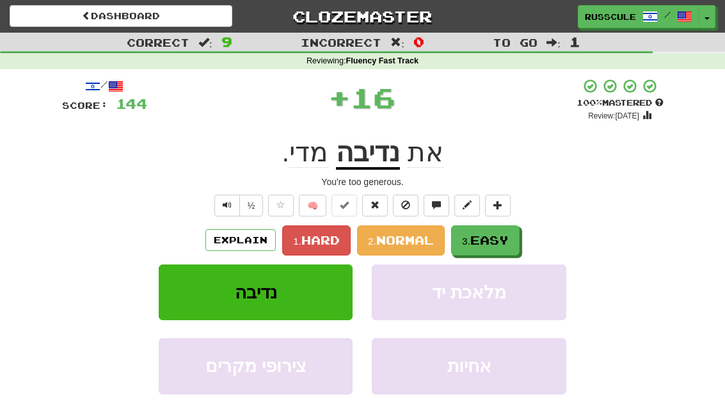
click at [501, 237] on span "Easy" at bounding box center [489, 240] width 38 height 14
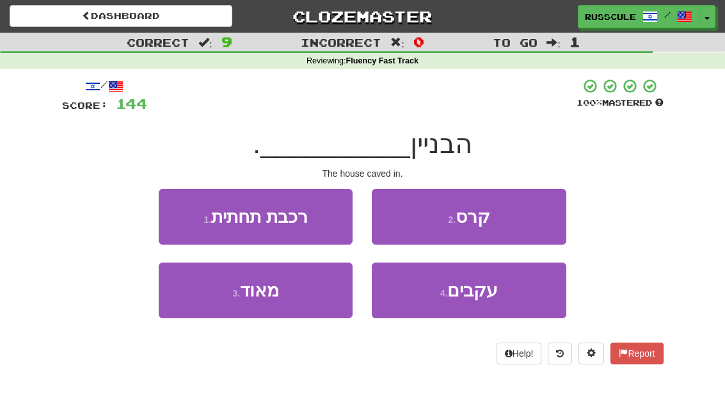
click at [532, 216] on button "2 . קרס" at bounding box center [469, 217] width 194 height 56
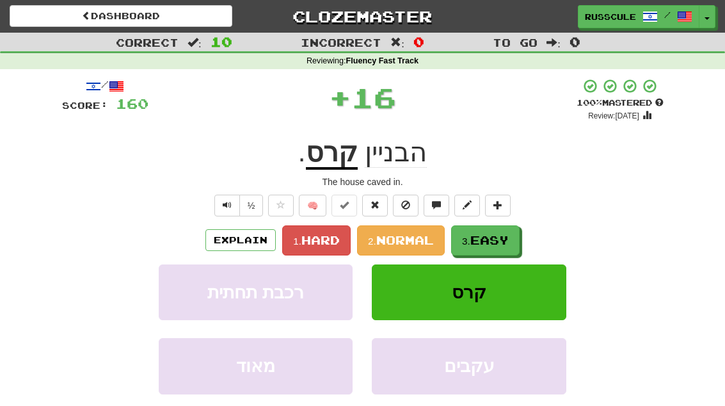
click at [494, 240] on span "Easy" at bounding box center [489, 240] width 38 height 14
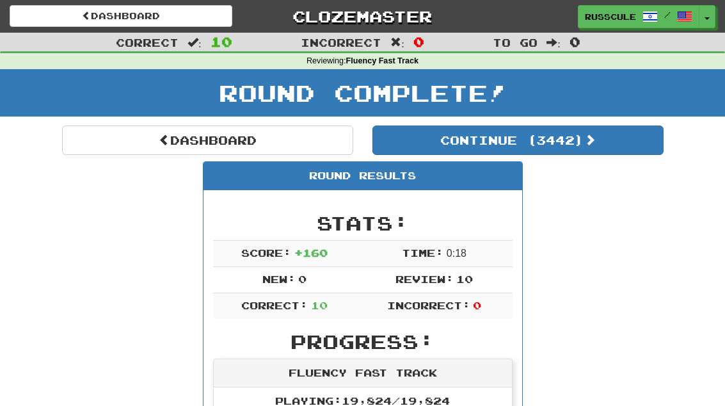
click at [623, 148] on button "Continue ( 3442 )" at bounding box center [517, 139] width 291 height 29
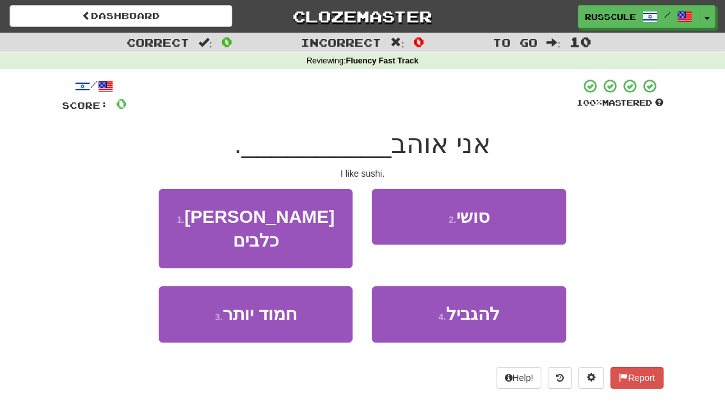
click at [535, 219] on button "2 . סושי" at bounding box center [469, 217] width 194 height 56
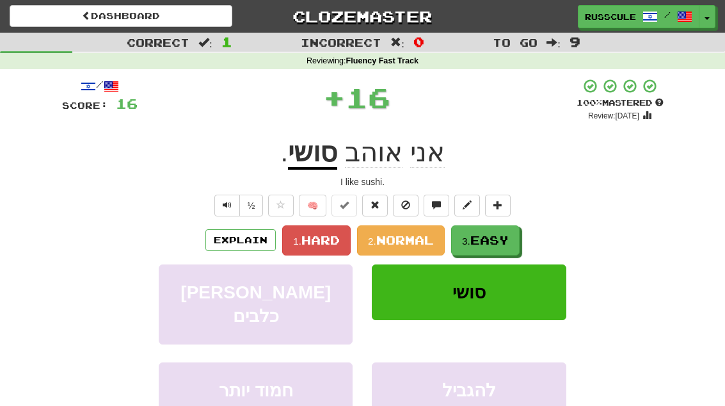
click at [500, 239] on span "Easy" at bounding box center [489, 240] width 38 height 14
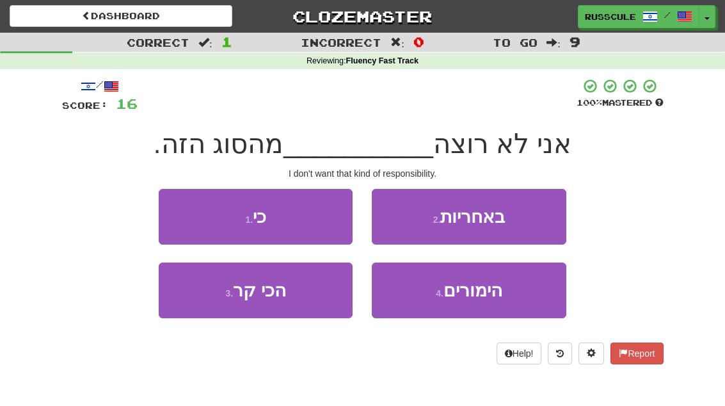
click at [539, 216] on button "2 . באחריות" at bounding box center [469, 217] width 194 height 56
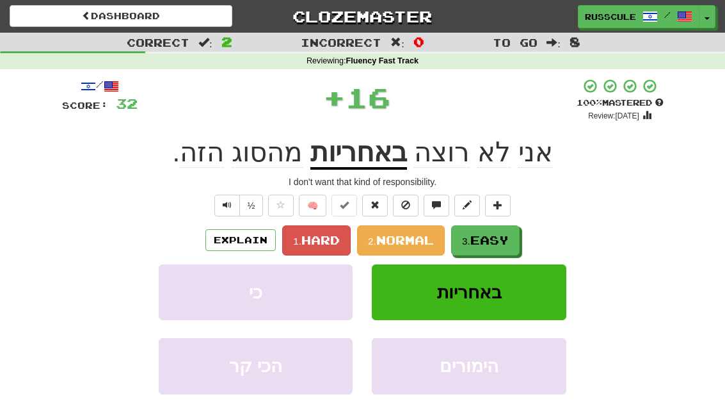
click at [502, 240] on span "Easy" at bounding box center [489, 240] width 38 height 14
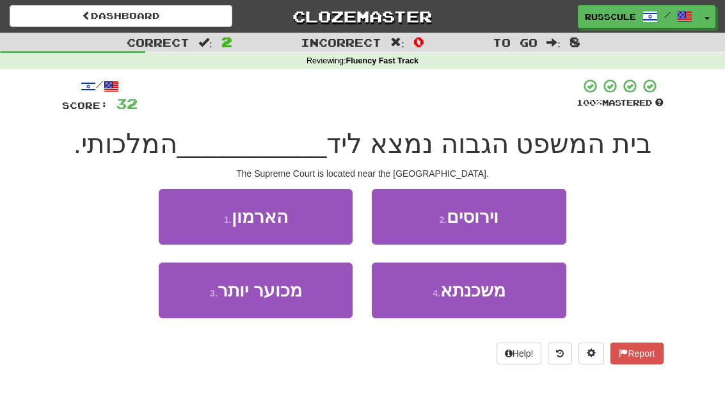
click at [174, 210] on button "1 . הארמון" at bounding box center [256, 217] width 194 height 56
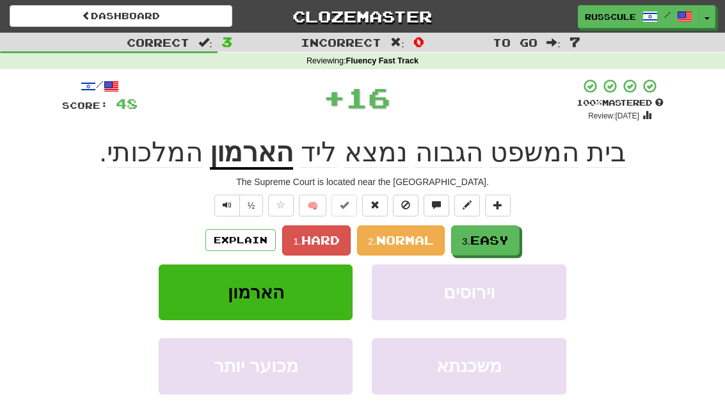
click at [507, 240] on span "Easy" at bounding box center [489, 240] width 38 height 14
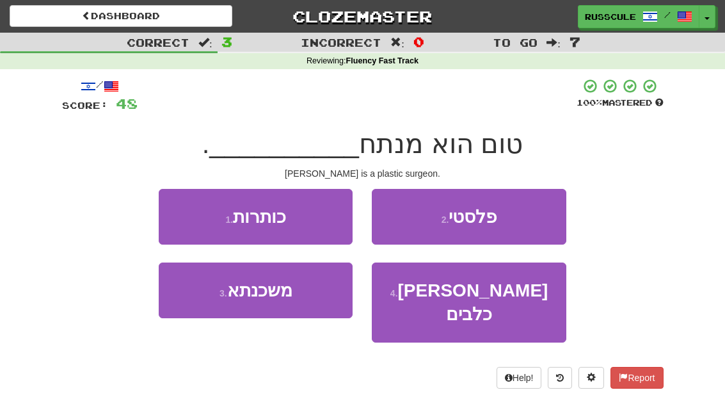
click at [537, 217] on button "2 . פלסטי" at bounding box center [469, 217] width 194 height 56
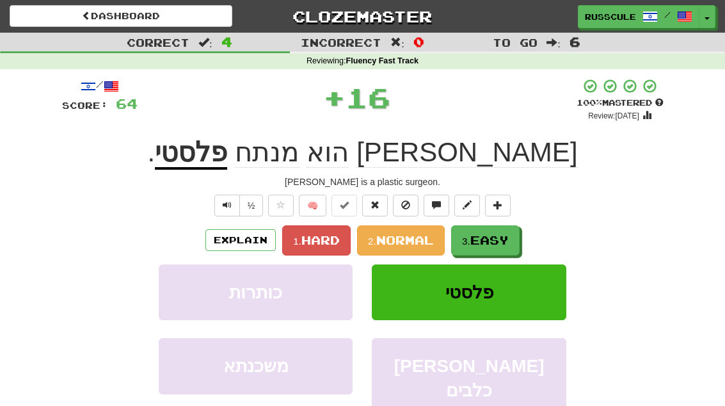
click at [498, 241] on span "Easy" at bounding box center [489, 240] width 38 height 14
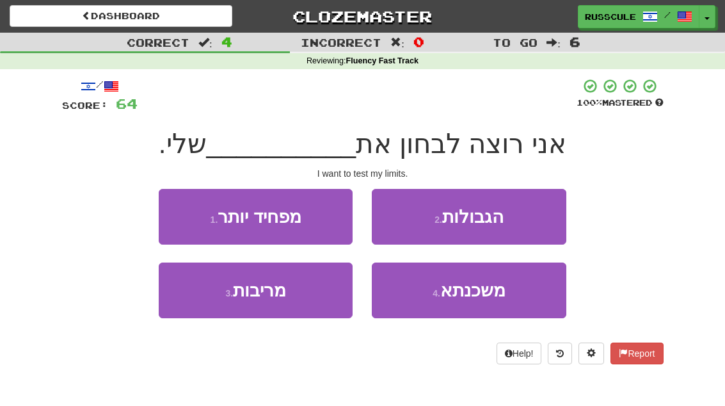
click at [522, 226] on button "2 . הגבולות" at bounding box center [469, 217] width 194 height 56
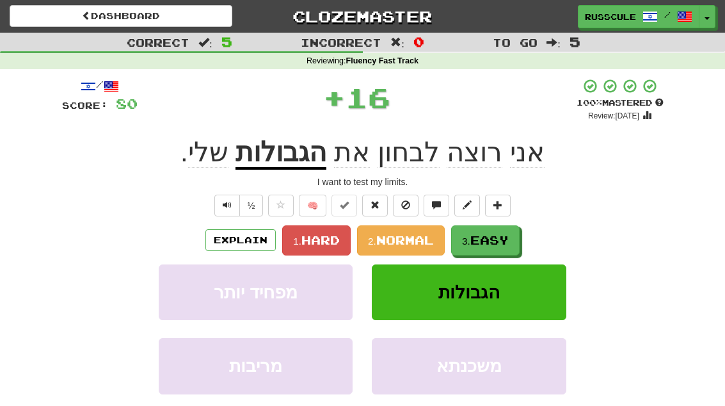
click at [519, 226] on button "3. Easy" at bounding box center [485, 240] width 68 height 30
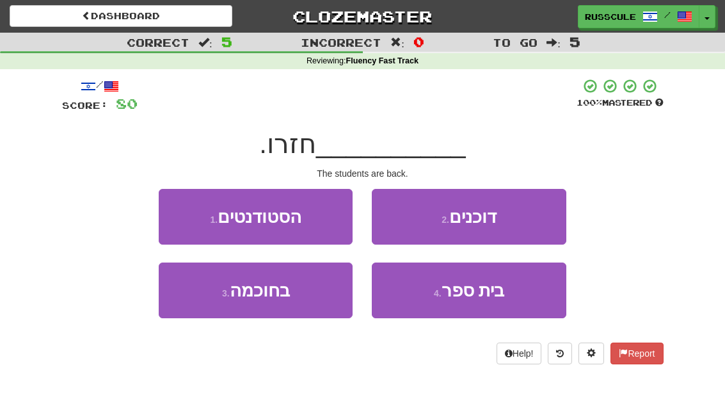
click at [177, 212] on button "1 . הסטודנטים" at bounding box center [256, 217] width 194 height 56
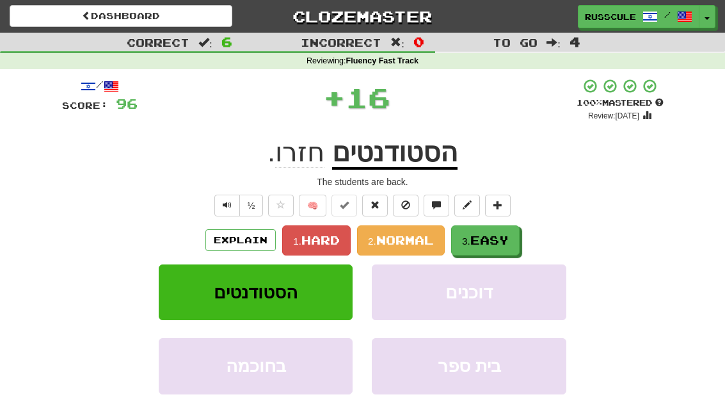
click at [507, 239] on span "Easy" at bounding box center [489, 240] width 38 height 14
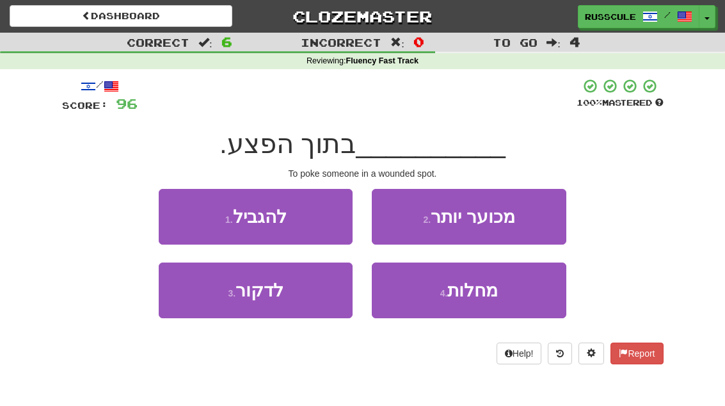
click at [207, 297] on button "3 . לדקור" at bounding box center [256, 290] width 194 height 56
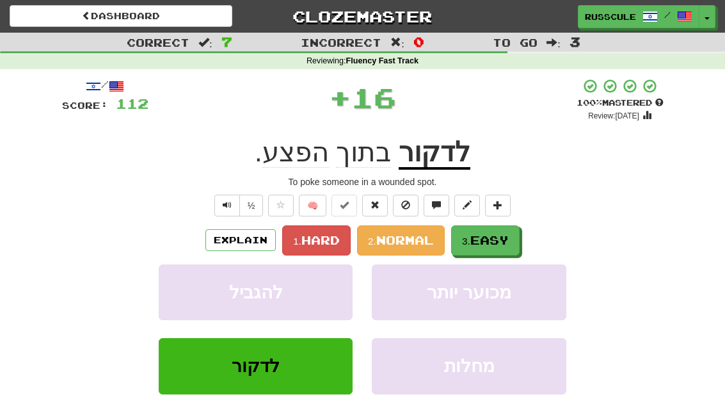
click at [500, 241] on span "Easy" at bounding box center [489, 240] width 38 height 14
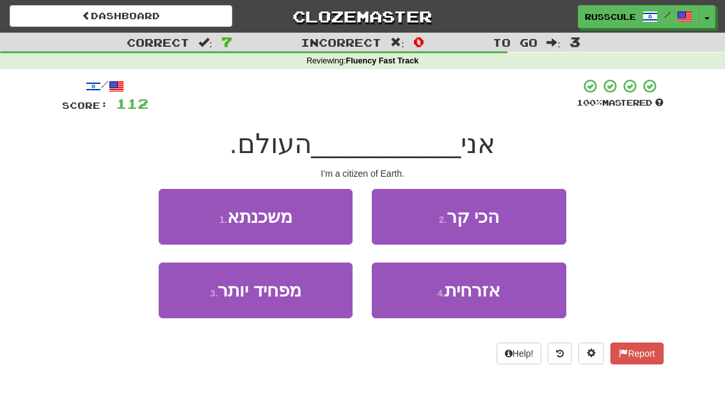
click at [483, 303] on button "4 . אזרחית" at bounding box center [469, 290] width 194 height 56
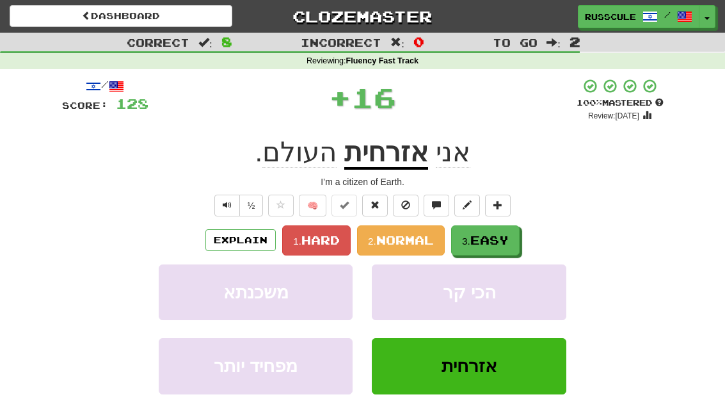
click at [504, 240] on span "Easy" at bounding box center [489, 240] width 38 height 14
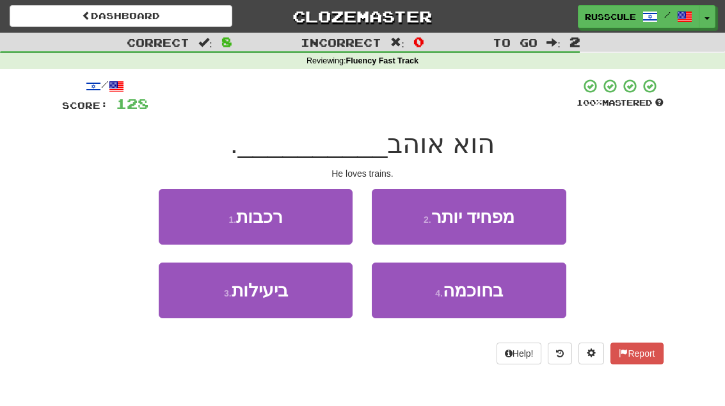
click at [170, 205] on button "1 . רכבות" at bounding box center [256, 217] width 194 height 56
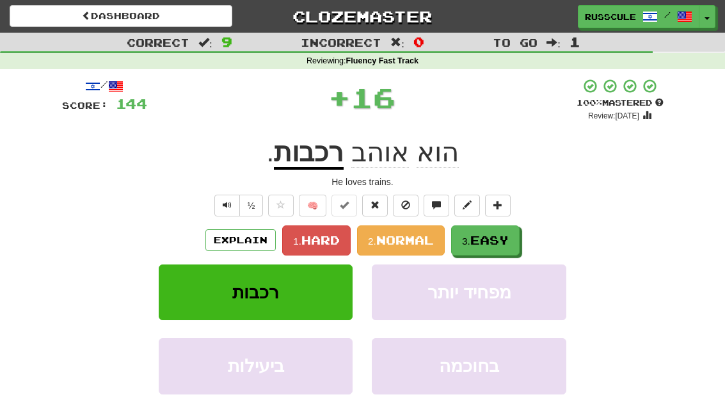
click at [503, 236] on span "Easy" at bounding box center [489, 240] width 38 height 14
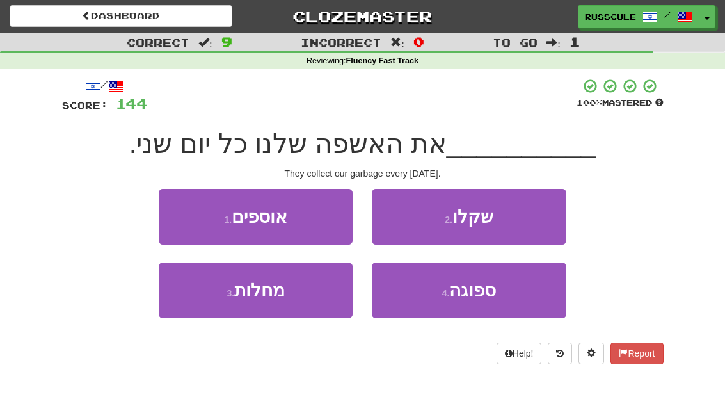
click at [516, 225] on button "2 . שקלו" at bounding box center [469, 217] width 194 height 56
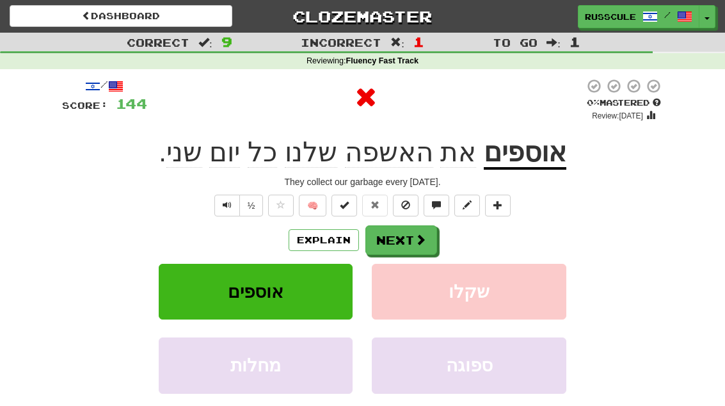
click at [422, 242] on span at bounding box center [420, 239] width 12 height 12
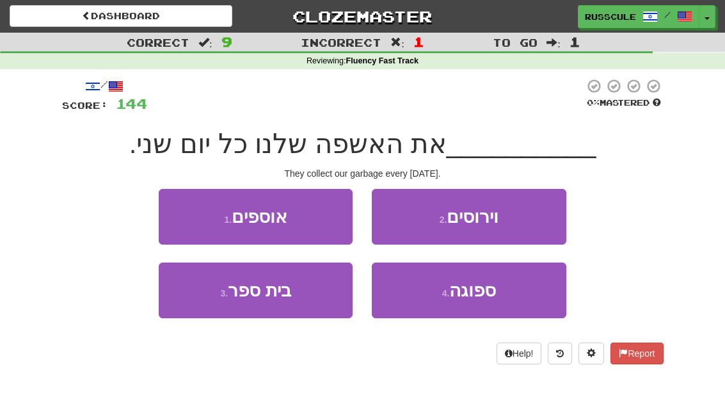
click at [178, 211] on button "1 . אוספים" at bounding box center [256, 217] width 194 height 56
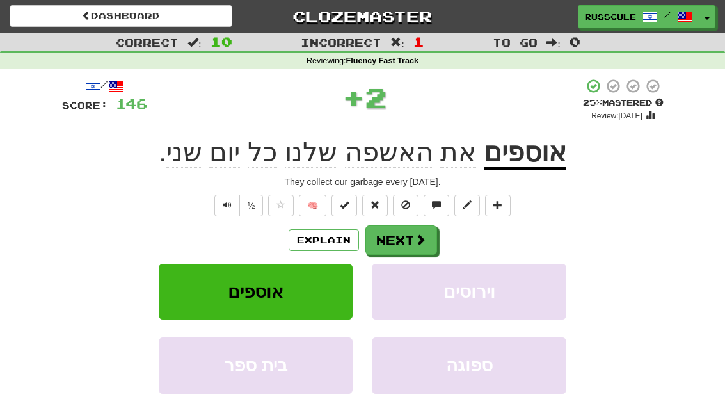
click at [414, 248] on button "Next" at bounding box center [401, 239] width 72 height 29
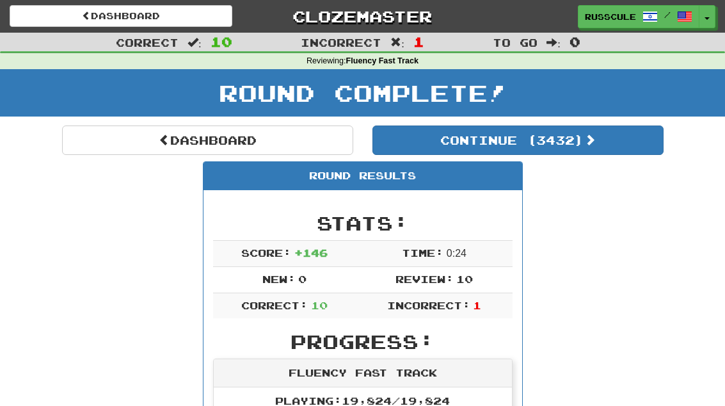
click at [604, 152] on button "Continue ( 3432 )" at bounding box center [517, 139] width 291 height 29
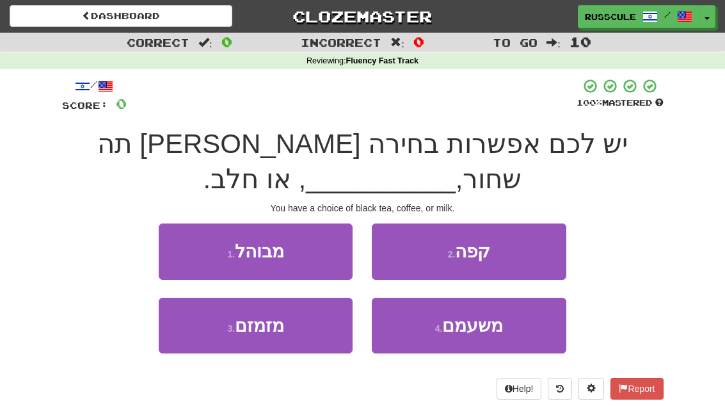
click at [517, 253] on button "2 . קפה" at bounding box center [469, 251] width 194 height 56
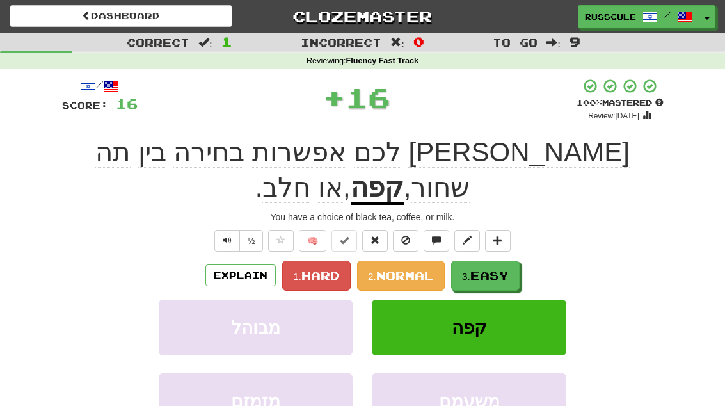
click at [505, 260] on button "3. Easy" at bounding box center [485, 275] width 68 height 30
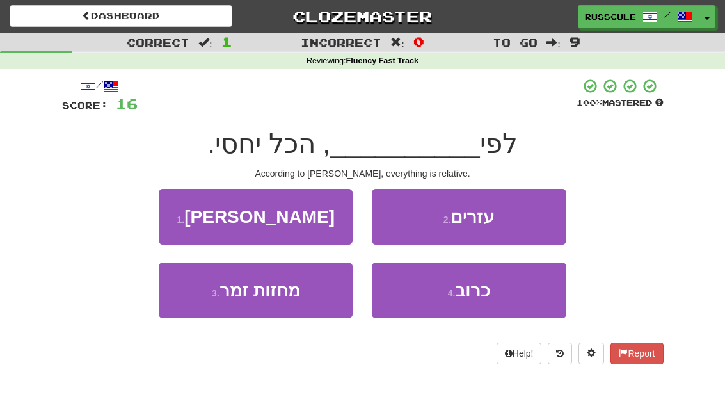
click at [184, 212] on button "1 . איינשטיין" at bounding box center [256, 217] width 194 height 56
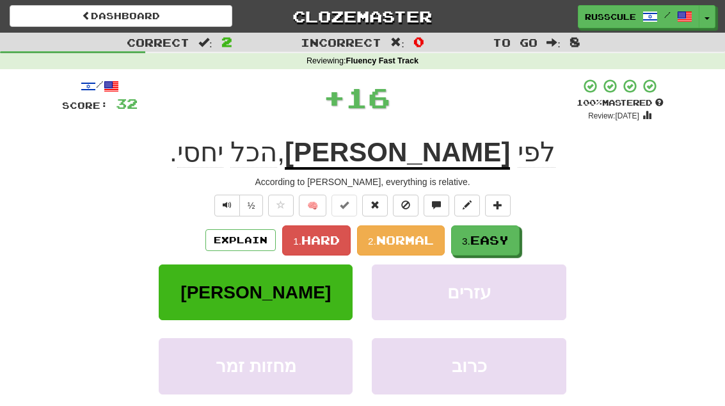
click at [496, 240] on span "Easy" at bounding box center [489, 240] width 38 height 14
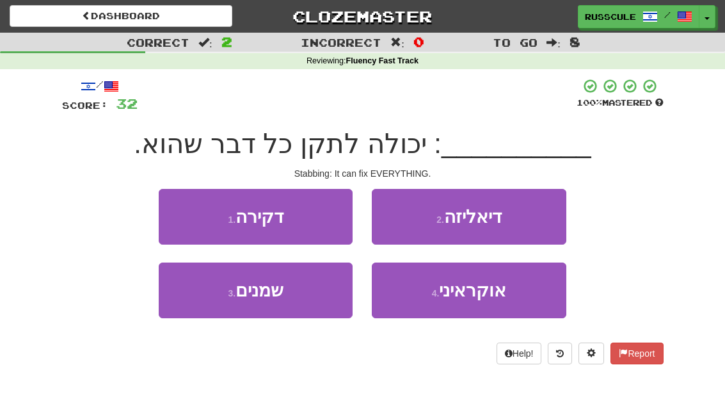
click at [181, 212] on button "1 . דקירה" at bounding box center [256, 217] width 194 height 56
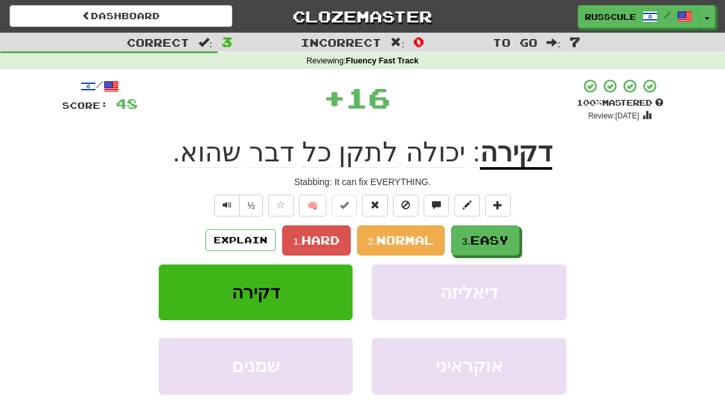
click at [503, 237] on span "Easy" at bounding box center [489, 240] width 38 height 14
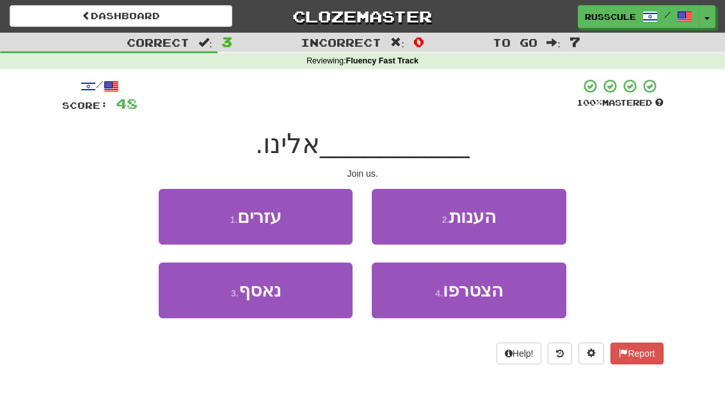
click at [496, 292] on span "הצטרפו" at bounding box center [473, 290] width 60 height 20
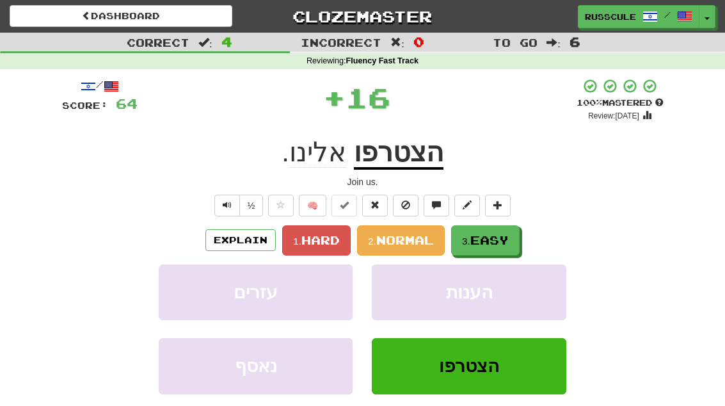
click at [516, 238] on button "3. Easy" at bounding box center [485, 240] width 68 height 30
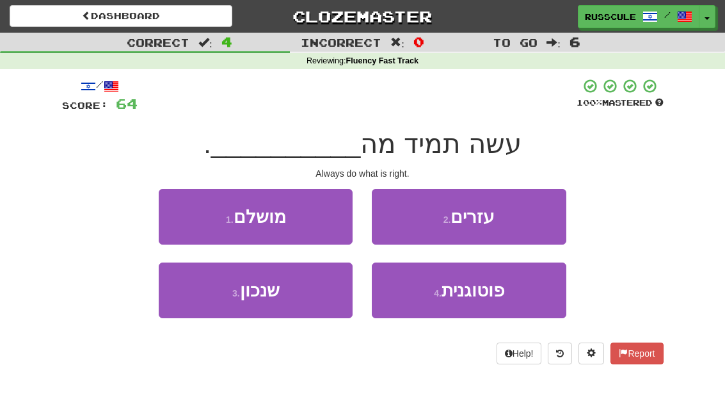
click at [201, 305] on button "3 . שנכון" at bounding box center [256, 290] width 194 height 56
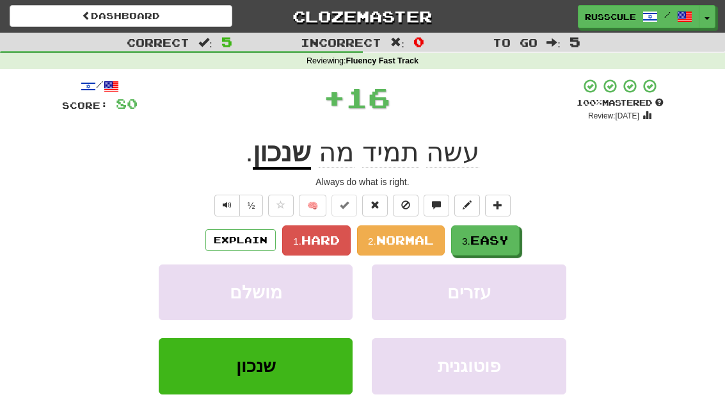
click at [503, 238] on span "Easy" at bounding box center [489, 240] width 38 height 14
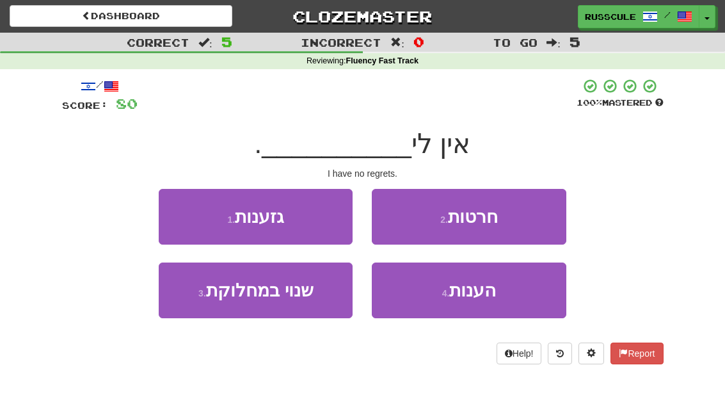
click at [525, 220] on button "2 . חרטות" at bounding box center [469, 217] width 194 height 56
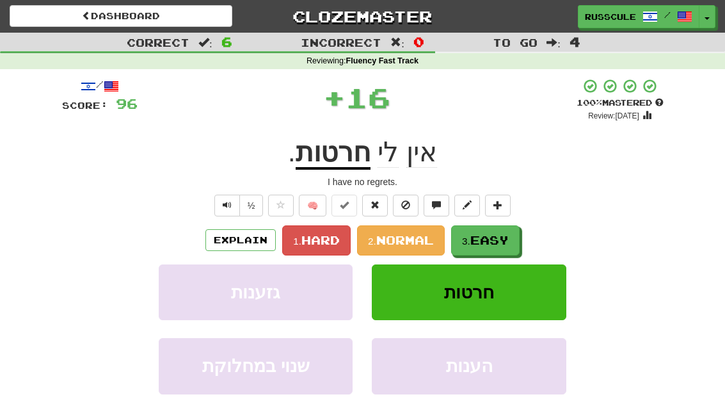
click at [494, 240] on span "Easy" at bounding box center [489, 240] width 38 height 14
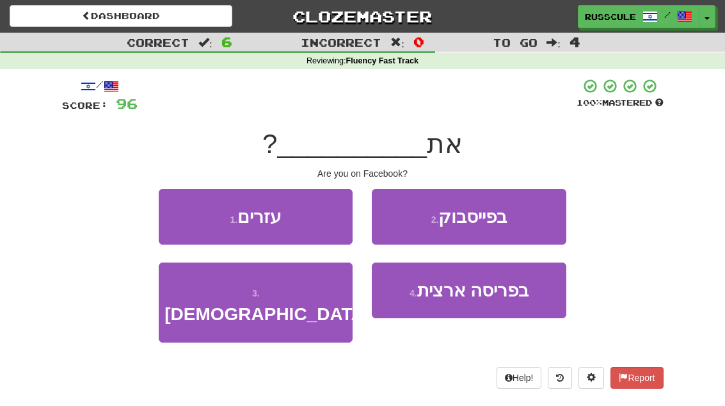
click at [532, 218] on button "2 . בפייסבוק" at bounding box center [469, 217] width 194 height 56
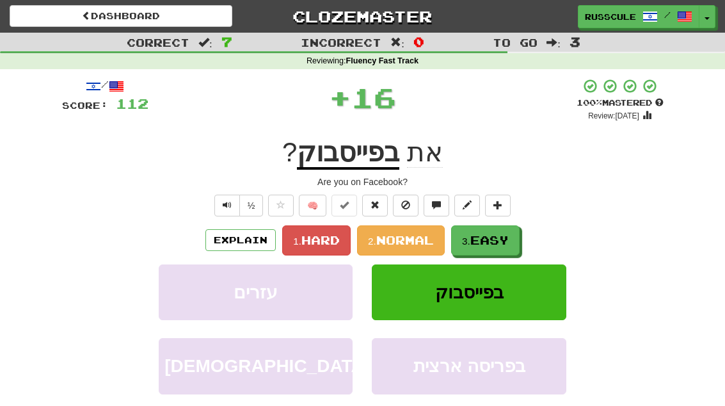
click at [494, 239] on span "Easy" at bounding box center [489, 240] width 38 height 14
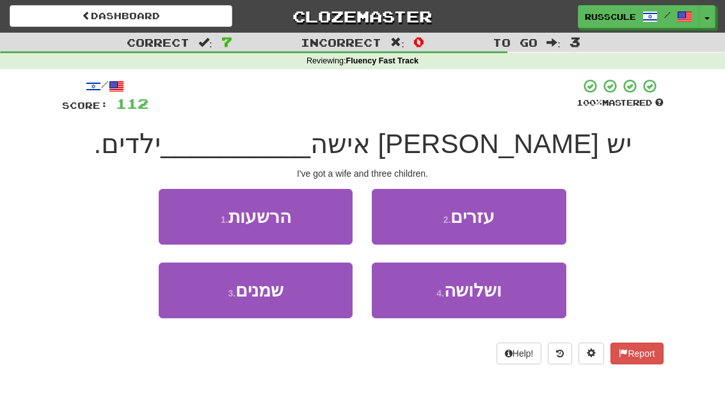
click at [489, 296] on span "ושלושה" at bounding box center [473, 290] width 58 height 20
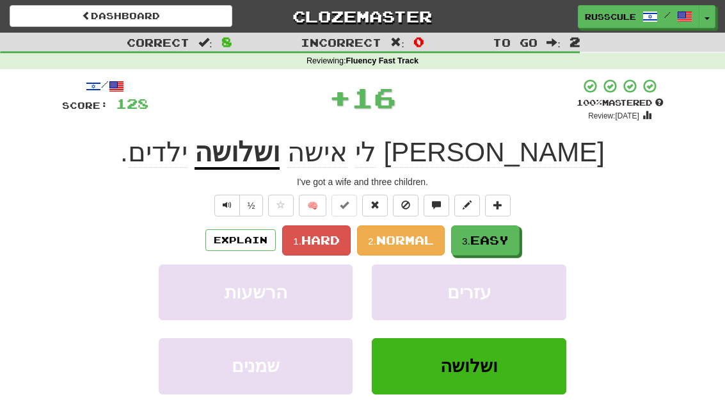
click at [512, 235] on button "3. Easy" at bounding box center [485, 240] width 68 height 30
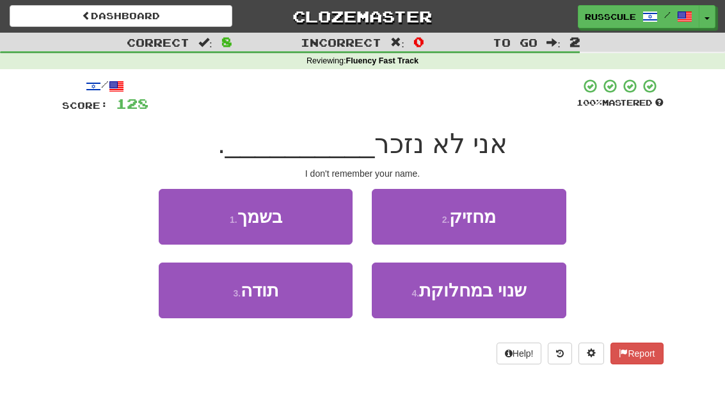
click at [176, 215] on button "1 . בשמך" at bounding box center [256, 217] width 194 height 56
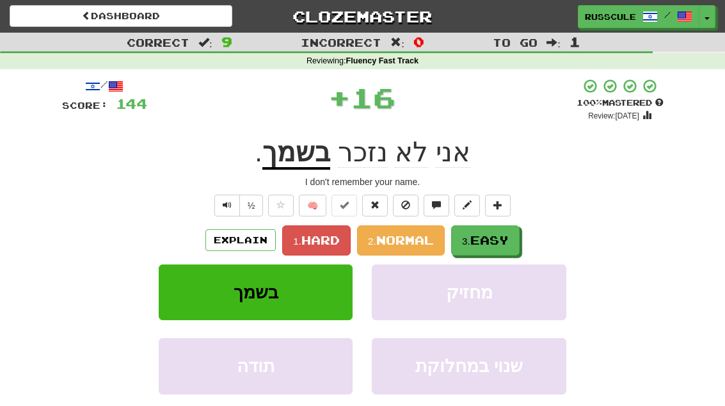
click at [505, 239] on span "Easy" at bounding box center [489, 240] width 38 height 14
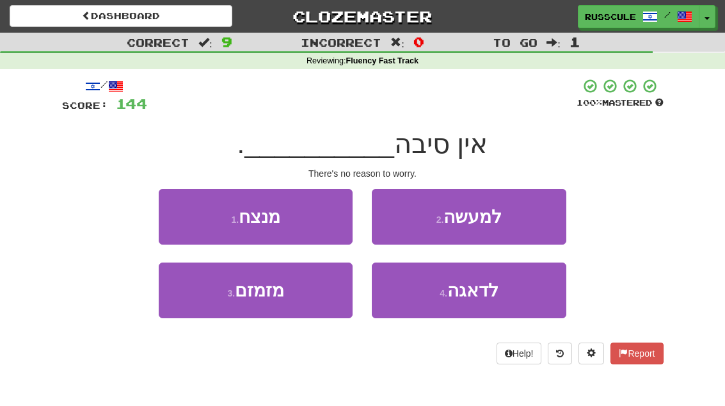
click at [478, 298] on span "לדאגה" at bounding box center [472, 290] width 51 height 20
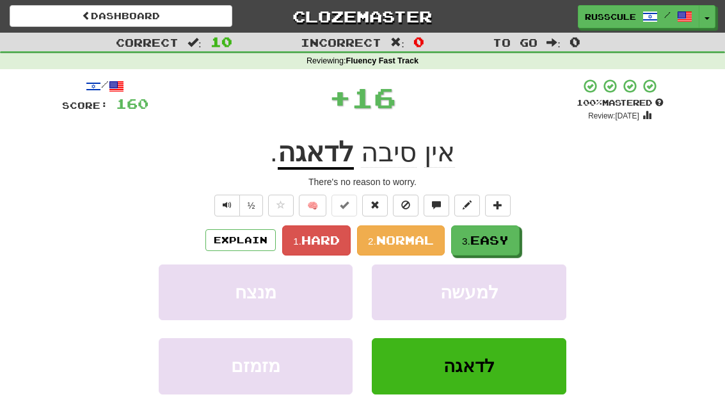
click at [505, 240] on span "Easy" at bounding box center [489, 240] width 38 height 14
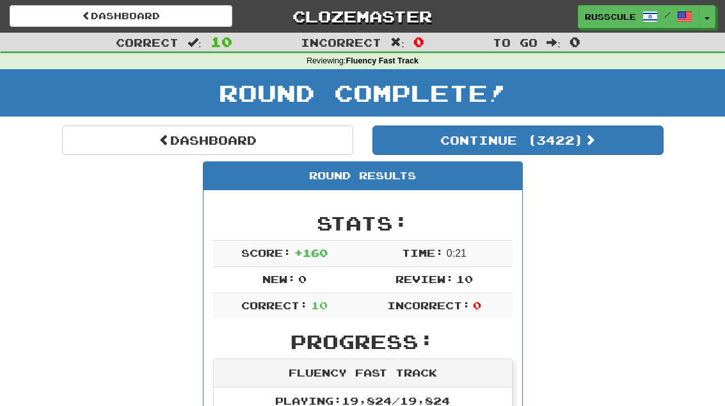
click at [614, 152] on button "Continue ( 3422 )" at bounding box center [517, 139] width 291 height 29
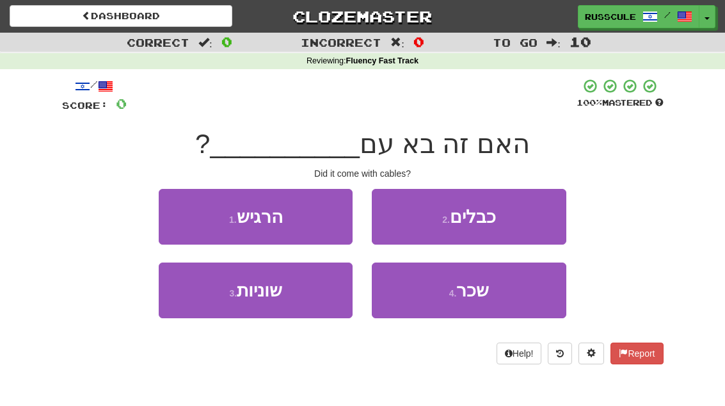
click at [538, 221] on button "2 . כבלים" at bounding box center [469, 217] width 194 height 56
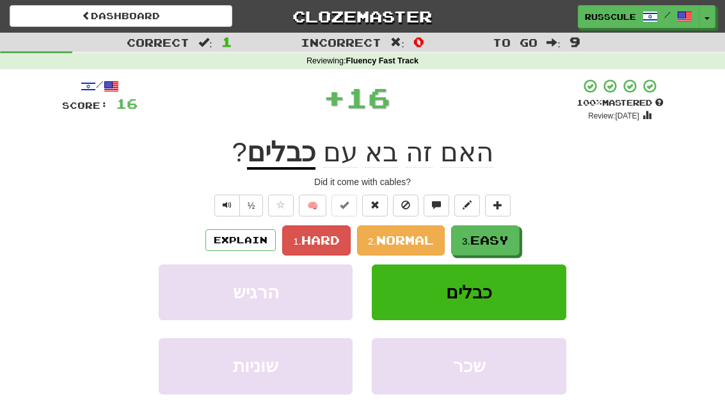
click at [503, 242] on span "Easy" at bounding box center [489, 240] width 38 height 14
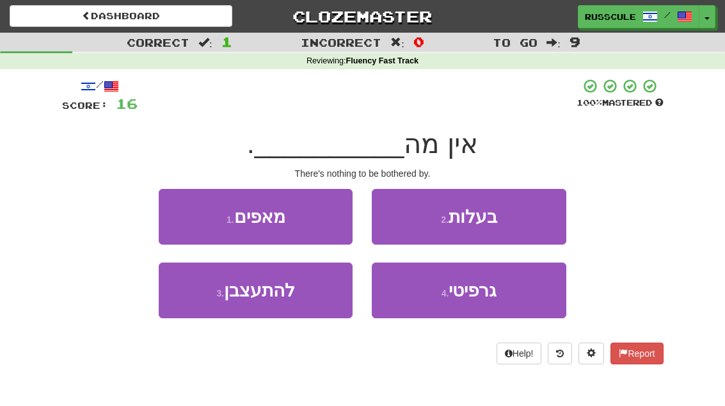
click at [201, 297] on button "3 . להתעצבן" at bounding box center [256, 290] width 194 height 56
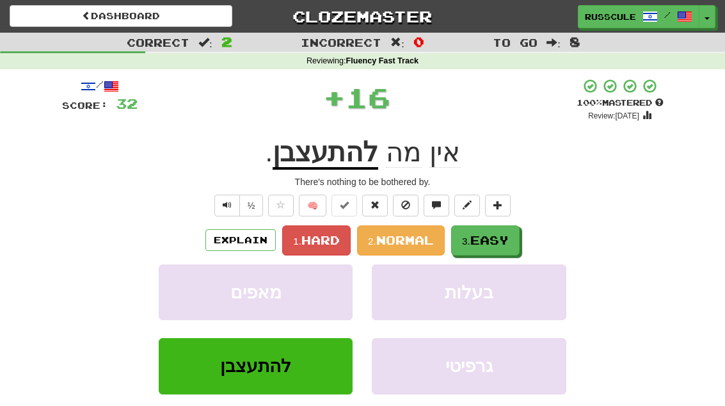
click at [503, 239] on span "Easy" at bounding box center [489, 240] width 38 height 14
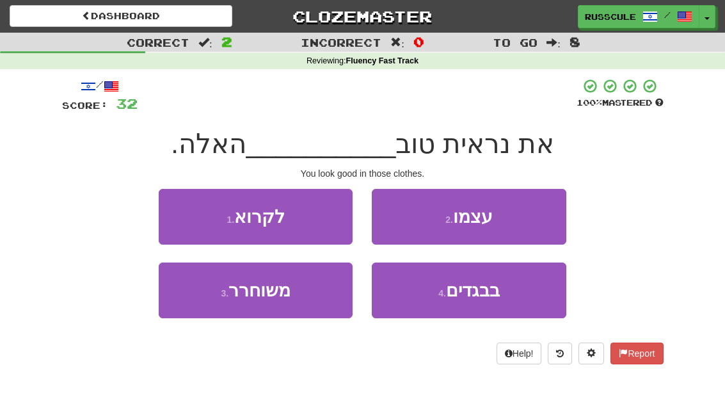
click at [469, 301] on button "4 . בבגדים" at bounding box center [469, 290] width 194 height 56
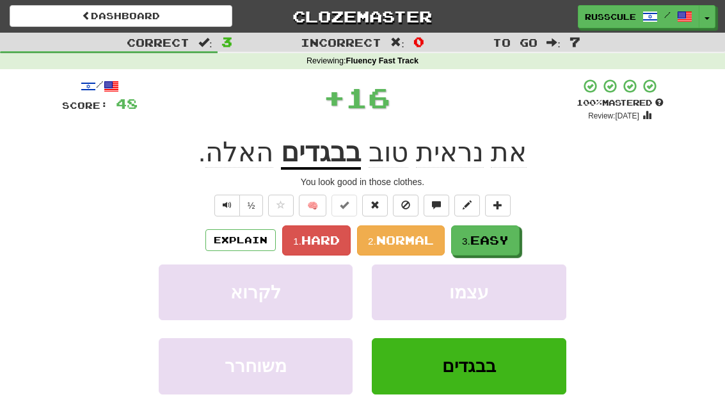
click at [508, 237] on span "Easy" at bounding box center [489, 240] width 38 height 14
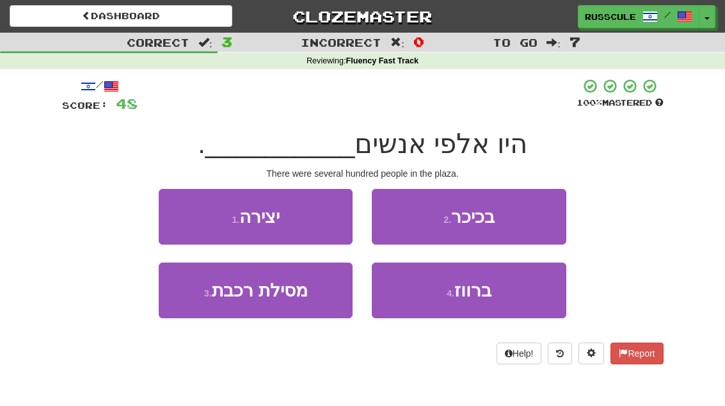
click at [538, 217] on button "2 . בכיכר" at bounding box center [469, 217] width 194 height 56
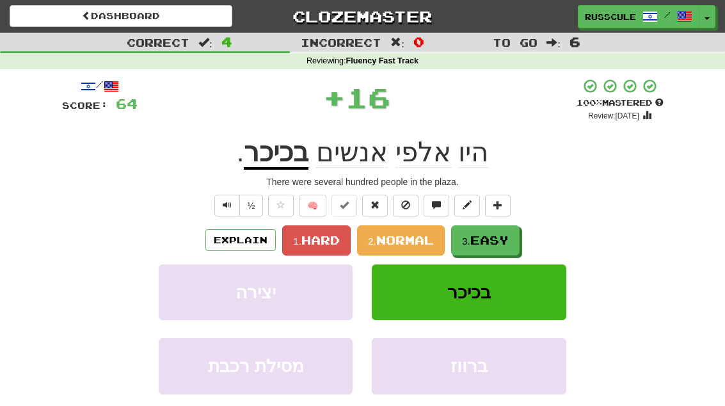
click at [504, 241] on span "Easy" at bounding box center [489, 240] width 38 height 14
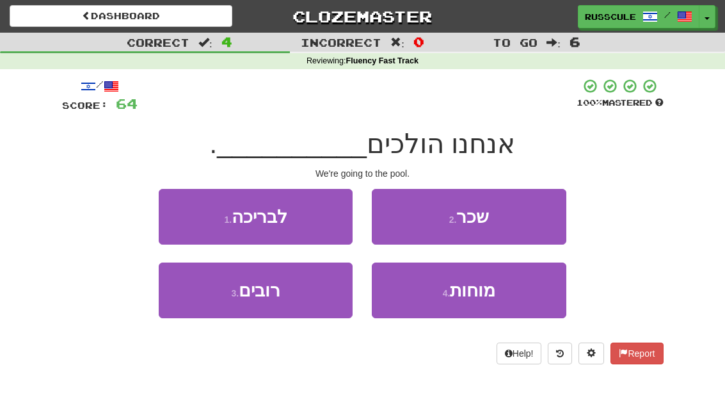
click at [172, 210] on button "1 . לבריכה" at bounding box center [256, 217] width 194 height 56
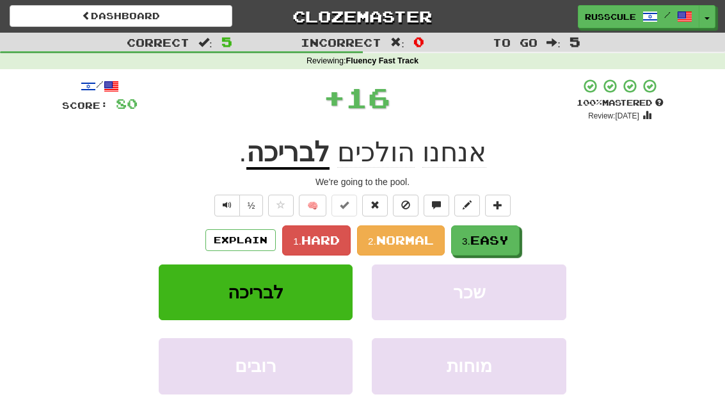
click at [508, 238] on span "Easy" at bounding box center [489, 240] width 38 height 14
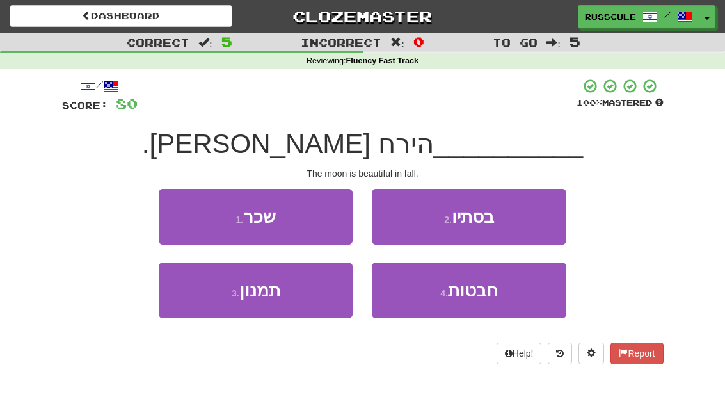
click at [539, 218] on button "2 . בסתיו" at bounding box center [469, 217] width 194 height 56
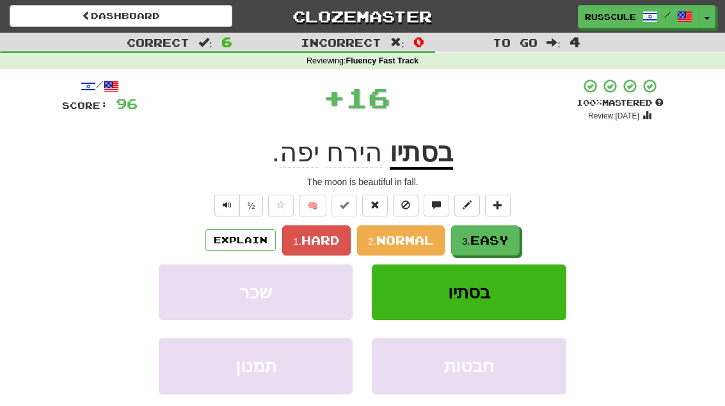
click at [504, 238] on span "Easy" at bounding box center [489, 240] width 38 height 14
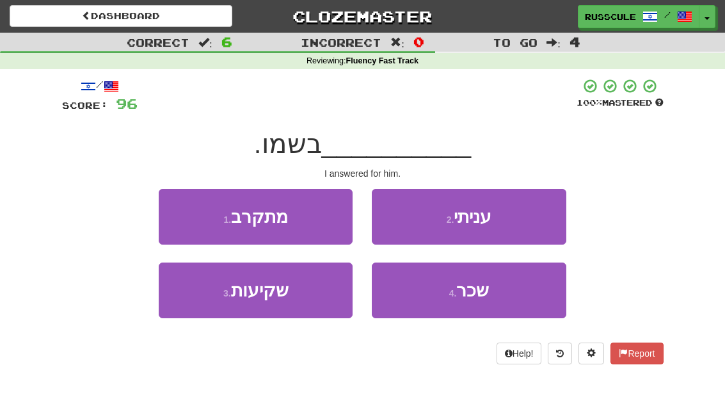
click at [538, 219] on button "2 . עניתי" at bounding box center [469, 217] width 194 height 56
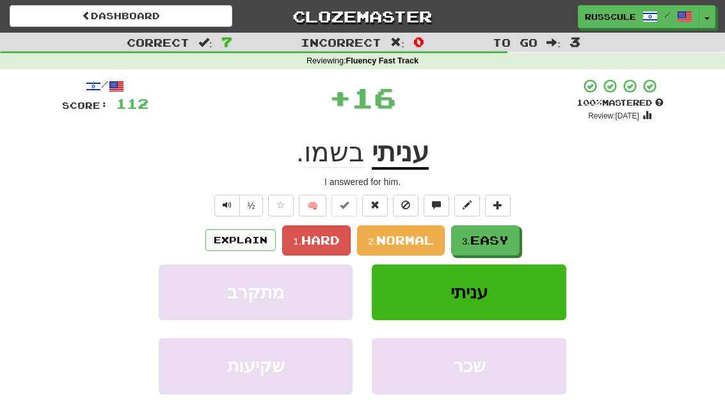
click at [494, 244] on span "Easy" at bounding box center [489, 240] width 38 height 14
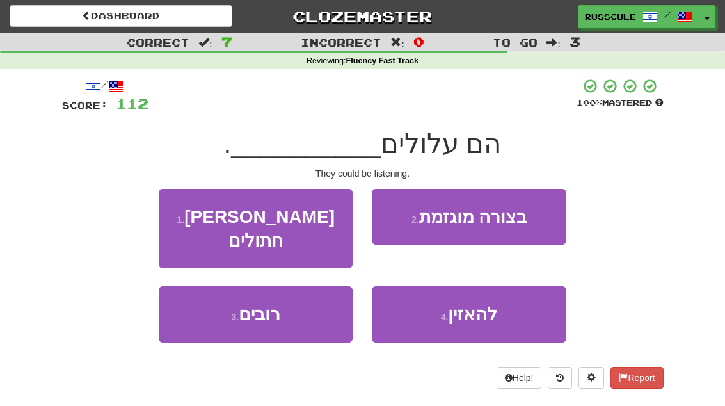
click at [484, 304] on span "להאזין" at bounding box center [472, 314] width 49 height 20
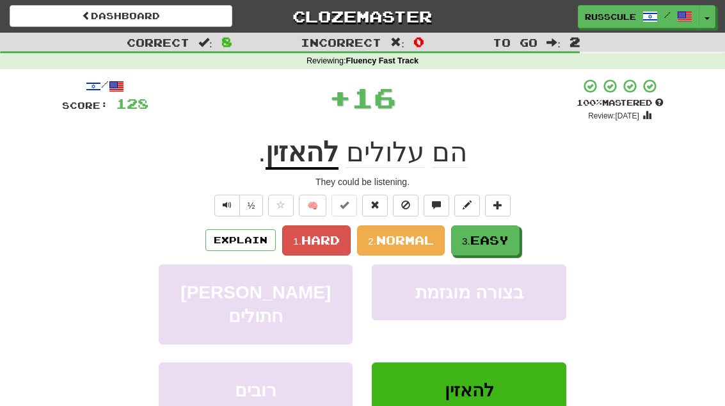
click at [517, 232] on button "3. Easy" at bounding box center [485, 240] width 68 height 30
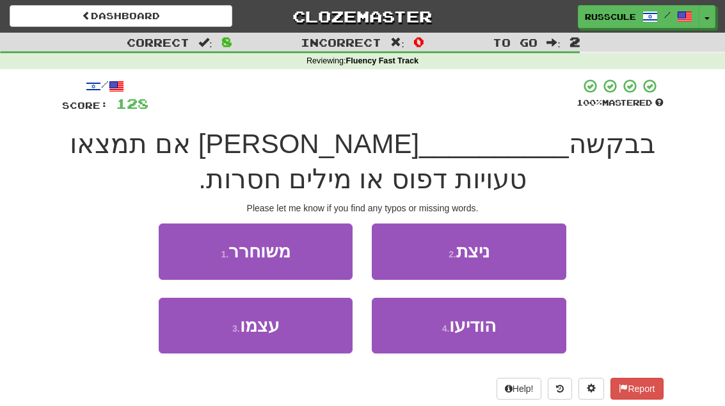
click at [482, 319] on span "הודיעו" at bounding box center [472, 325] width 47 height 20
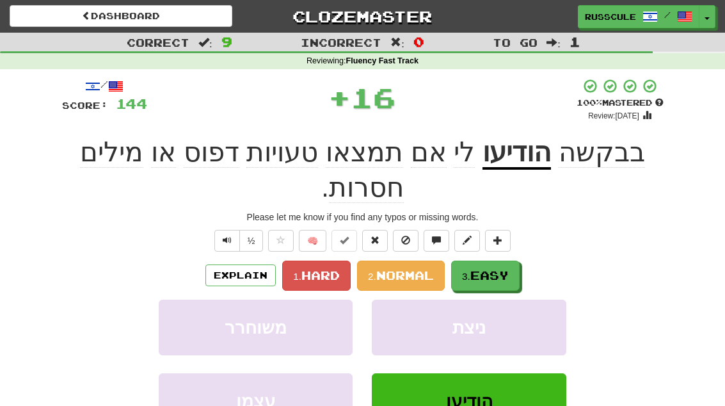
click at [496, 269] on span "Easy" at bounding box center [489, 275] width 38 height 14
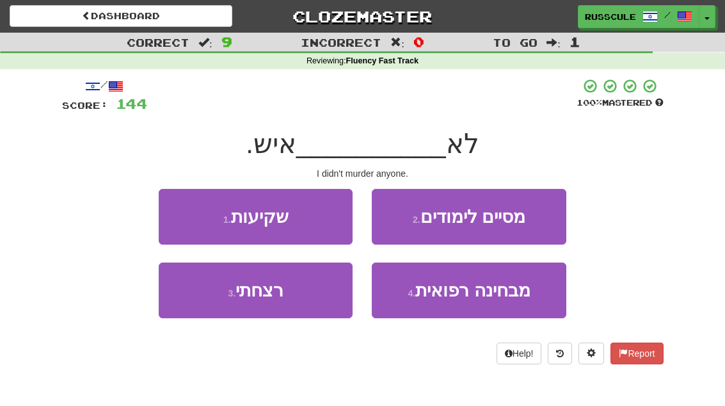
click at [200, 294] on button "3 . רצחתי" at bounding box center [256, 290] width 194 height 56
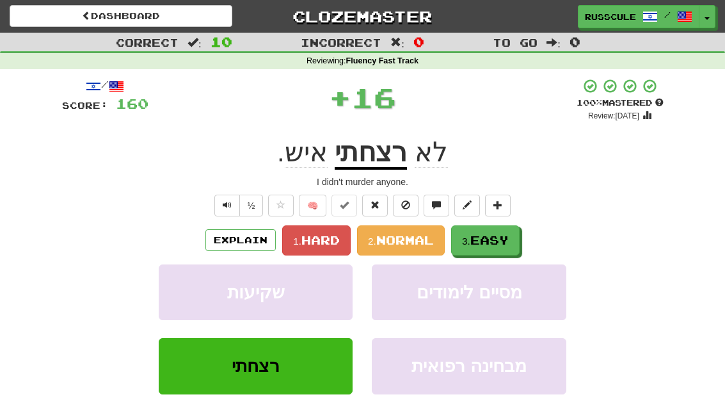
click at [502, 242] on span "Easy" at bounding box center [489, 240] width 38 height 14
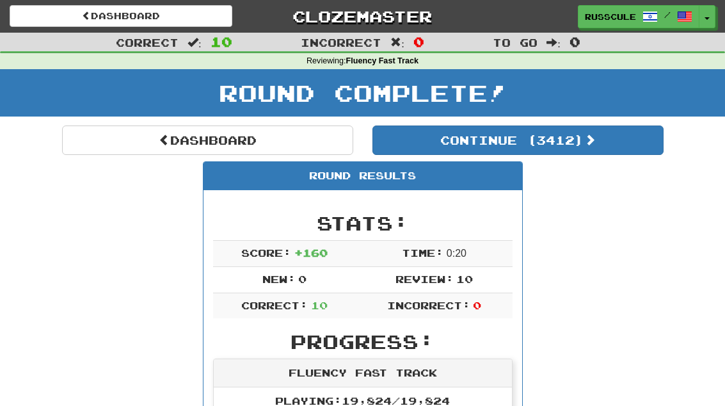
click at [624, 153] on button "Continue ( 3412 )" at bounding box center [517, 139] width 291 height 29
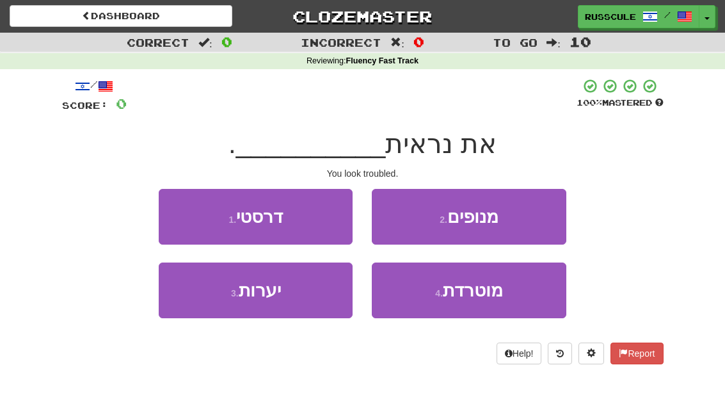
click at [490, 303] on button "4 . מוטרדת" at bounding box center [469, 290] width 194 height 56
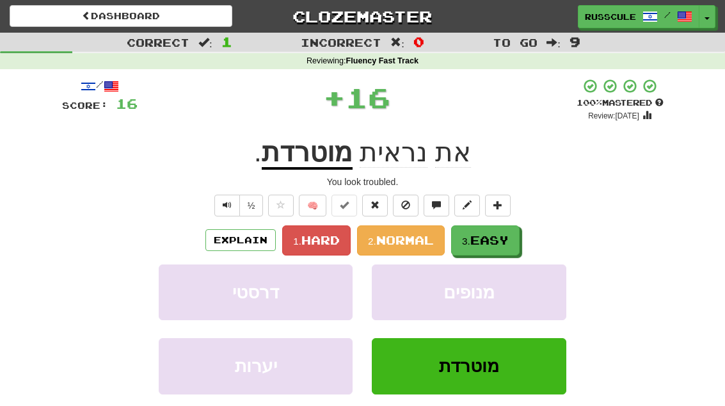
click at [510, 248] on button "3. Easy" at bounding box center [485, 240] width 68 height 30
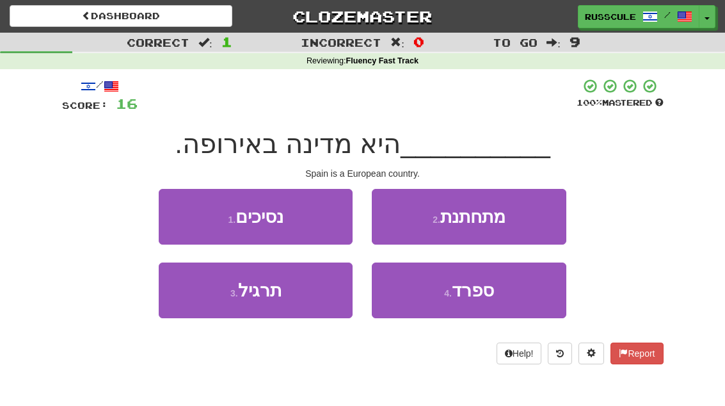
click at [497, 301] on button "4 . ספרד" at bounding box center [469, 290] width 194 height 56
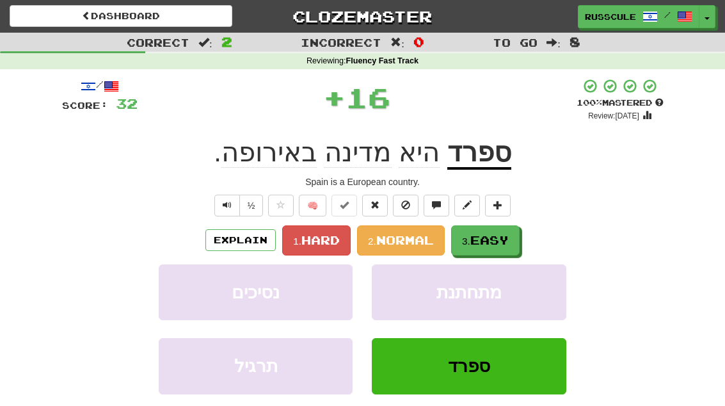
click at [519, 240] on button "3. Easy" at bounding box center [485, 240] width 68 height 30
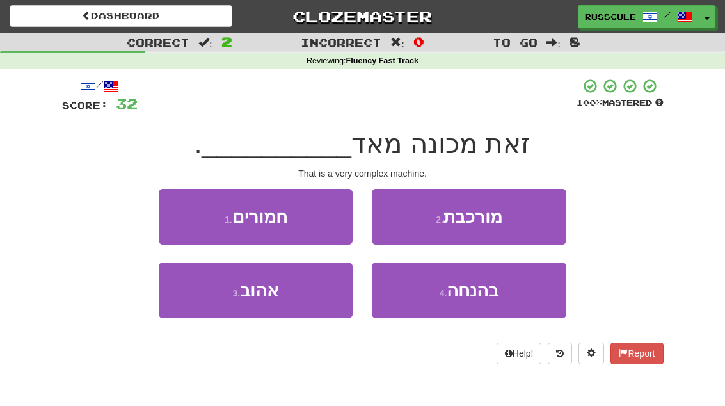
click at [530, 217] on button "2 . מורכבת" at bounding box center [469, 217] width 194 height 56
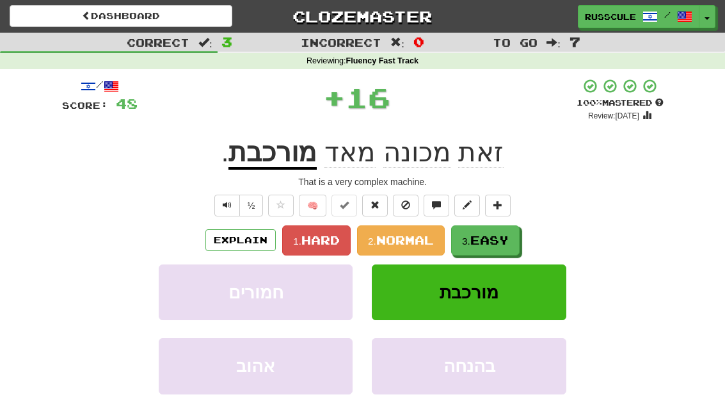
click at [503, 241] on span "Easy" at bounding box center [489, 240] width 38 height 14
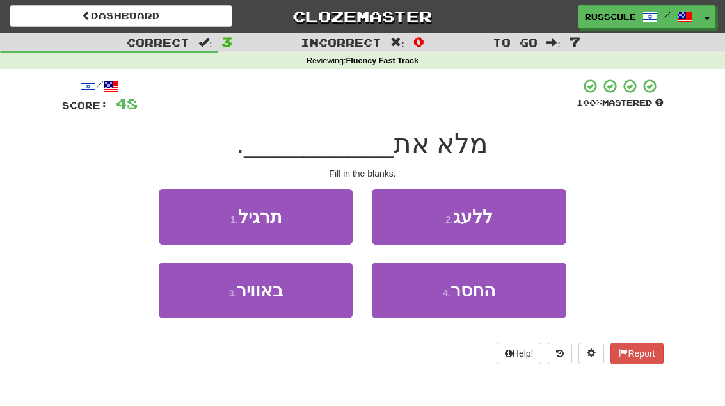
click at [483, 297] on span "החסר" at bounding box center [472, 290] width 45 height 20
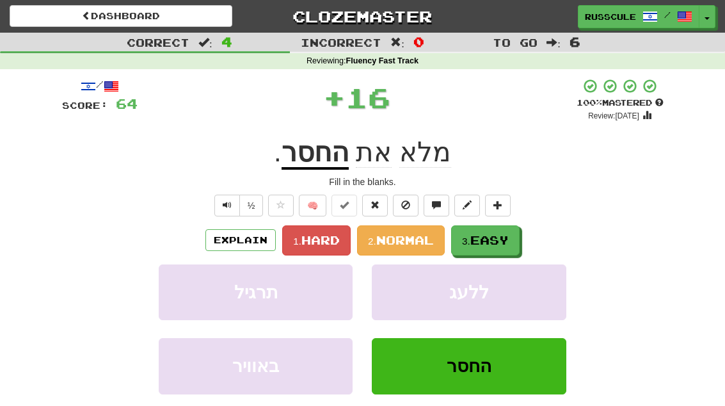
click at [514, 235] on button "3. Easy" at bounding box center [485, 240] width 68 height 30
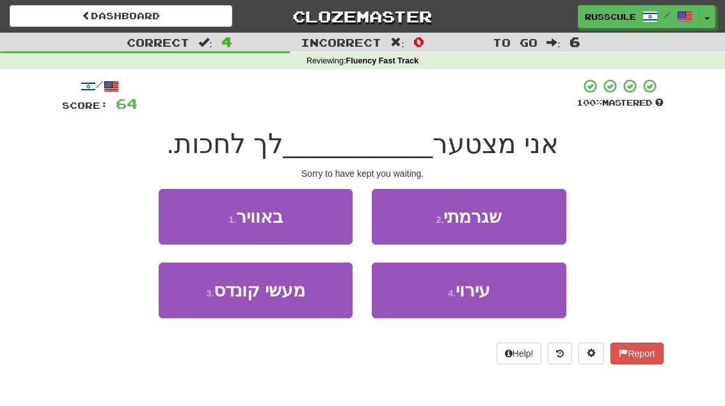
click at [537, 216] on button "2 . שגרמתי" at bounding box center [469, 217] width 194 height 56
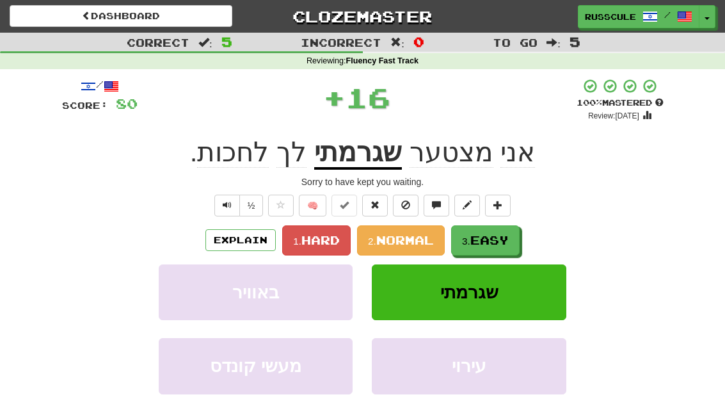
click at [501, 238] on span "Easy" at bounding box center [489, 240] width 38 height 14
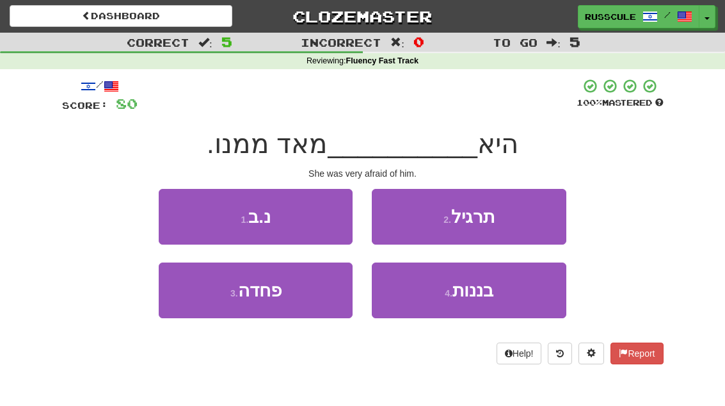
click at [201, 299] on button "3 . פחדה" at bounding box center [256, 290] width 194 height 56
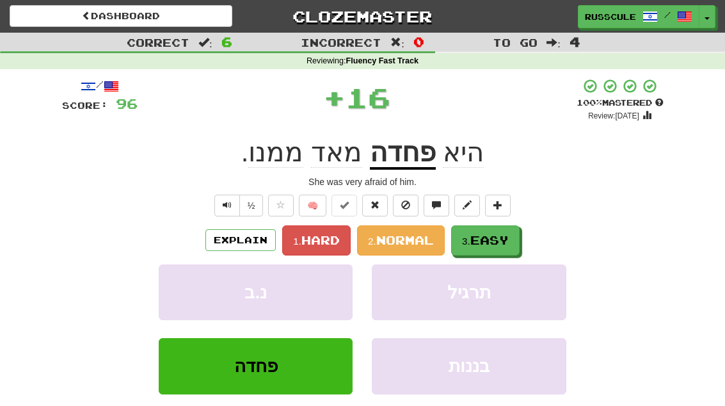
click at [508, 233] on span "Easy" at bounding box center [489, 240] width 38 height 14
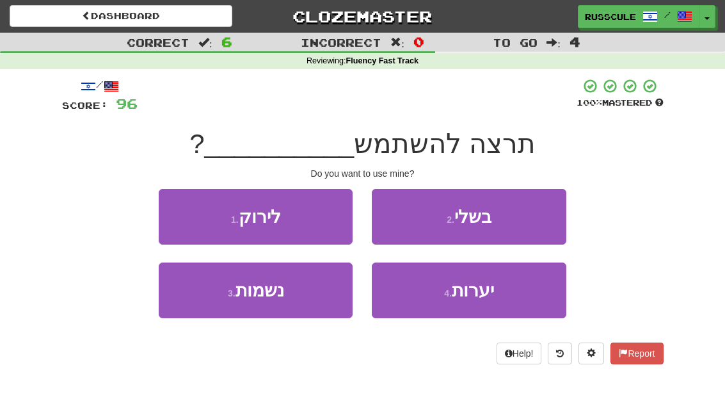
click at [533, 218] on button "2 . בשלי" at bounding box center [469, 217] width 194 height 56
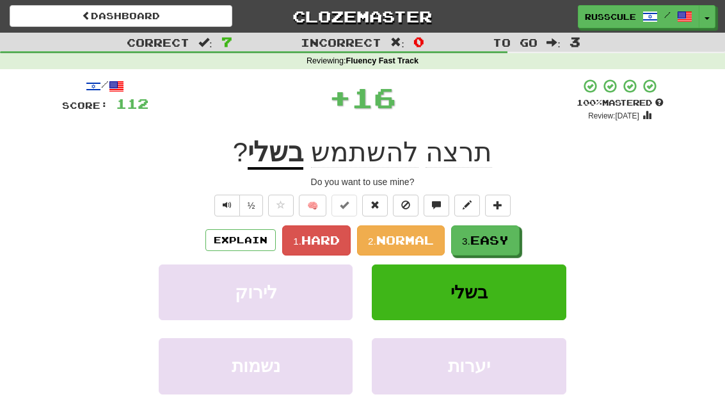
click at [502, 239] on span "Easy" at bounding box center [489, 240] width 38 height 14
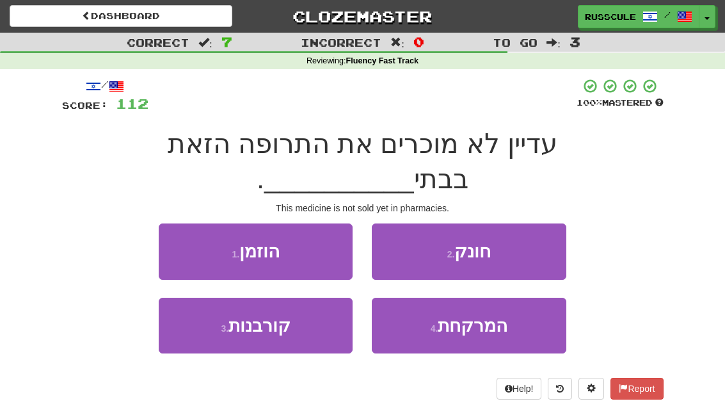
click at [489, 315] on span "המרקחת" at bounding box center [472, 325] width 70 height 20
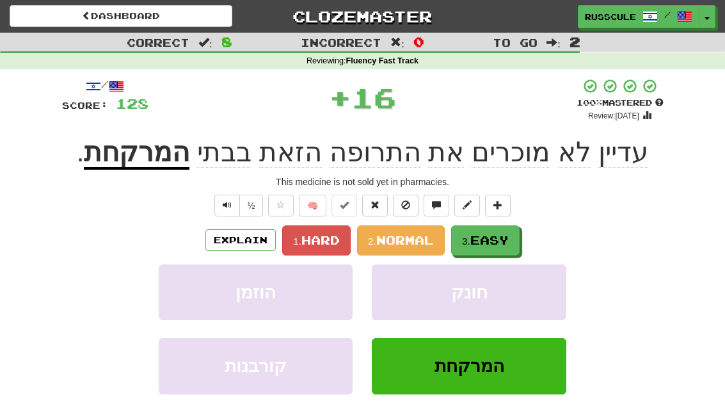
click at [508, 240] on span "Easy" at bounding box center [489, 240] width 38 height 14
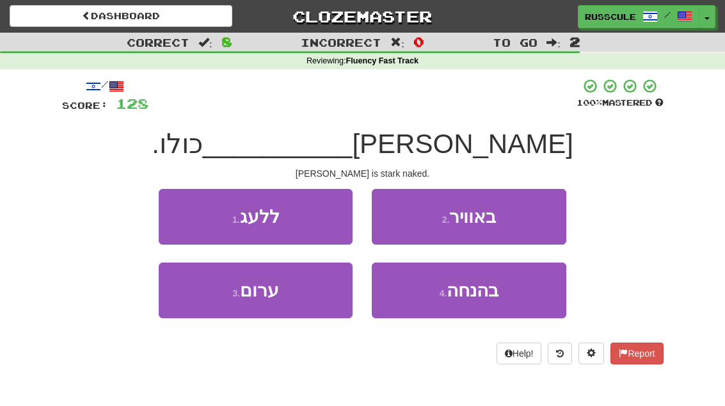
click at [205, 297] on button "3 . ערום" at bounding box center [256, 290] width 194 height 56
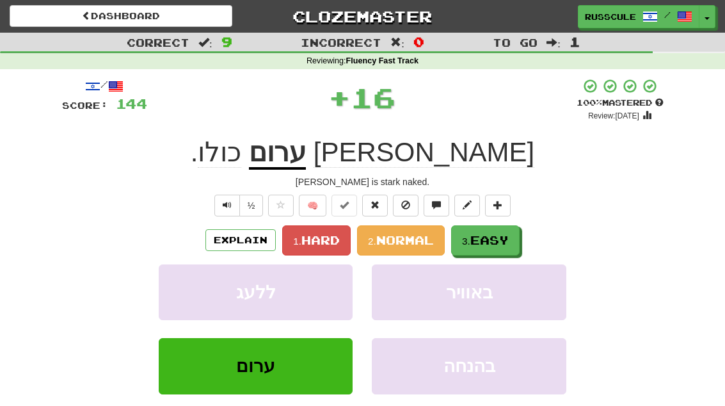
click at [498, 237] on span "Easy" at bounding box center [489, 240] width 38 height 14
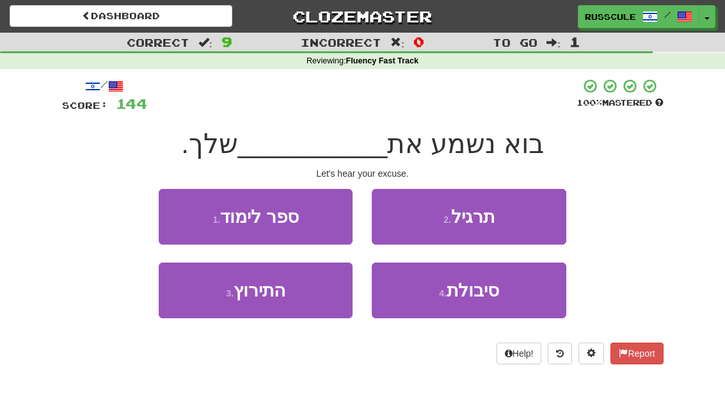
click at [203, 297] on button "3 . התירוץ" at bounding box center [256, 290] width 194 height 56
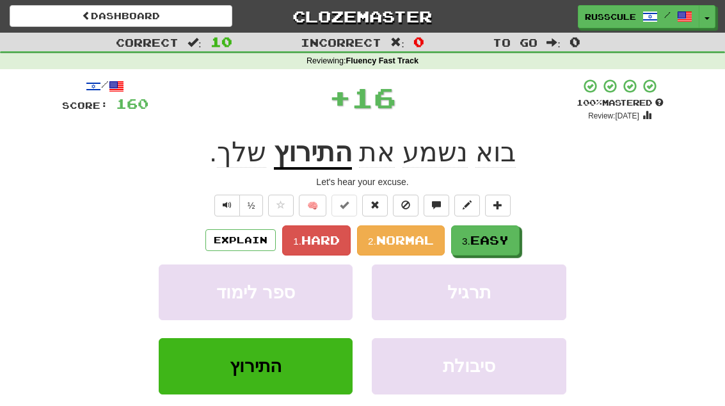
click at [500, 233] on span "Easy" at bounding box center [489, 240] width 38 height 14
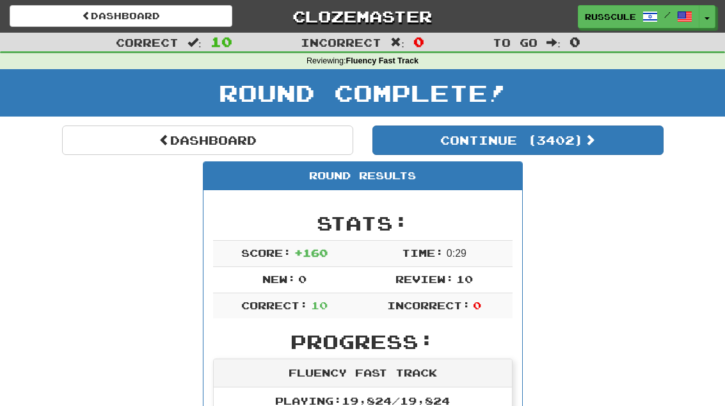
click at [622, 148] on button "Continue ( 3402 )" at bounding box center [517, 139] width 291 height 29
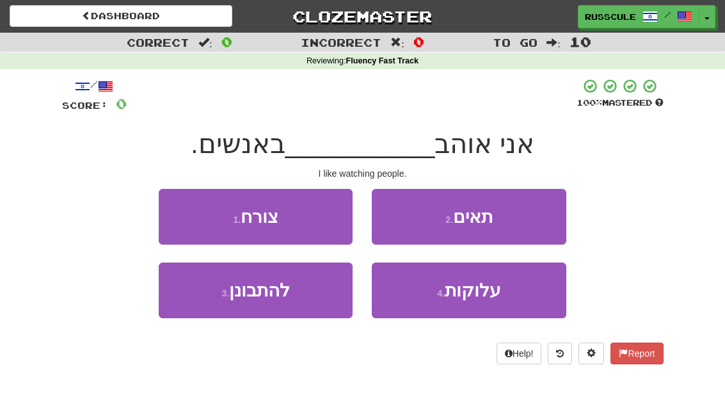
click at [205, 303] on button "3 . להתבונן" at bounding box center [256, 290] width 194 height 56
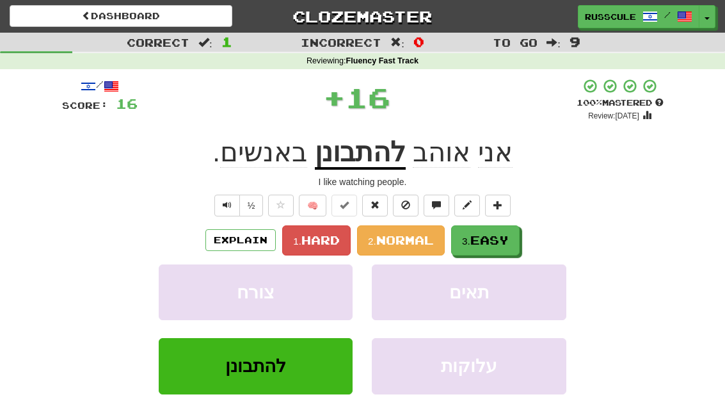
click at [506, 238] on span "Easy" at bounding box center [489, 240] width 38 height 14
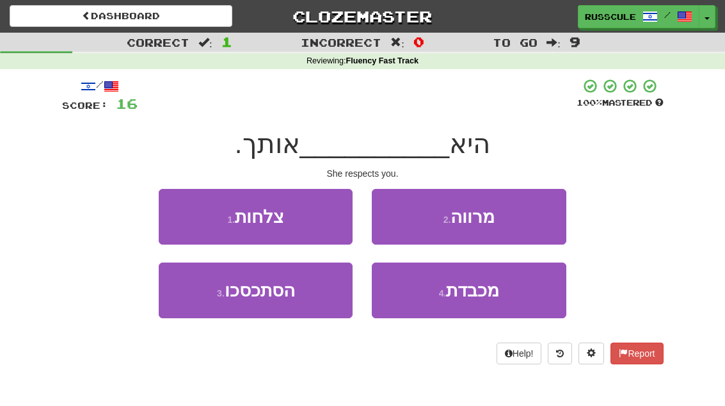
click at [484, 288] on span "מכבדת" at bounding box center [472, 290] width 53 height 20
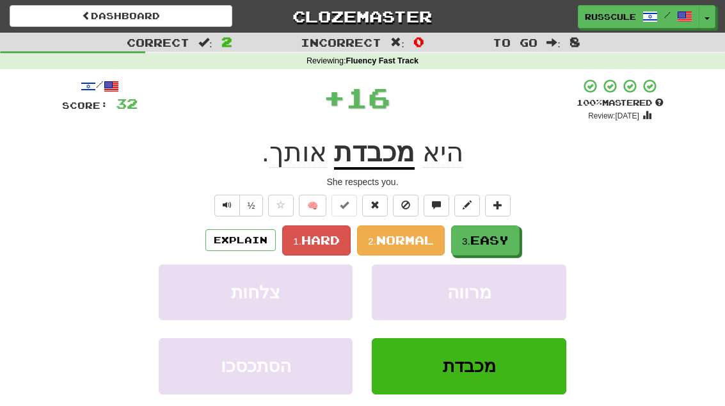
click at [509, 230] on button "3. Easy" at bounding box center [485, 240] width 68 height 30
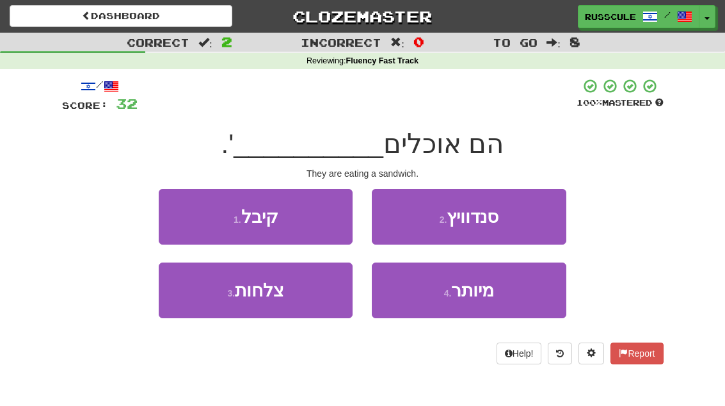
click at [535, 217] on button "2 . סנדוויץ" at bounding box center [469, 217] width 194 height 56
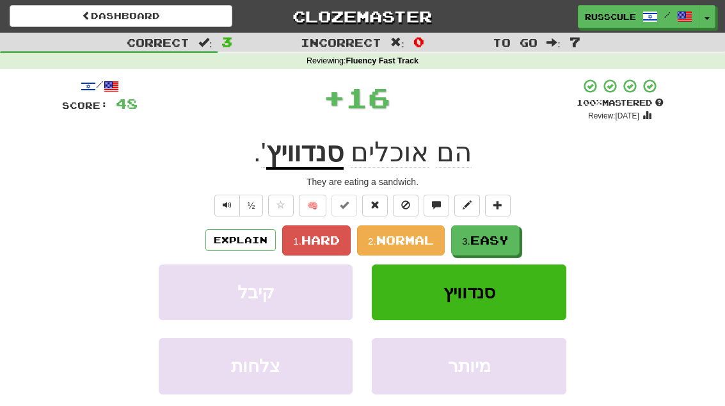
click at [497, 239] on span "Easy" at bounding box center [489, 240] width 38 height 14
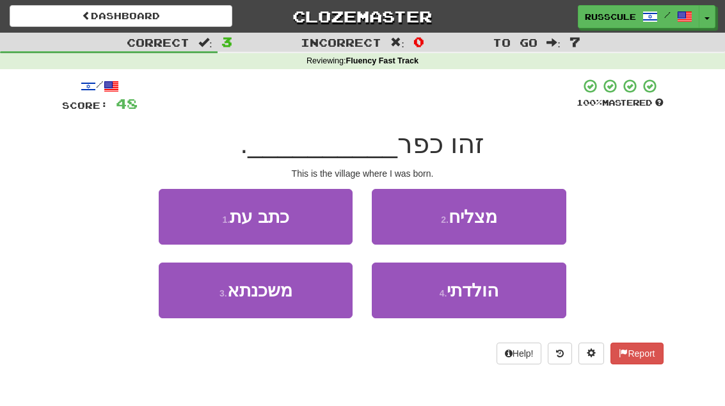
click at [477, 299] on span "הולדתי" at bounding box center [472, 290] width 52 height 20
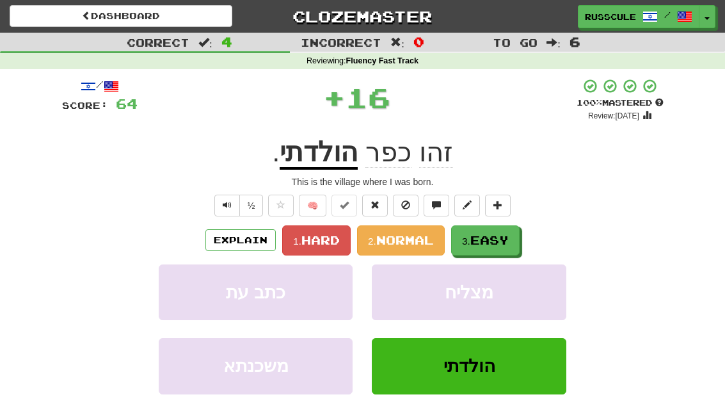
click at [508, 237] on span "Easy" at bounding box center [489, 240] width 38 height 14
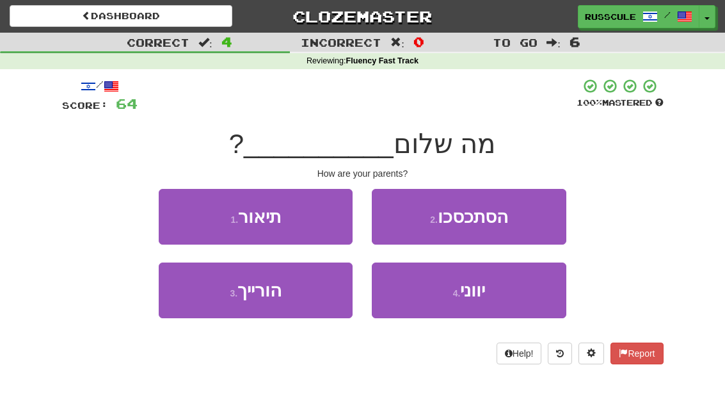
click at [205, 297] on button "3 . הורייך" at bounding box center [256, 290] width 194 height 56
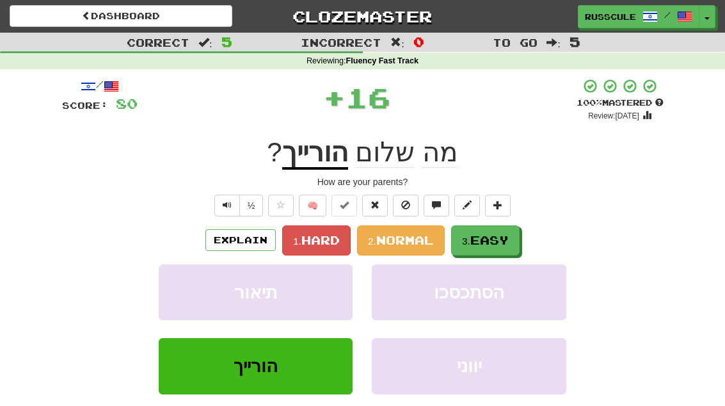
click at [504, 235] on span "Easy" at bounding box center [489, 240] width 38 height 14
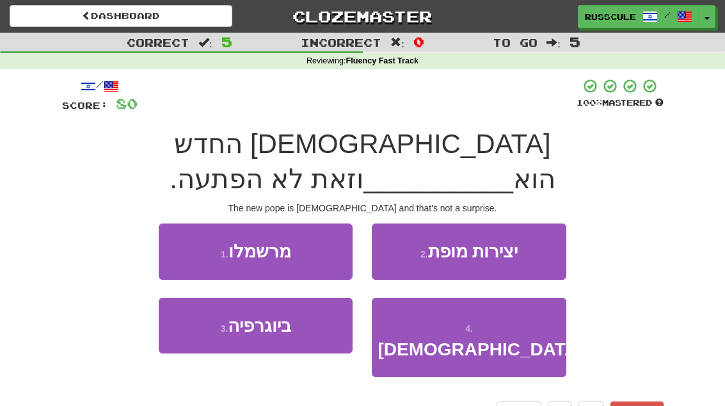
click at [494, 297] on button "4 . קתולי" at bounding box center [469, 337] width 194 height 80
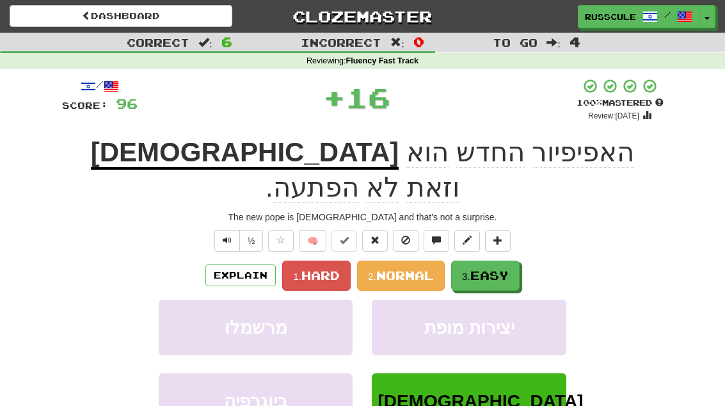
click at [514, 260] on button "3. Easy" at bounding box center [485, 275] width 68 height 30
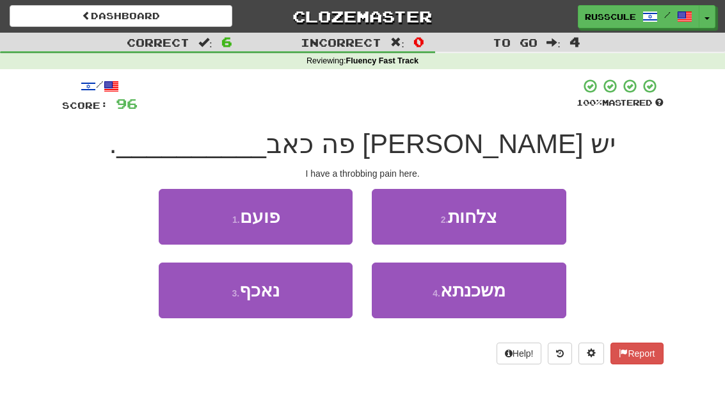
click at [184, 215] on button "1 . פועם" at bounding box center [256, 217] width 194 height 56
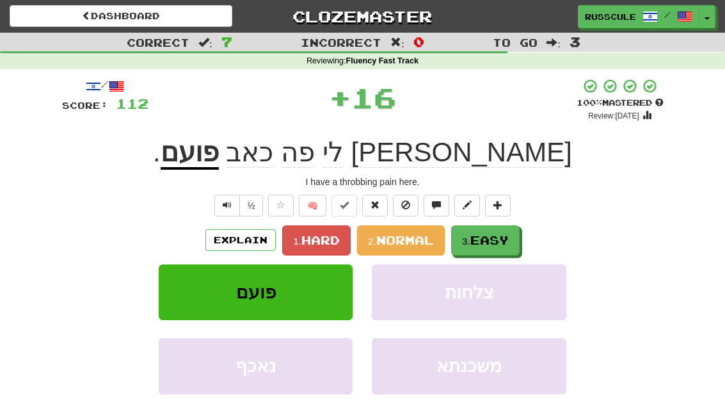
click at [512, 240] on button "3. Easy" at bounding box center [485, 240] width 68 height 30
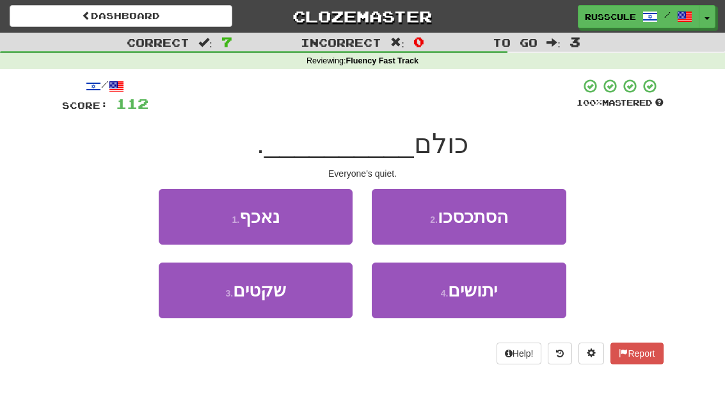
click at [210, 297] on button "3 . שקטים" at bounding box center [256, 290] width 194 height 56
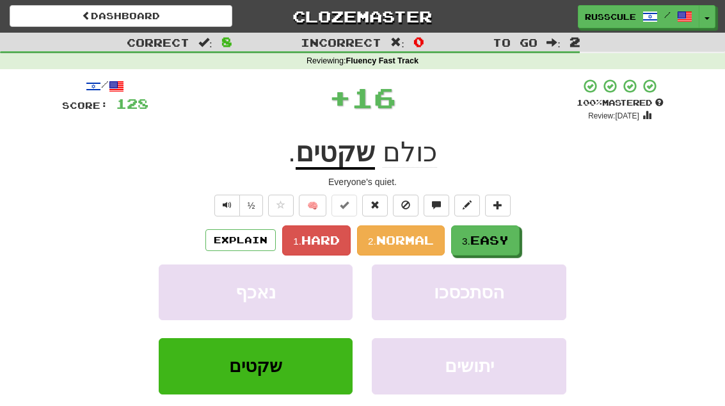
click at [498, 236] on span "Easy" at bounding box center [489, 240] width 38 height 14
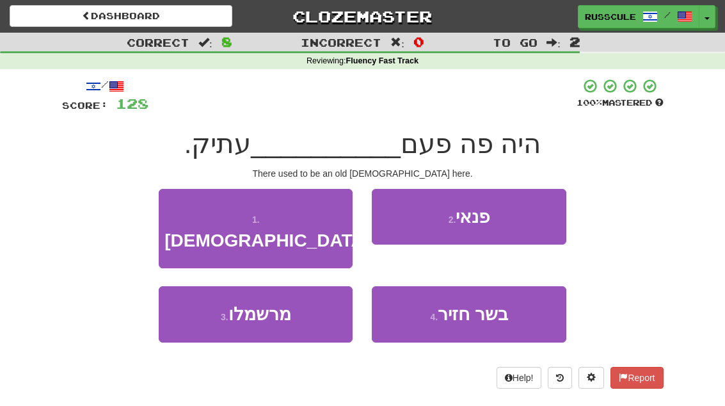
click at [171, 207] on button "1 . מקדש" at bounding box center [256, 229] width 194 height 80
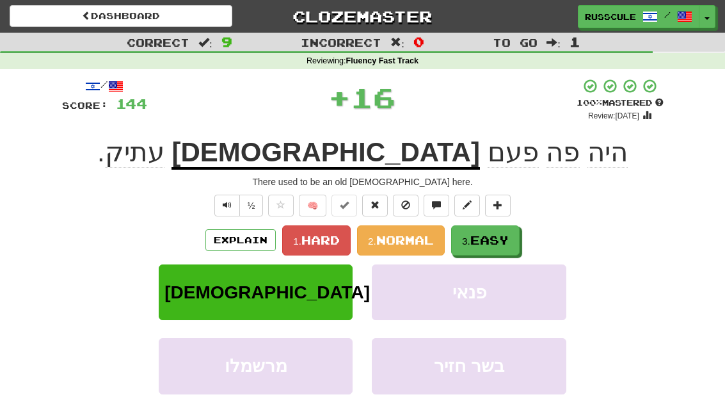
click at [495, 241] on span "Easy" at bounding box center [489, 240] width 38 height 14
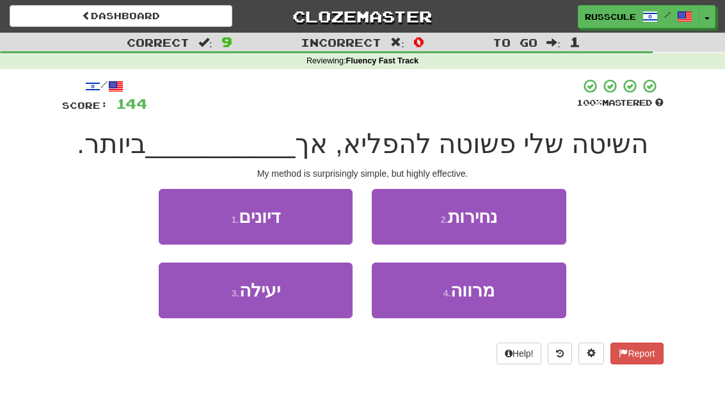
click at [208, 304] on button "3 . יעילה" at bounding box center [256, 290] width 194 height 56
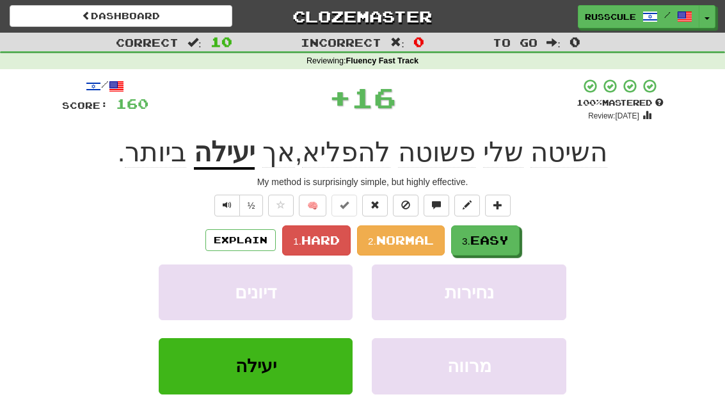
click at [489, 242] on span "Easy" at bounding box center [489, 240] width 38 height 14
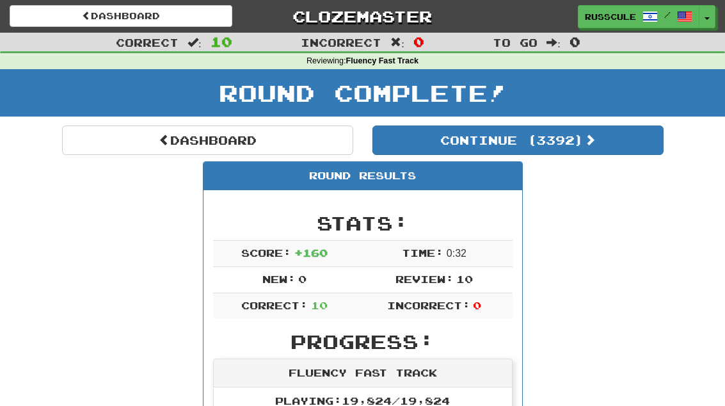
click at [99, 136] on link "Dashboard" at bounding box center [207, 139] width 291 height 29
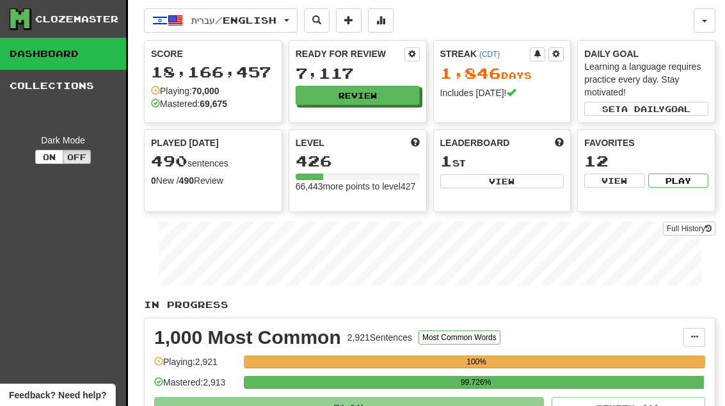
click at [393, 100] on button "Review" at bounding box center [358, 95] width 124 height 19
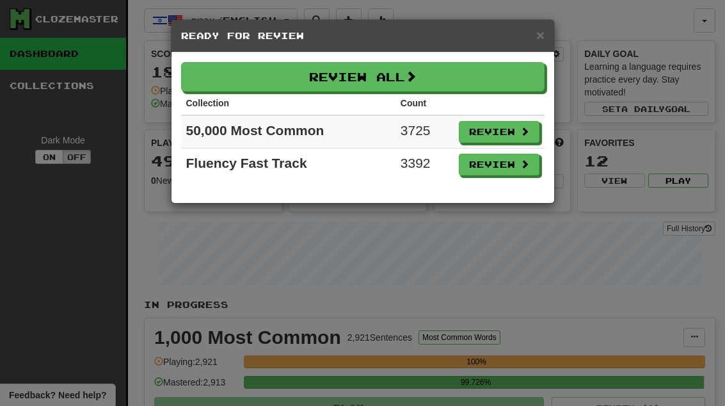
click at [519, 173] on button "Review" at bounding box center [499, 165] width 81 height 22
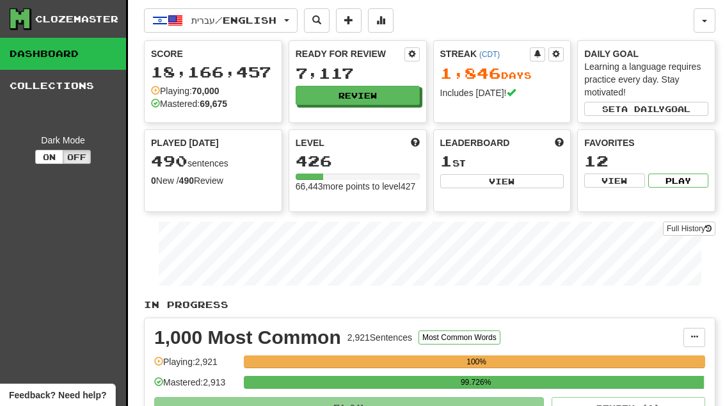
select select "**"
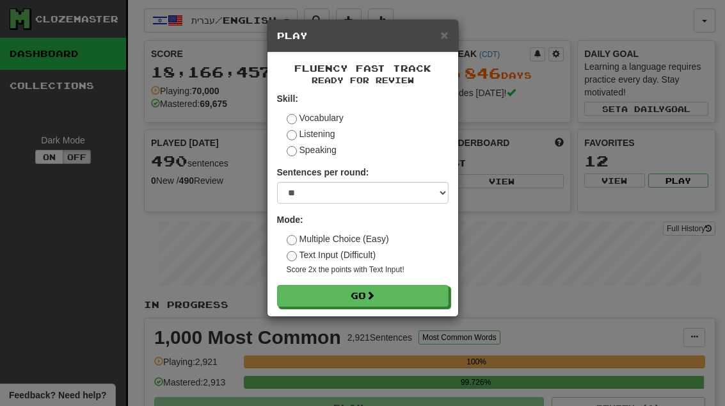
click at [430, 301] on button "Go" at bounding box center [362, 296] width 171 height 22
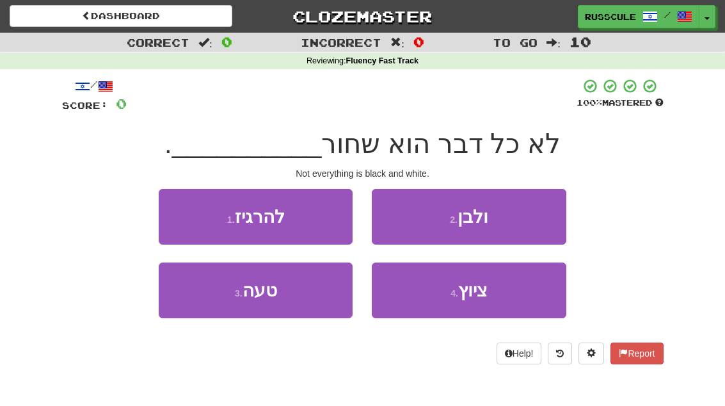
click at [536, 216] on button "2 . ולבן" at bounding box center [469, 217] width 194 height 56
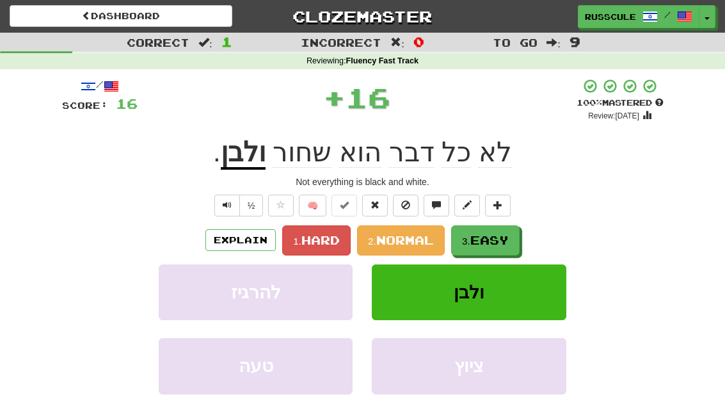
click at [498, 243] on span "Easy" at bounding box center [489, 240] width 38 height 14
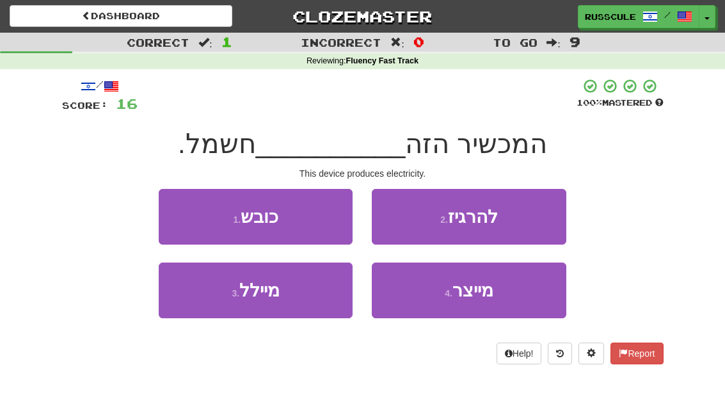
click at [486, 296] on span "מייצר" at bounding box center [472, 290] width 41 height 20
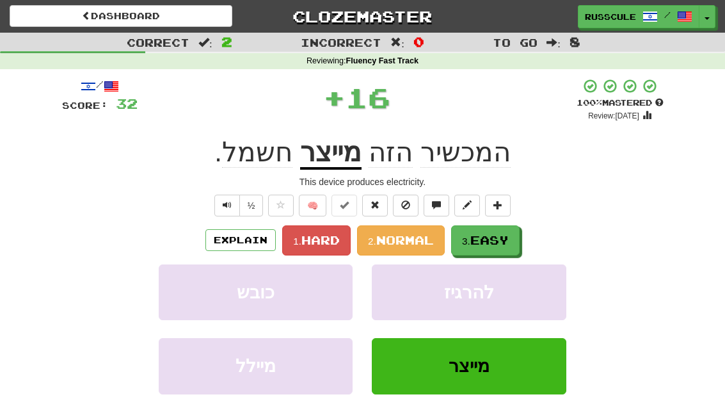
click at [512, 242] on button "3. Easy" at bounding box center [485, 240] width 68 height 30
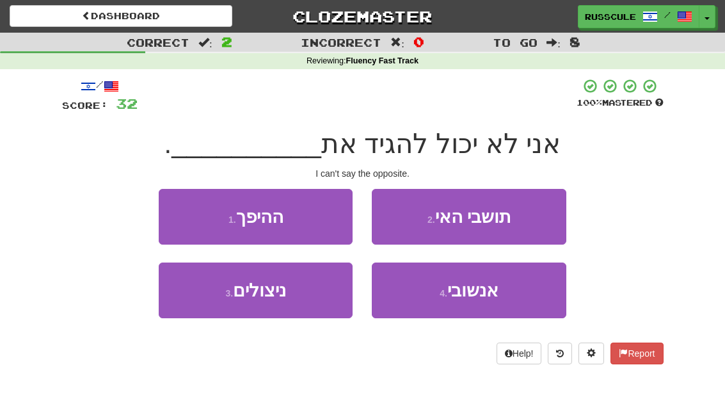
click at [172, 206] on button "1 . ההיפך" at bounding box center [256, 217] width 194 height 56
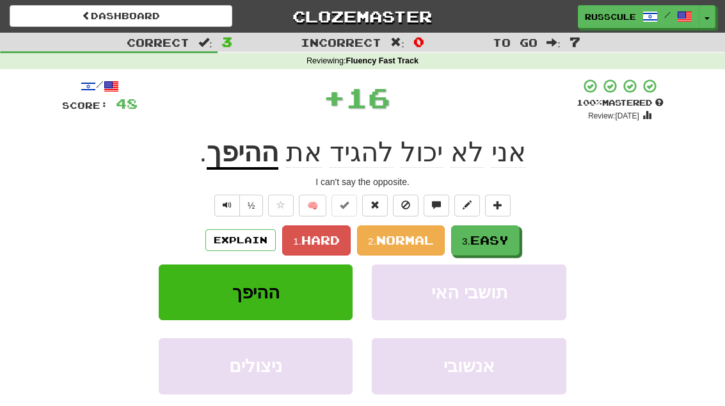
click at [498, 244] on span "Easy" at bounding box center [489, 240] width 38 height 14
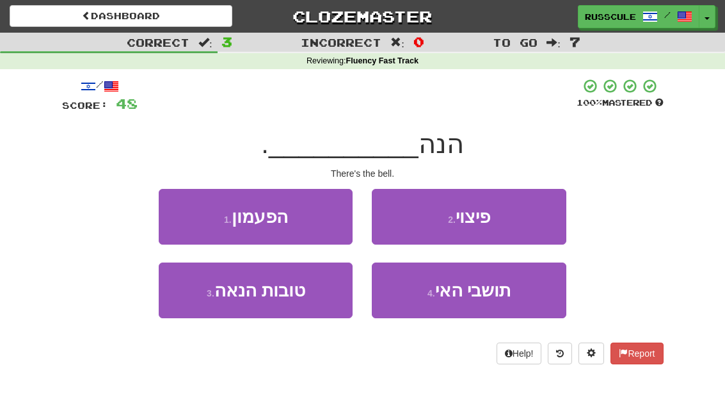
click at [176, 207] on button "1 . הפעמון" at bounding box center [256, 217] width 194 height 56
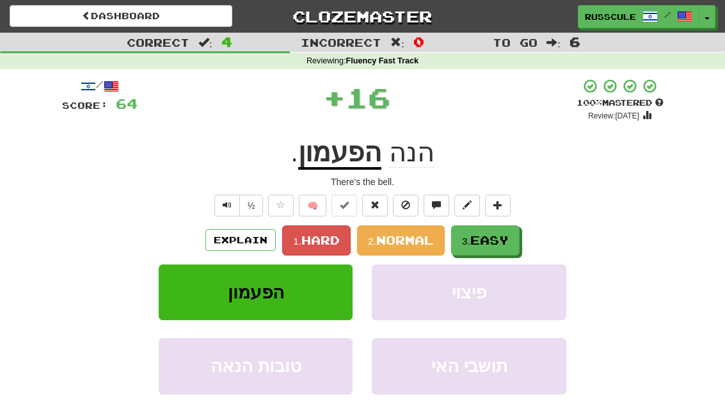
click at [499, 244] on span "Easy" at bounding box center [489, 240] width 38 height 14
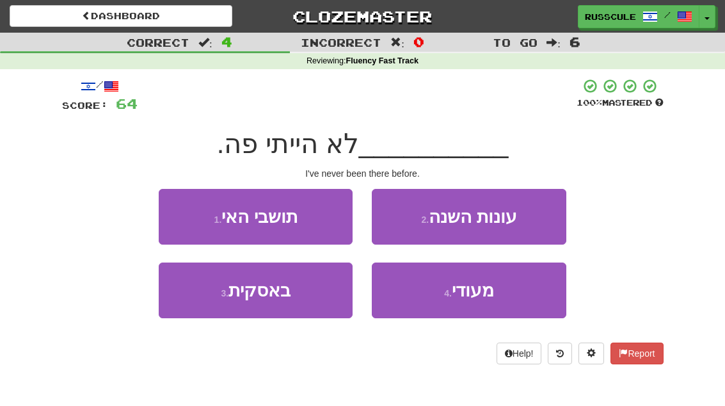
click at [477, 301] on button "4 . מעודי" at bounding box center [469, 290] width 194 height 56
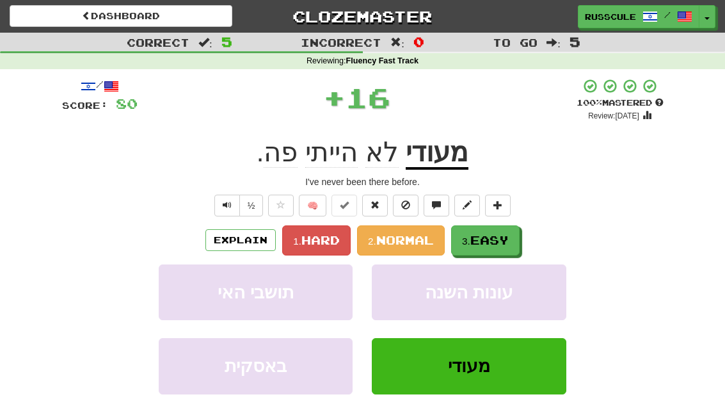
click at [505, 244] on span "Easy" at bounding box center [489, 240] width 38 height 14
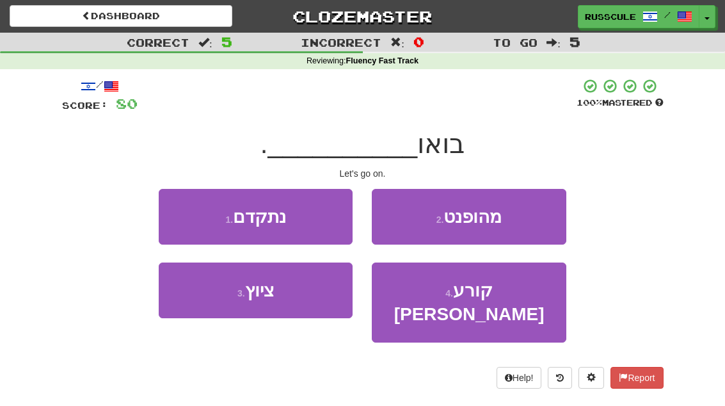
click at [176, 210] on button "1 . נתקדם" at bounding box center [256, 217] width 194 height 56
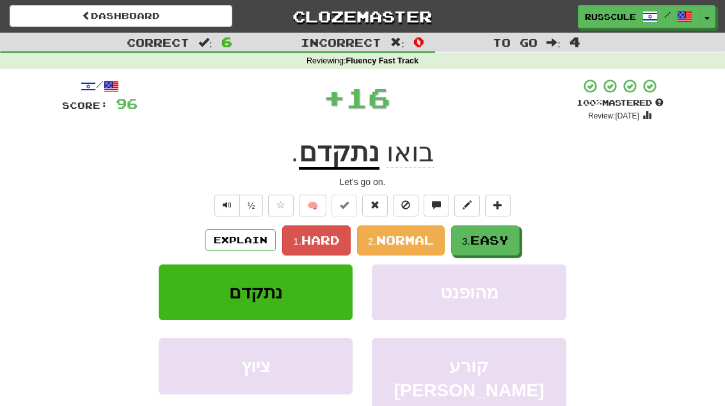
click at [503, 244] on span "Easy" at bounding box center [489, 240] width 38 height 14
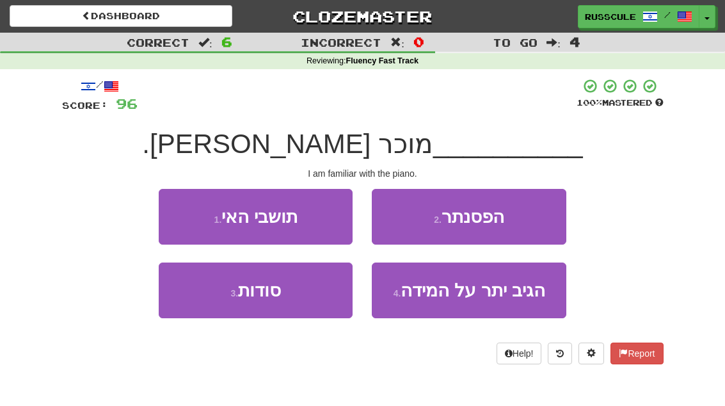
click at [523, 223] on button "2 . הפסנתר" at bounding box center [469, 217] width 194 height 56
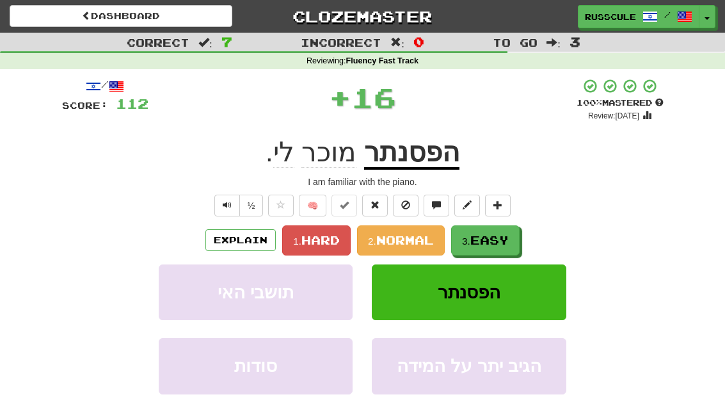
click at [503, 237] on span "Easy" at bounding box center [489, 240] width 38 height 14
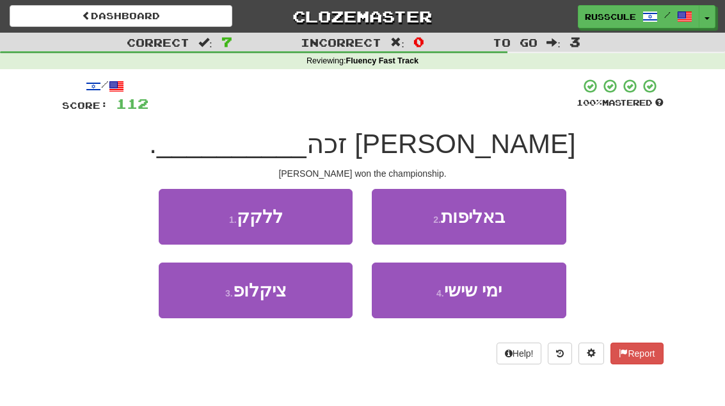
click at [531, 217] on button "2 . באליפות" at bounding box center [469, 217] width 194 height 56
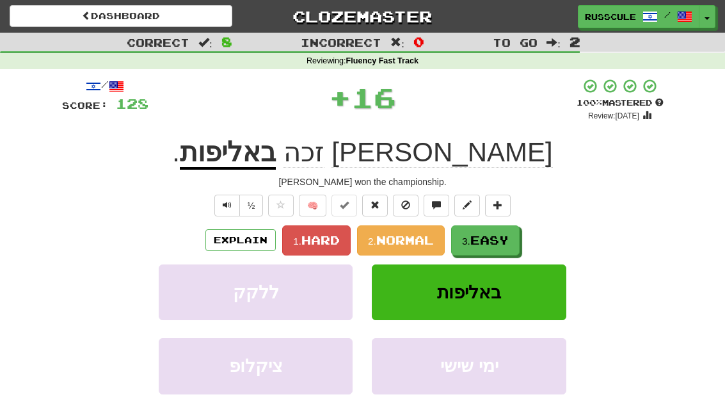
click at [496, 241] on span "Easy" at bounding box center [489, 240] width 38 height 14
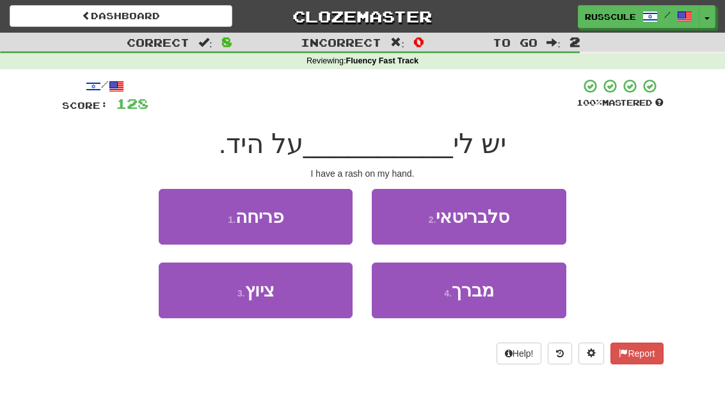
click at [170, 205] on button "1 . פריחה" at bounding box center [256, 217] width 194 height 56
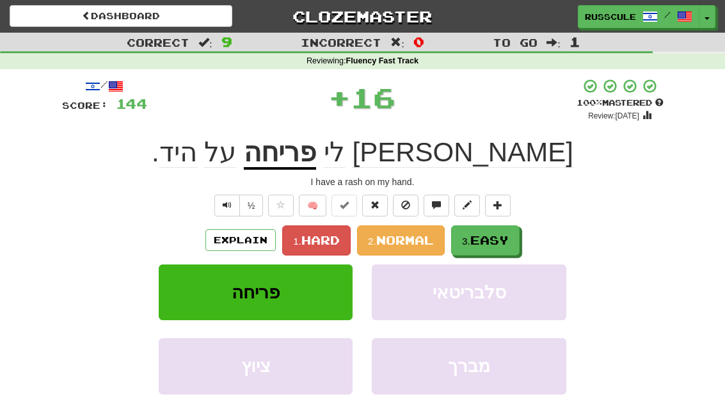
click at [497, 239] on span "Easy" at bounding box center [489, 240] width 38 height 14
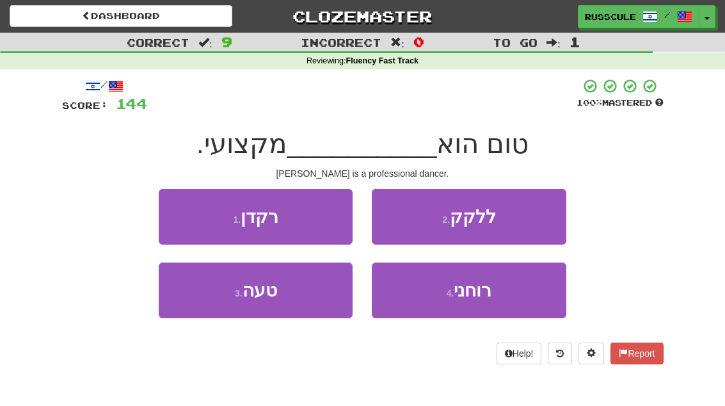
click at [179, 210] on button "1 . [GEOGRAPHIC_DATA]" at bounding box center [256, 217] width 194 height 56
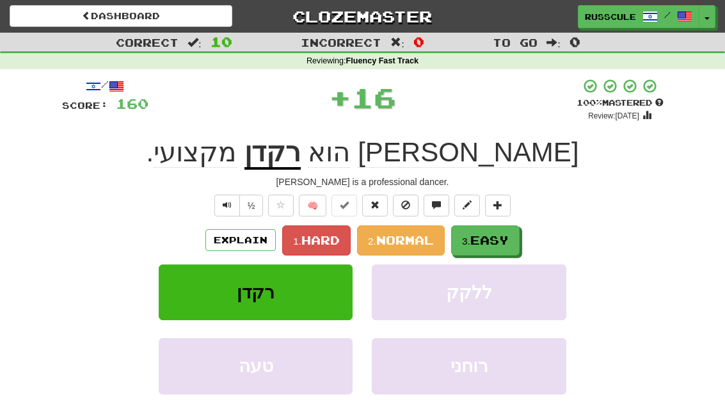
click at [495, 240] on span "Easy" at bounding box center [489, 240] width 38 height 14
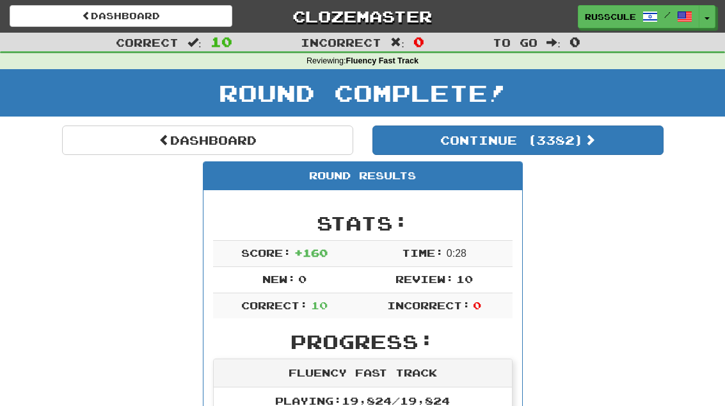
click at [82, 139] on link "Dashboard" at bounding box center [207, 139] width 291 height 29
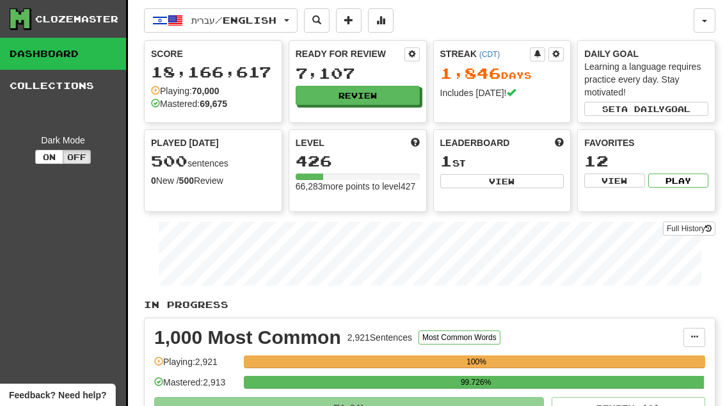
click at [519, 187] on button "View" at bounding box center [502, 181] width 124 height 14
select select "**********"
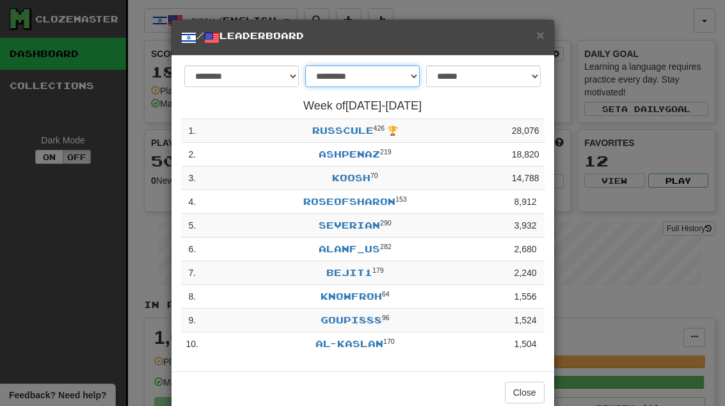
click at [315, 81] on select "**********" at bounding box center [362, 76] width 114 height 22
select select "*******"
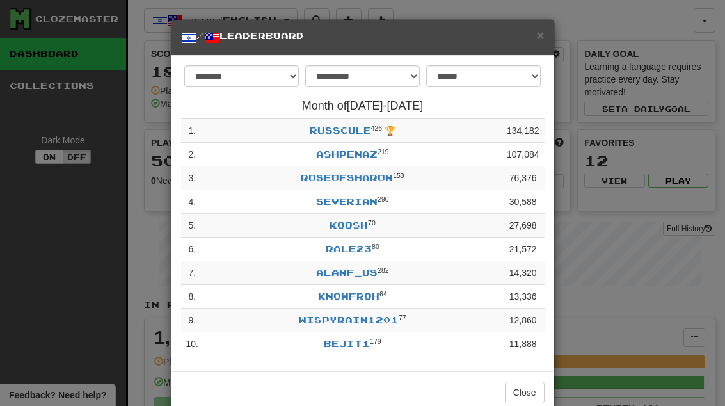
click at [540, 40] on span "×" at bounding box center [540, 35] width 8 height 15
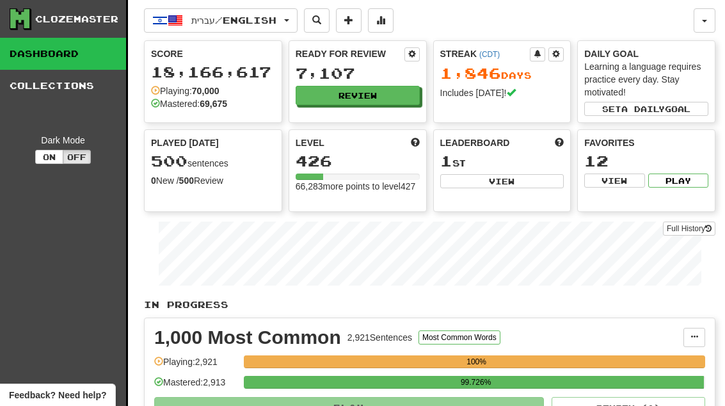
click at [466, 178] on button "View" at bounding box center [502, 181] width 124 height 14
select select "**********"
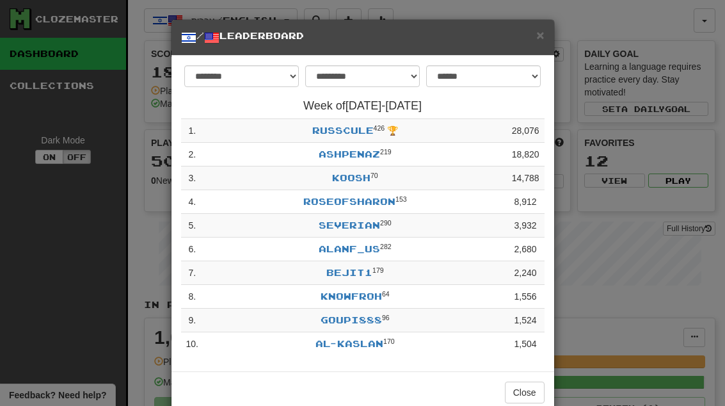
click at [361, 180] on link "koosh" at bounding box center [351, 177] width 38 height 11
click at [525, 395] on button "Close" at bounding box center [525, 392] width 40 height 22
